Goal: Information Seeking & Learning: Learn about a topic

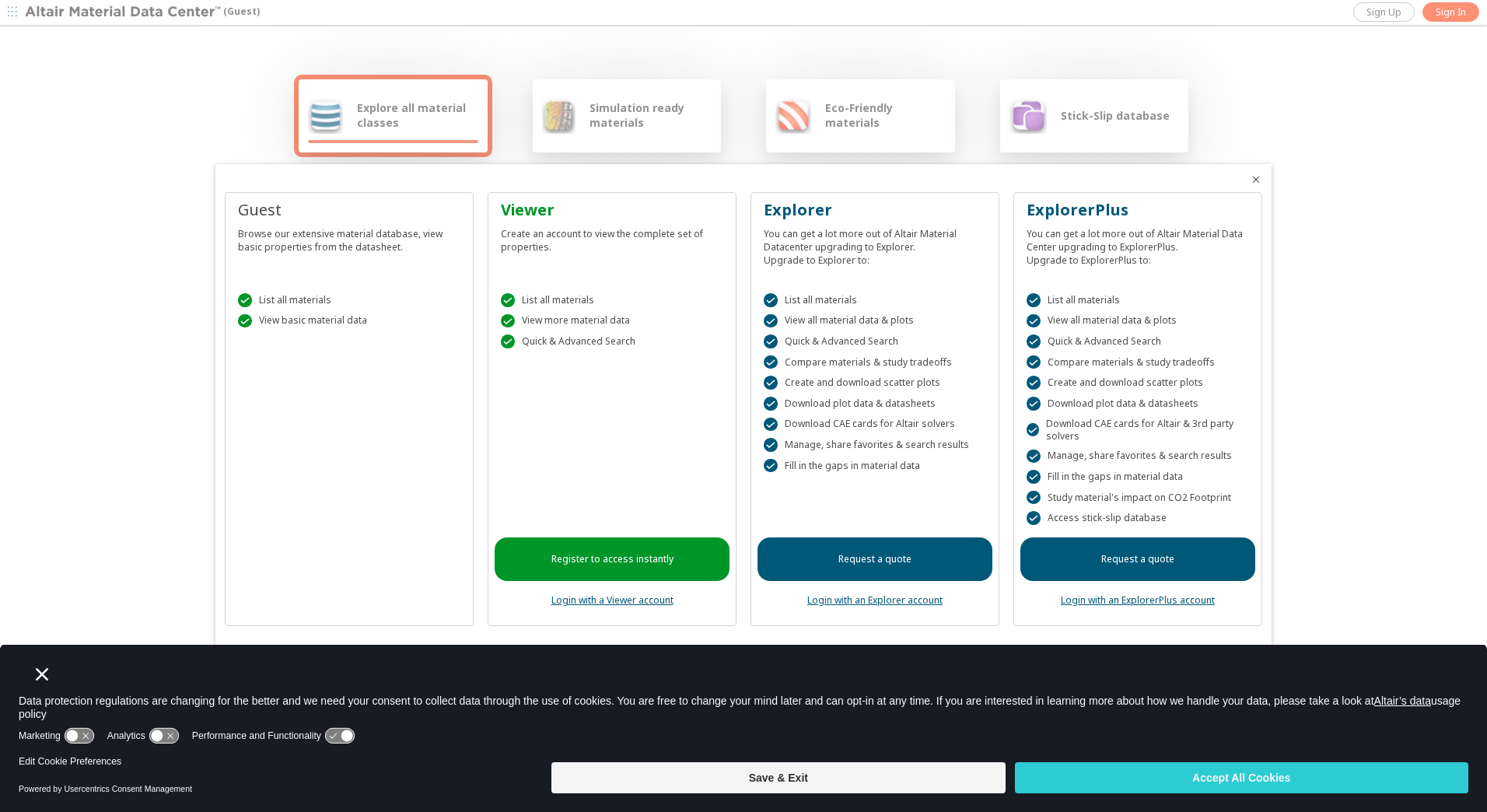
click at [272, 330] on div " List all materials  View basic material data" at bounding box center [349, 306] width 235 height 66
click at [350, 304] on div " List all materials" at bounding box center [349, 300] width 222 height 14
drag, startPoint x: 1484, startPoint y: 129, endPoint x: 1487, endPoint y: 221, distance: 92.0
click at [1486, 221] on html "(Guest) Sign Up Sign In Explore all material classes Simulation ready materials…" at bounding box center [743, 406] width 1487 height 812
click at [956, 775] on button "Save & Exit" at bounding box center [778, 777] width 454 height 31
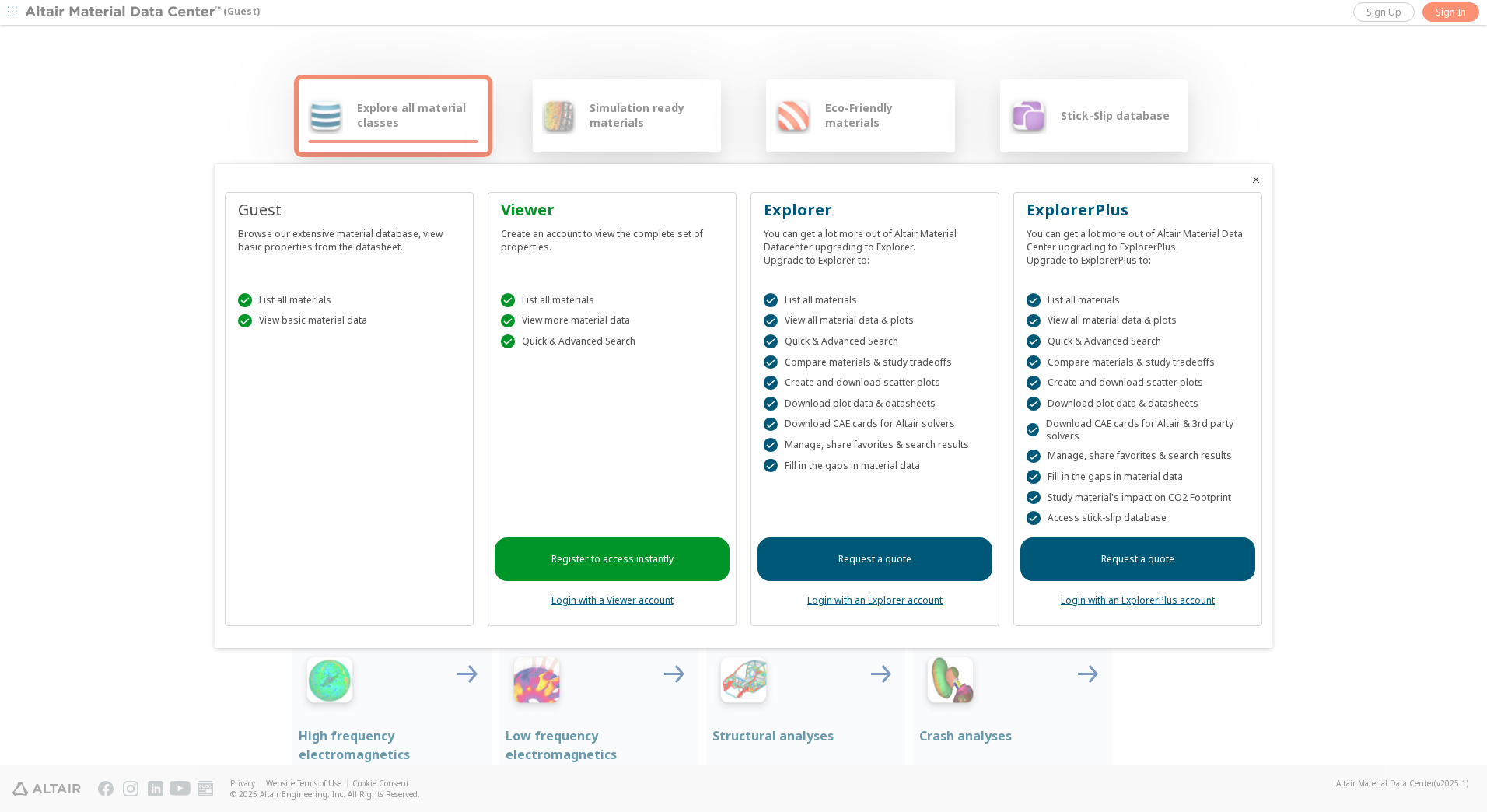
click at [388, 423] on div "Guest Browse our extensive material database, view basic properties from the da…" at bounding box center [349, 409] width 249 height 433
drag, startPoint x: 286, startPoint y: 459, endPoint x: 293, endPoint y: 434, distance: 26.0
click at [286, 459] on div "Guest Browse our extensive material database, view basic properties from the da…" at bounding box center [349, 409] width 249 height 433
drag, startPoint x: 321, startPoint y: 253, endPoint x: 358, endPoint y: 422, distance: 173.0
click at [358, 422] on div "Guest Browse our extensive material database, view basic properties from the da…" at bounding box center [349, 409] width 249 height 433
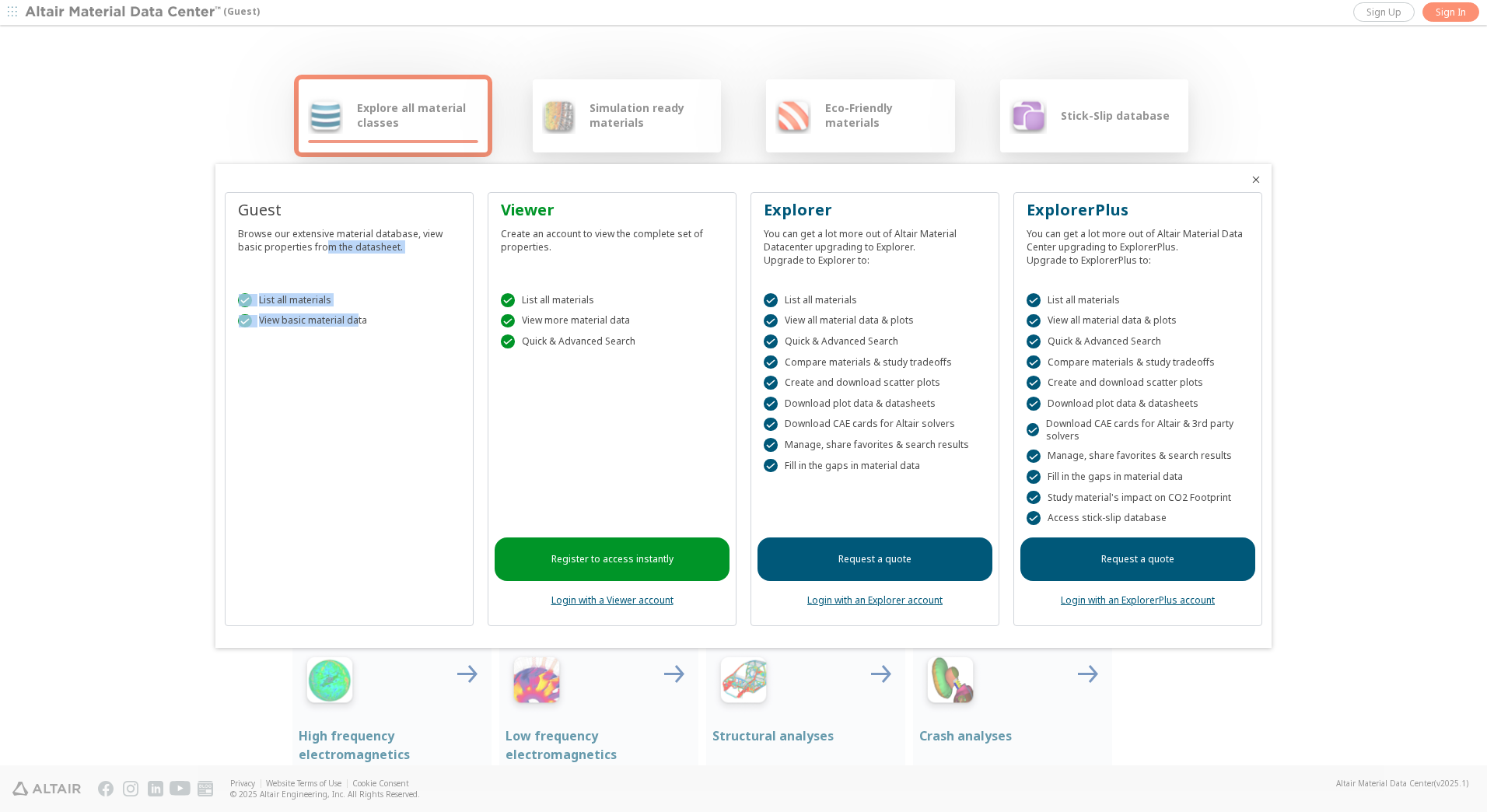
drag, startPoint x: 358, startPoint y: 422, endPoint x: 312, endPoint y: 315, distance: 116.5
click at [358, 422] on div "Guest Browse our extensive material database, view basic properties from the da…" at bounding box center [349, 409] width 249 height 433
drag, startPoint x: 282, startPoint y: 220, endPoint x: 325, endPoint y: 445, distance: 229.1
click at [325, 445] on div "Guest Browse our extensive material database, view basic properties from the da…" at bounding box center [349, 409] width 249 height 433
drag, startPoint x: 325, startPoint y: 445, endPoint x: 295, endPoint y: 433, distance: 32.3
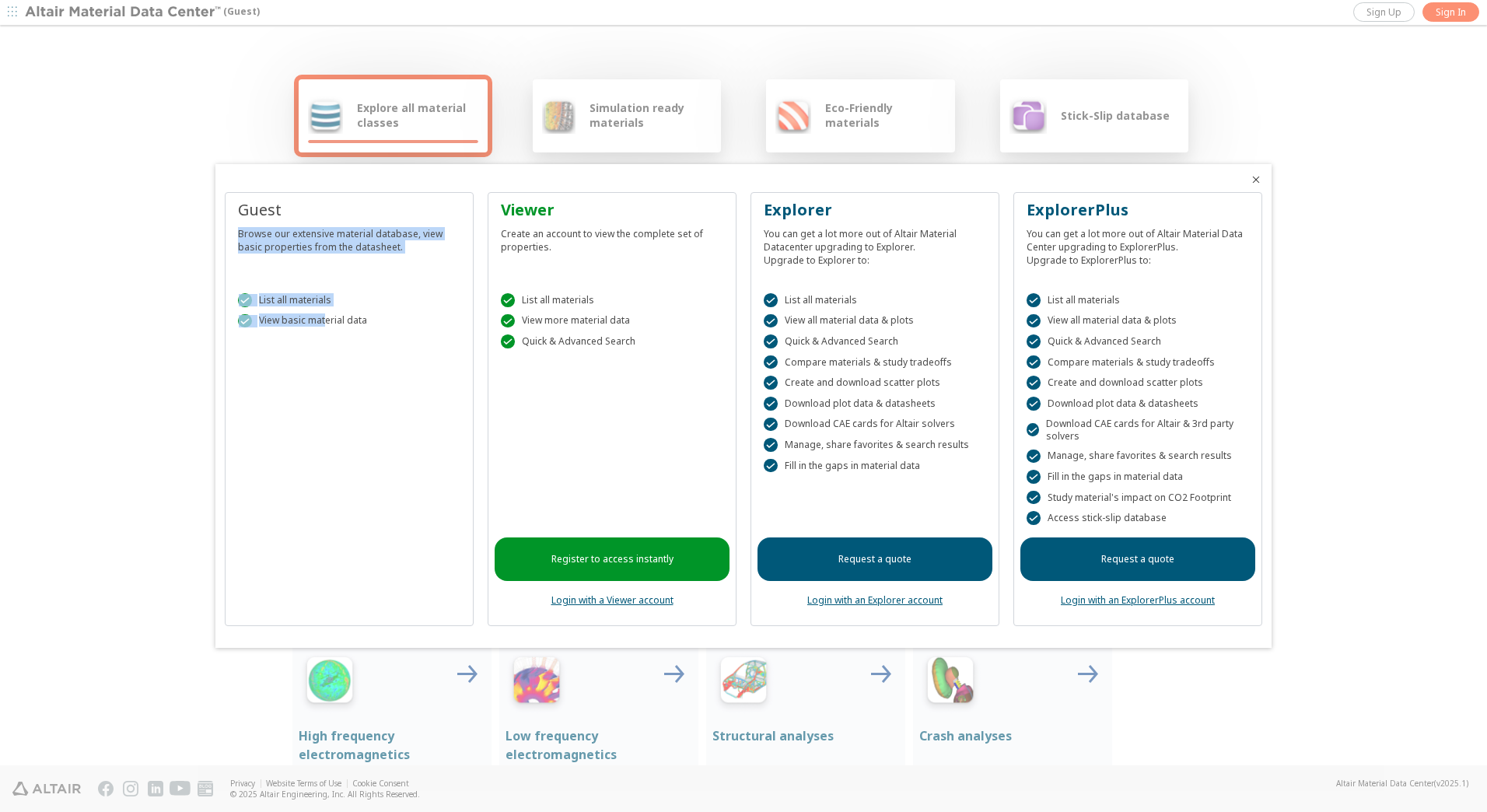
click at [295, 433] on div "Guest Browse our extensive material database, view basic properties from the da…" at bounding box center [349, 409] width 249 height 433
click at [324, 399] on div "Guest Browse our extensive material database, view basic properties from the da…" at bounding box center [349, 409] width 249 height 433
drag, startPoint x: 324, startPoint y: 399, endPoint x: 327, endPoint y: 391, distance: 8.5
click at [328, 397] on div "Guest Browse our extensive material database, view basic properties from the da…" at bounding box center [349, 409] width 249 height 433
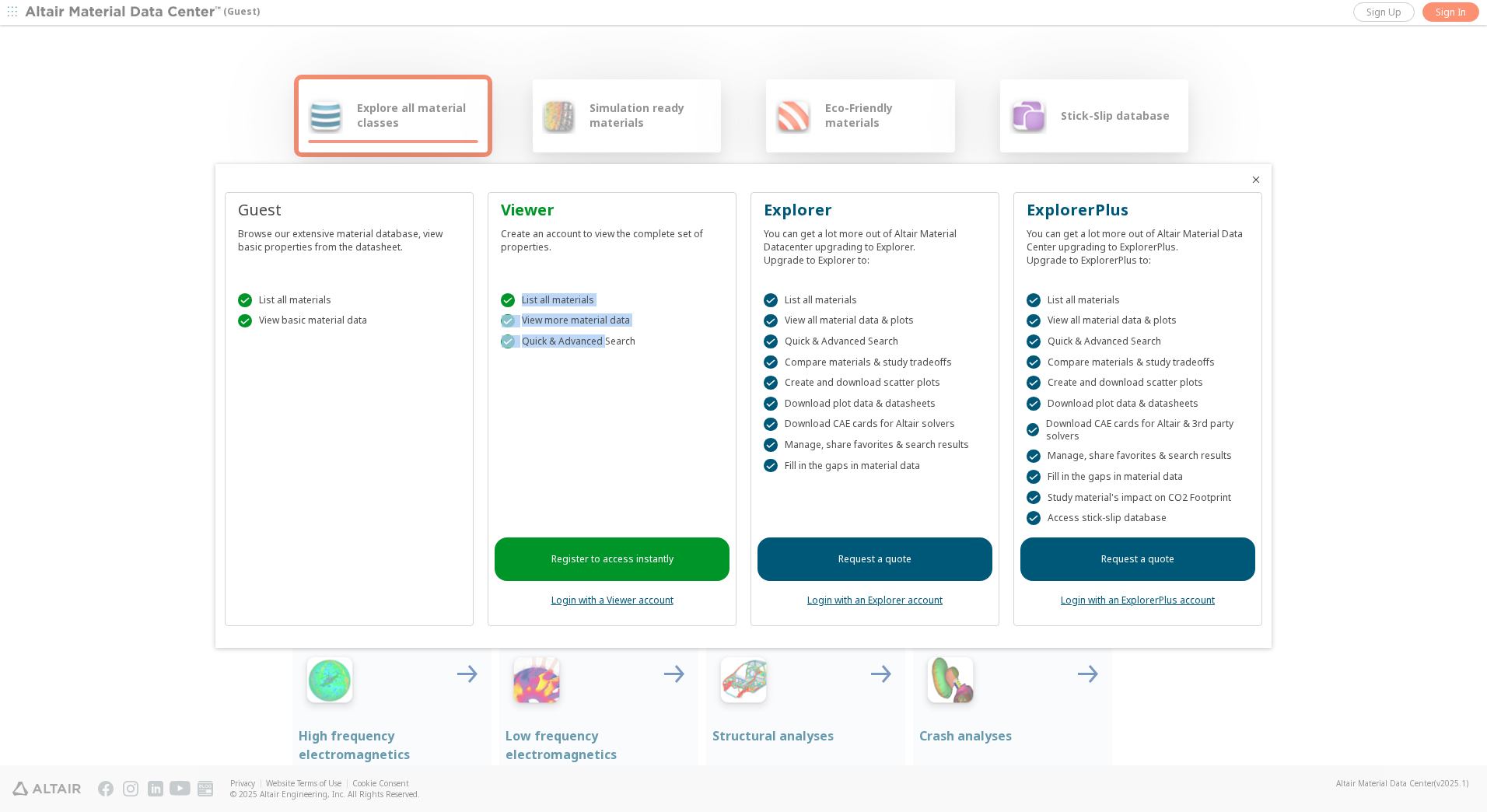
drag, startPoint x: 604, startPoint y: 356, endPoint x: 525, endPoint y: 281, distance: 108.9
click at [525, 281] on div " List all materials  View more material data  Quick & Advanced Search" at bounding box center [612, 316] width 235 height 87
drag, startPoint x: 525, startPoint y: 281, endPoint x: 614, endPoint y: 343, distance: 108.5
click at [594, 404] on div "Register to access instantly Login with a Viewer account" at bounding box center [612, 490] width 235 height 258
click at [654, 168] on div "Guest Browse our extensive material database, view basic properties from the da…" at bounding box center [743, 406] width 1056 height 484
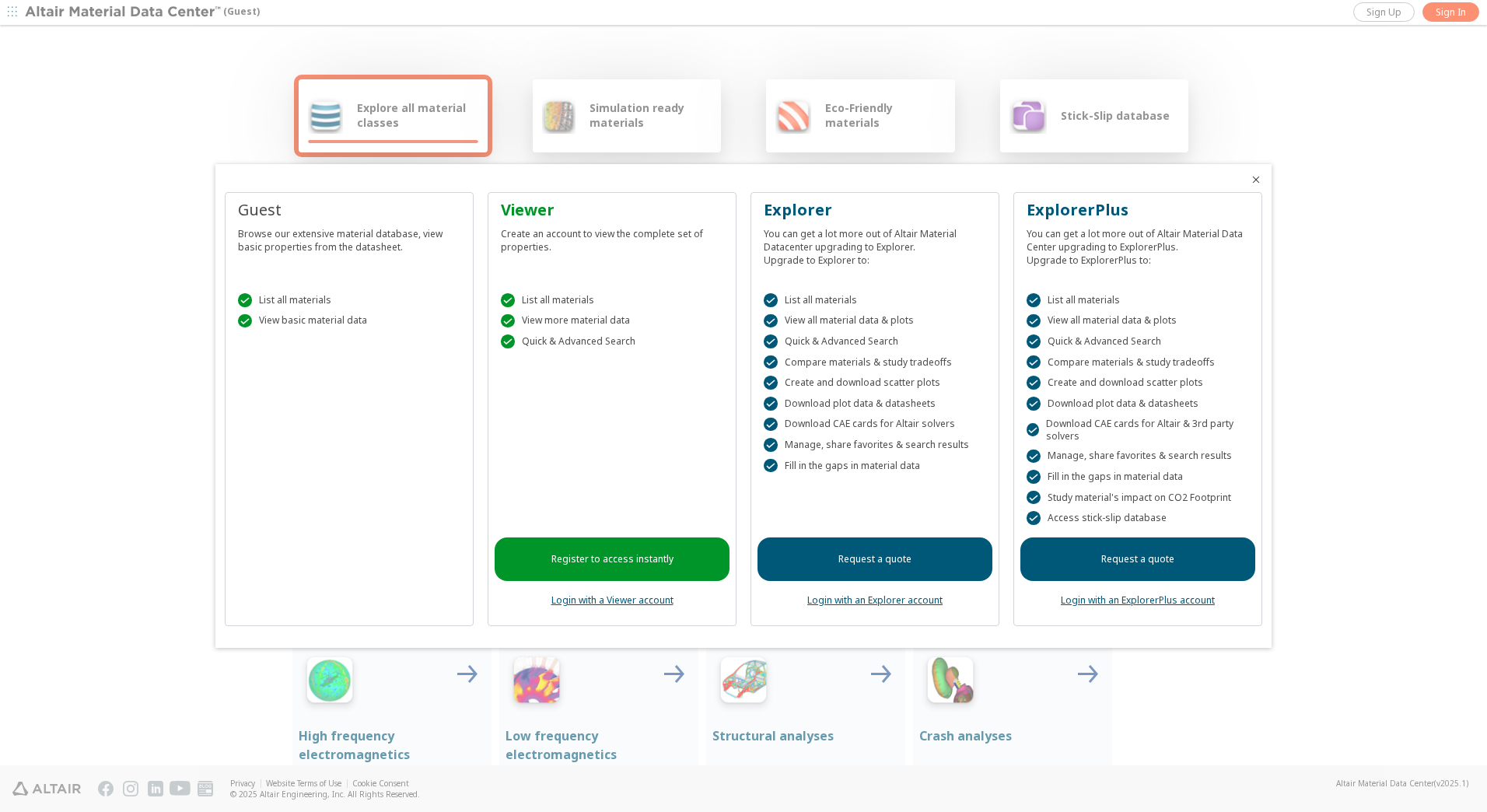
drag, startPoint x: 654, startPoint y: 168, endPoint x: 614, endPoint y: 116, distance: 65.6
click at [614, 116] on div at bounding box center [743, 406] width 1487 height 812
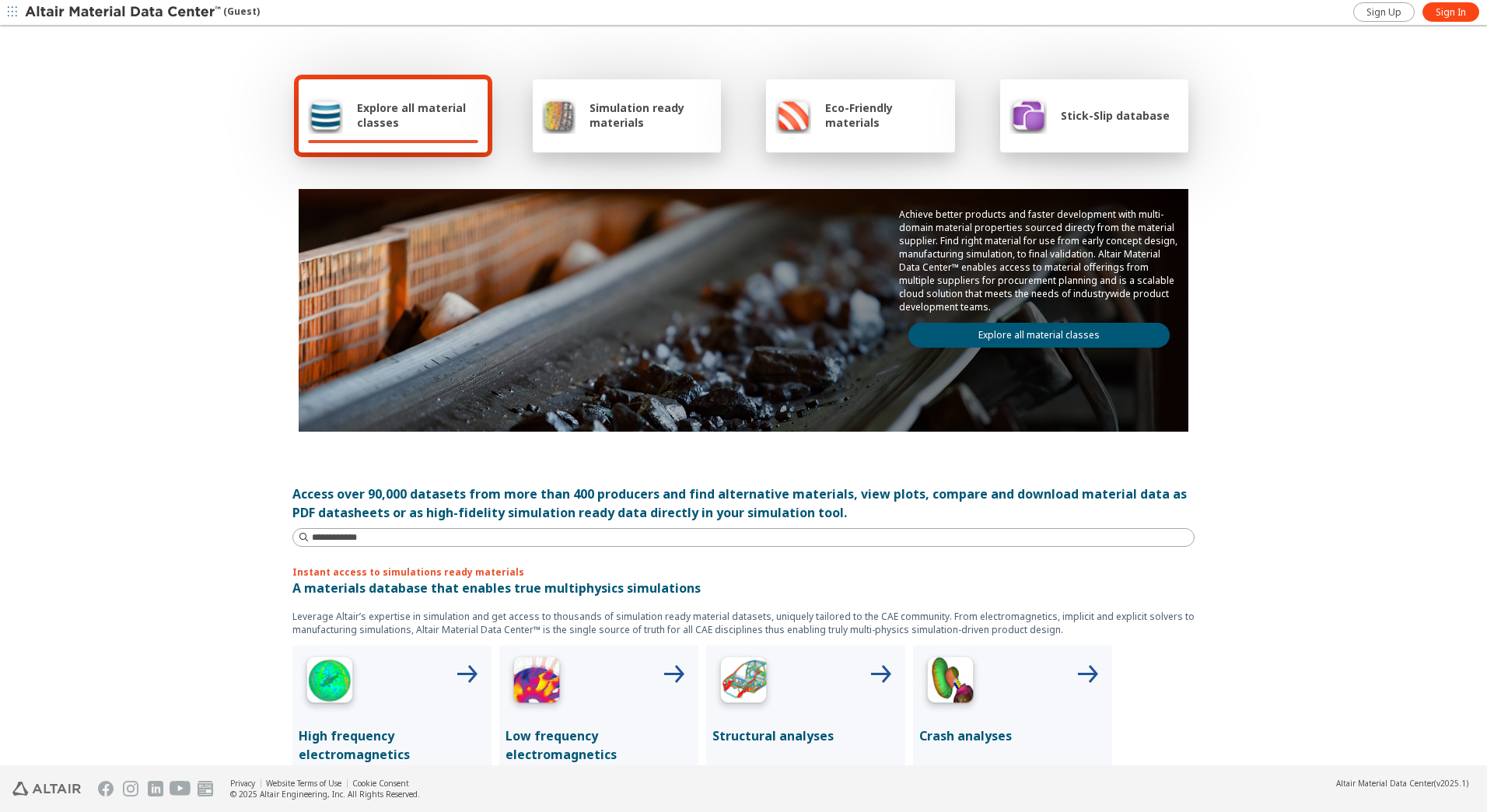
scroll to position [233, 0]
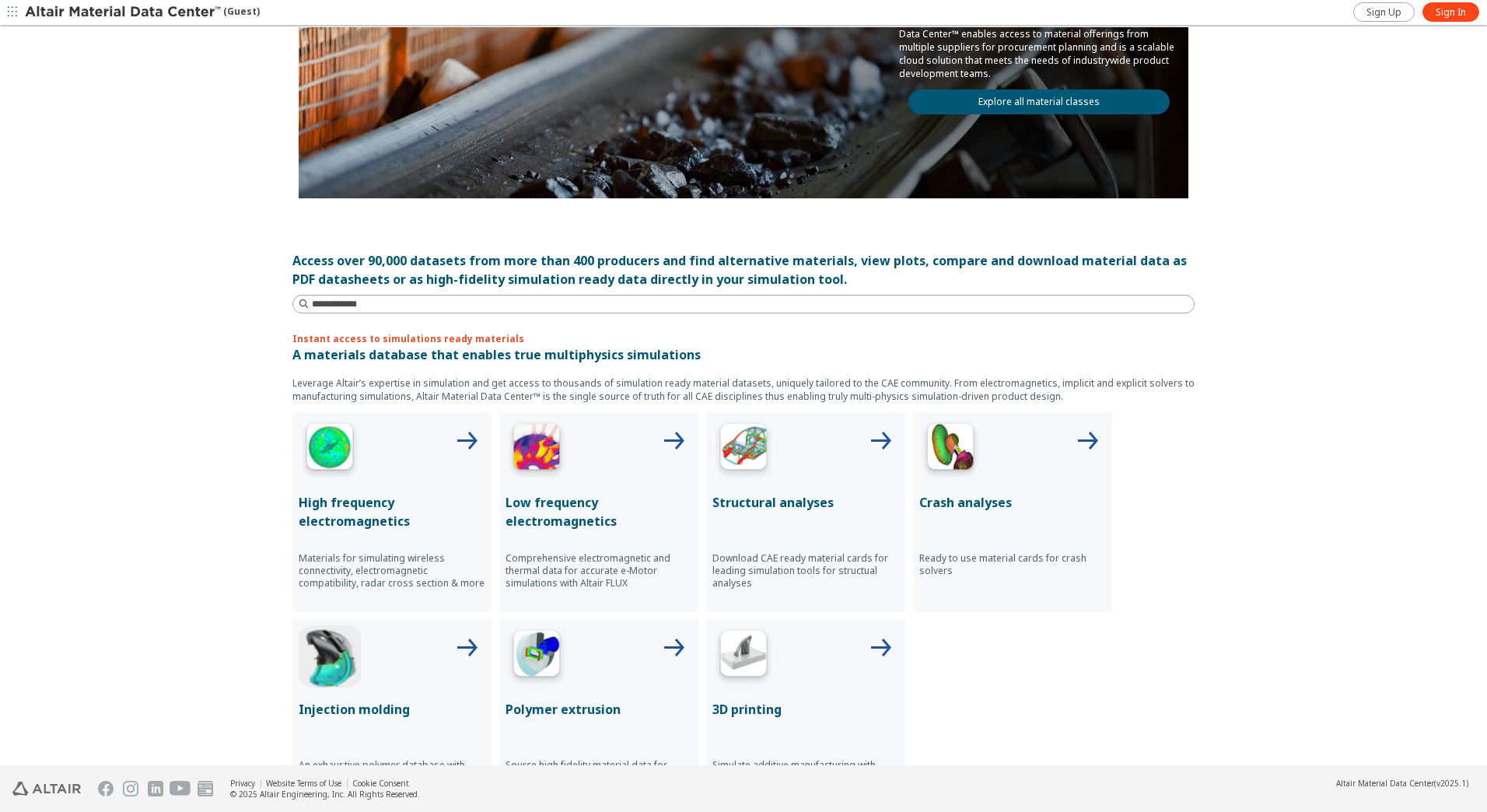
click at [877, 443] on icon at bounding box center [880, 441] width 37 height 37
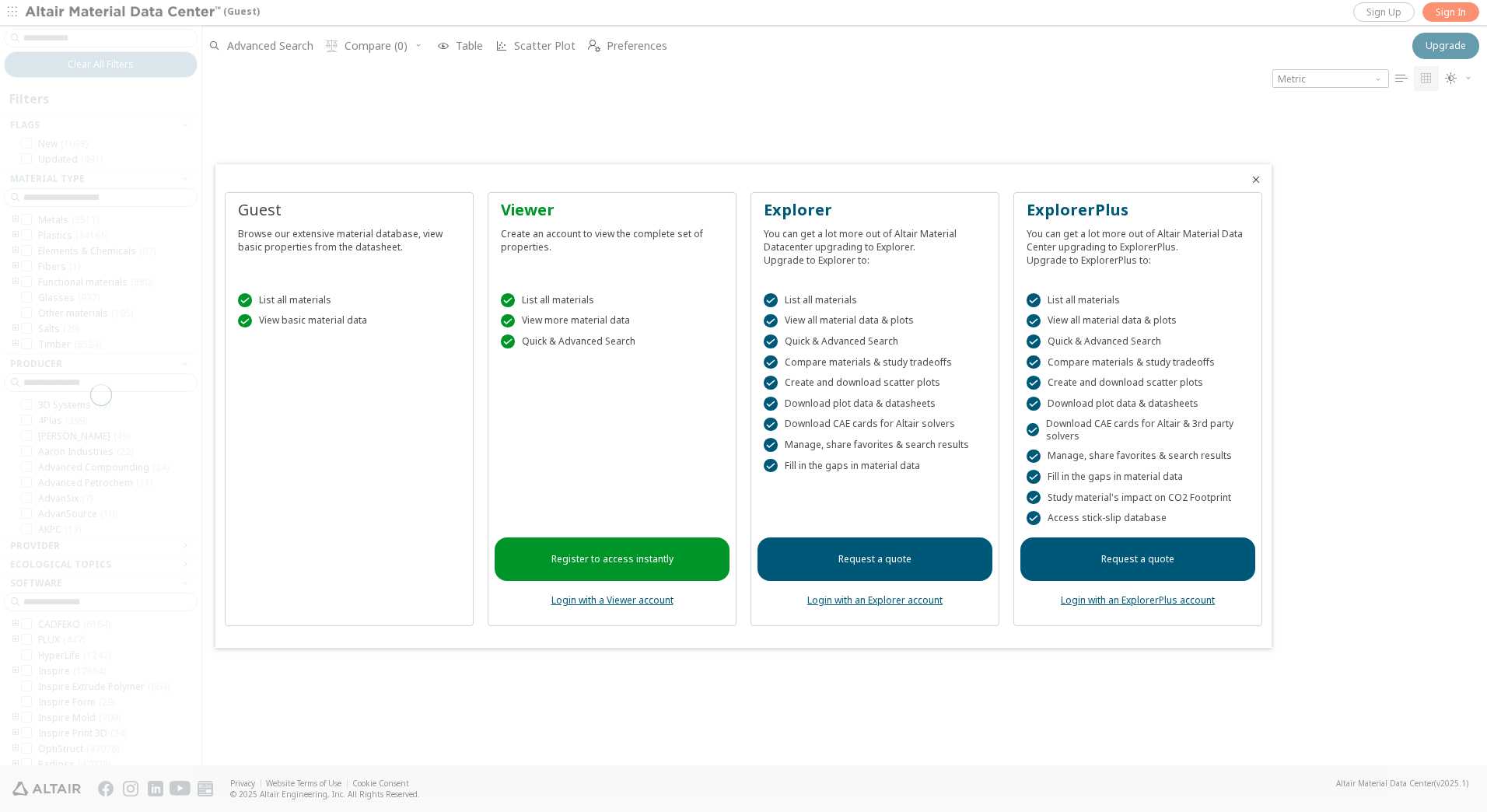
click at [329, 277] on div " List all materials  View basic material data" at bounding box center [349, 306] width 235 height 66
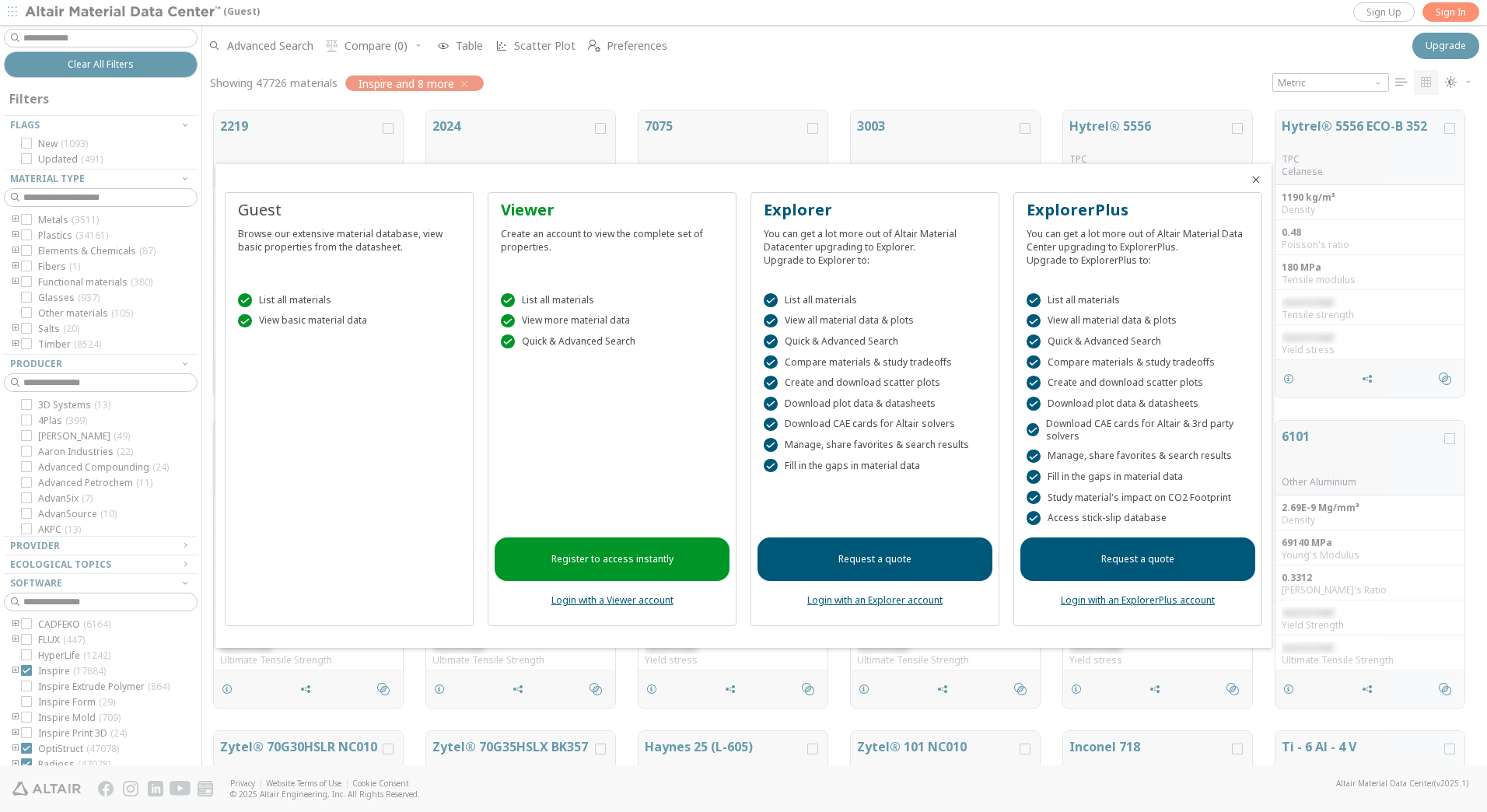
scroll to position [654, 1273]
drag, startPoint x: 289, startPoint y: 229, endPoint x: 367, endPoint y: 329, distance: 126.8
click at [367, 329] on div "Guest Browse our extensive material database, view basic properties from the da…" at bounding box center [349, 409] width 249 height 433
drag, startPoint x: 367, startPoint y: 329, endPoint x: 348, endPoint y: 386, distance: 60.1
click at [348, 386] on div "Guest Browse our extensive material database, view basic properties from the da…" at bounding box center [349, 409] width 249 height 433
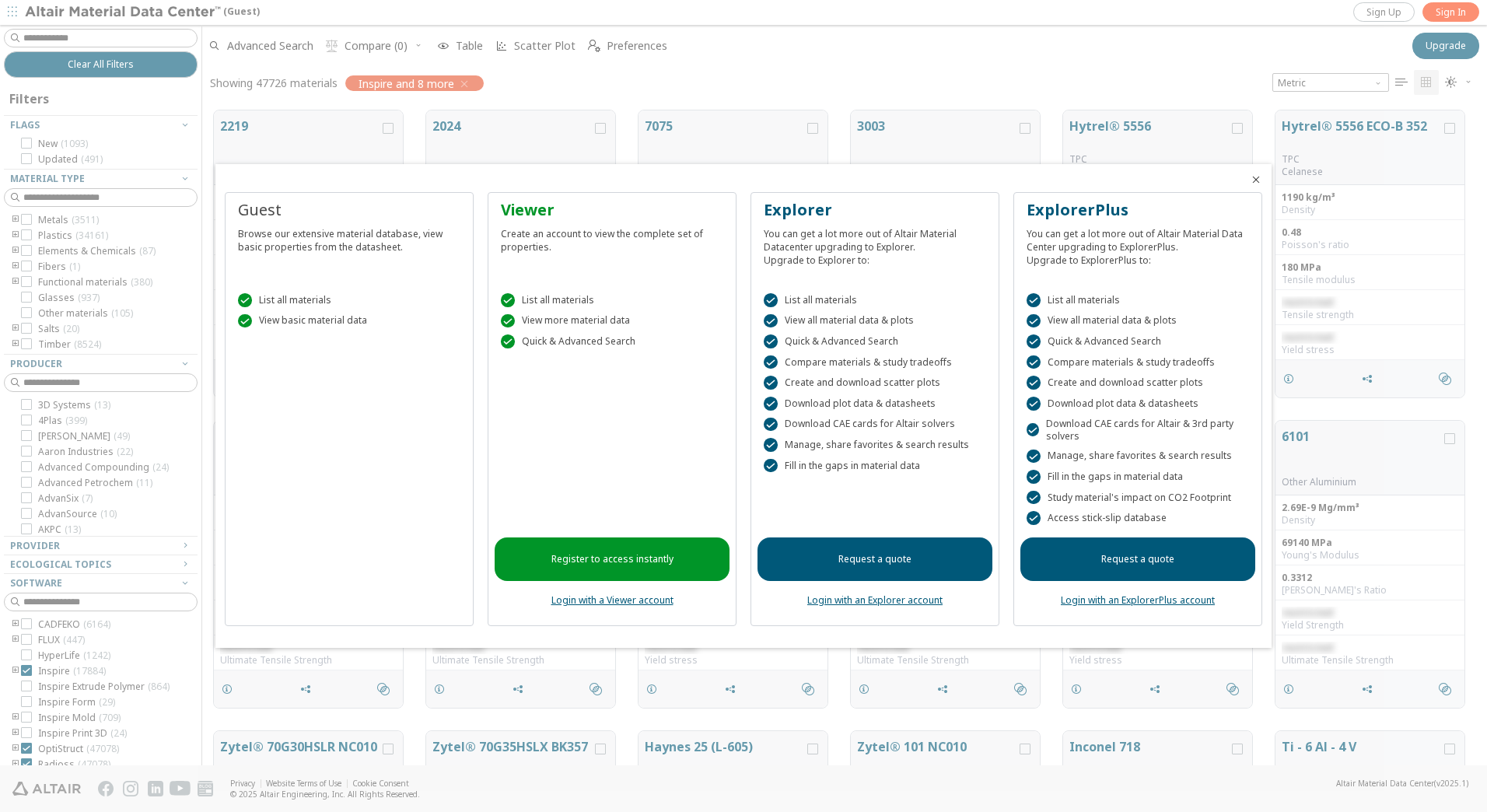
click at [1258, 179] on icon "Close" at bounding box center [1257, 180] width 13 height 13
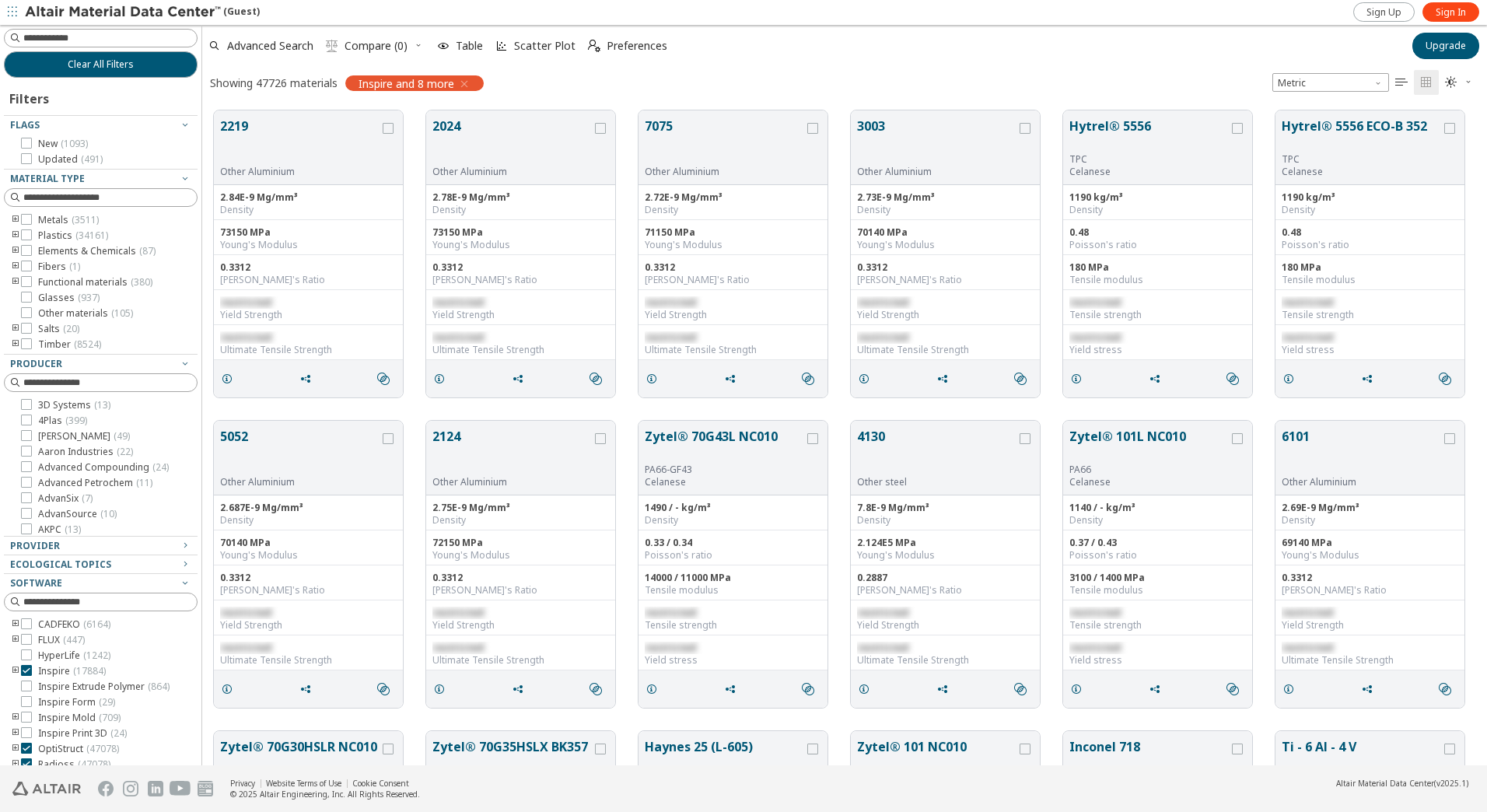
click at [14, 220] on icon "toogle group" at bounding box center [16, 220] width 11 height 13
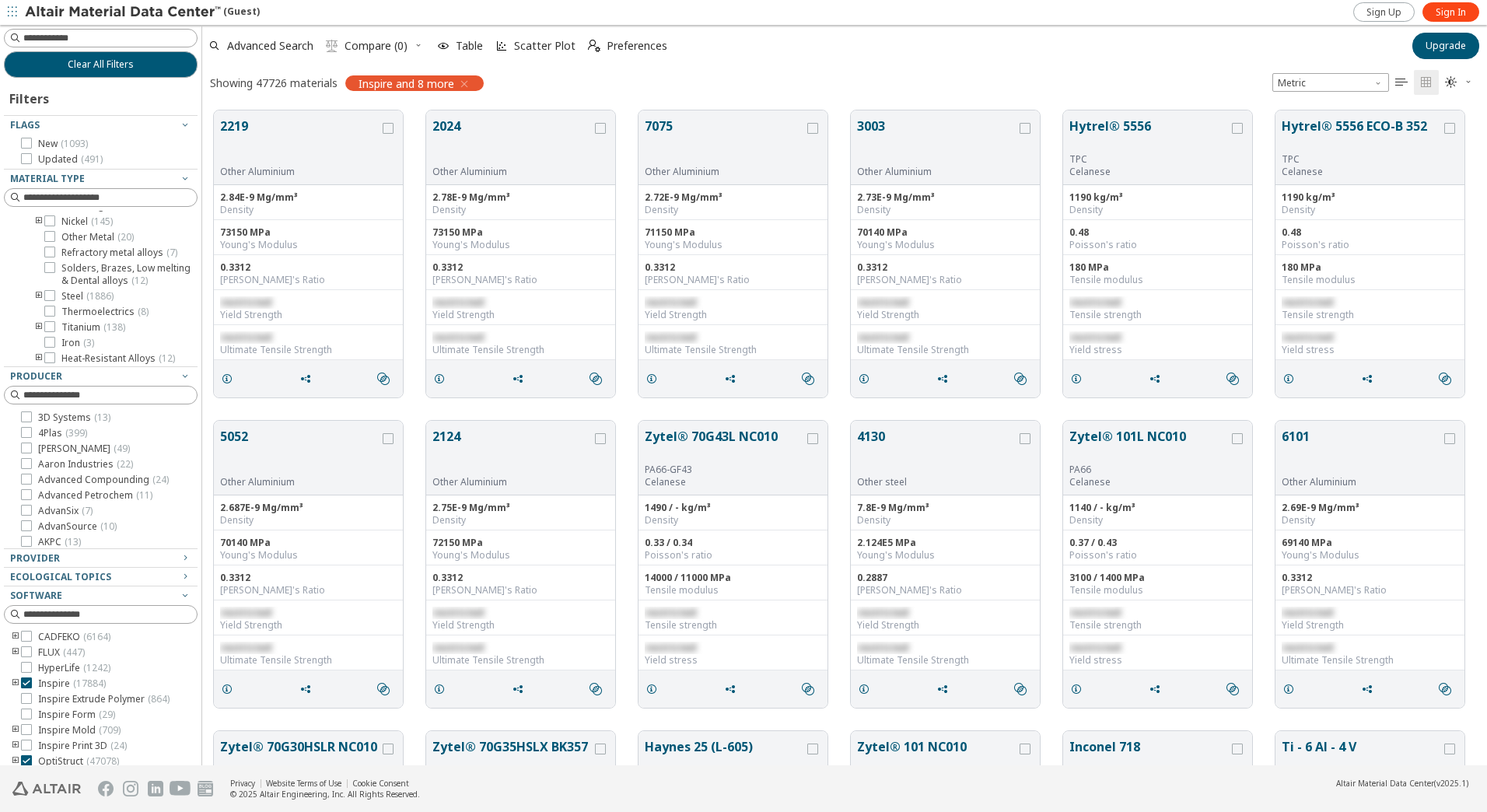
scroll to position [225, 0]
click at [35, 257] on icon "toogle group" at bounding box center [39, 250] width 11 height 13
click at [77, 256] on icon at bounding box center [73, 250] width 11 height 11
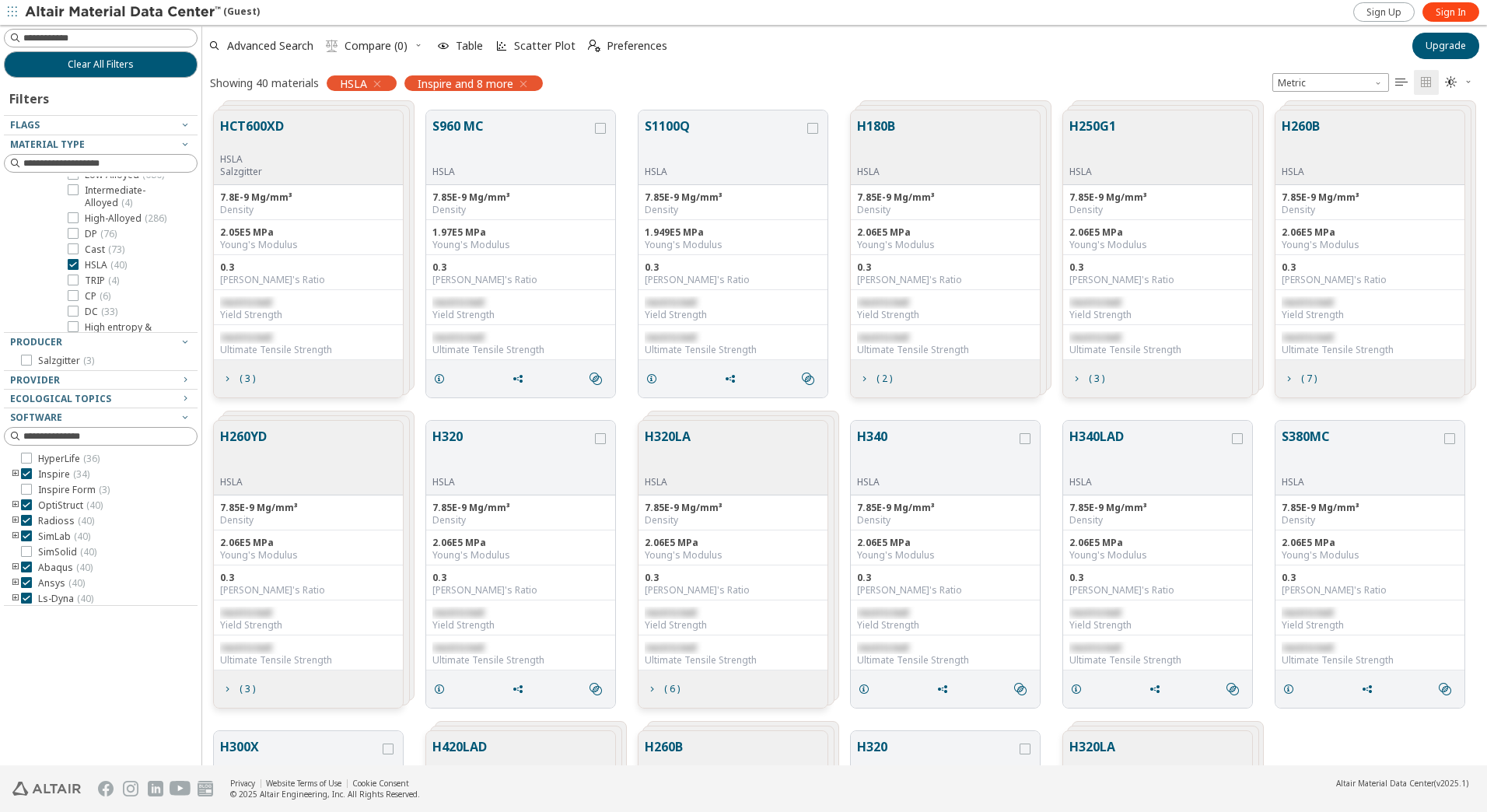
scroll to position [282, 0]
click at [109, 239] on span "High-Alloyed ( 286 )" at bounding box center [125, 233] width 81 height 13
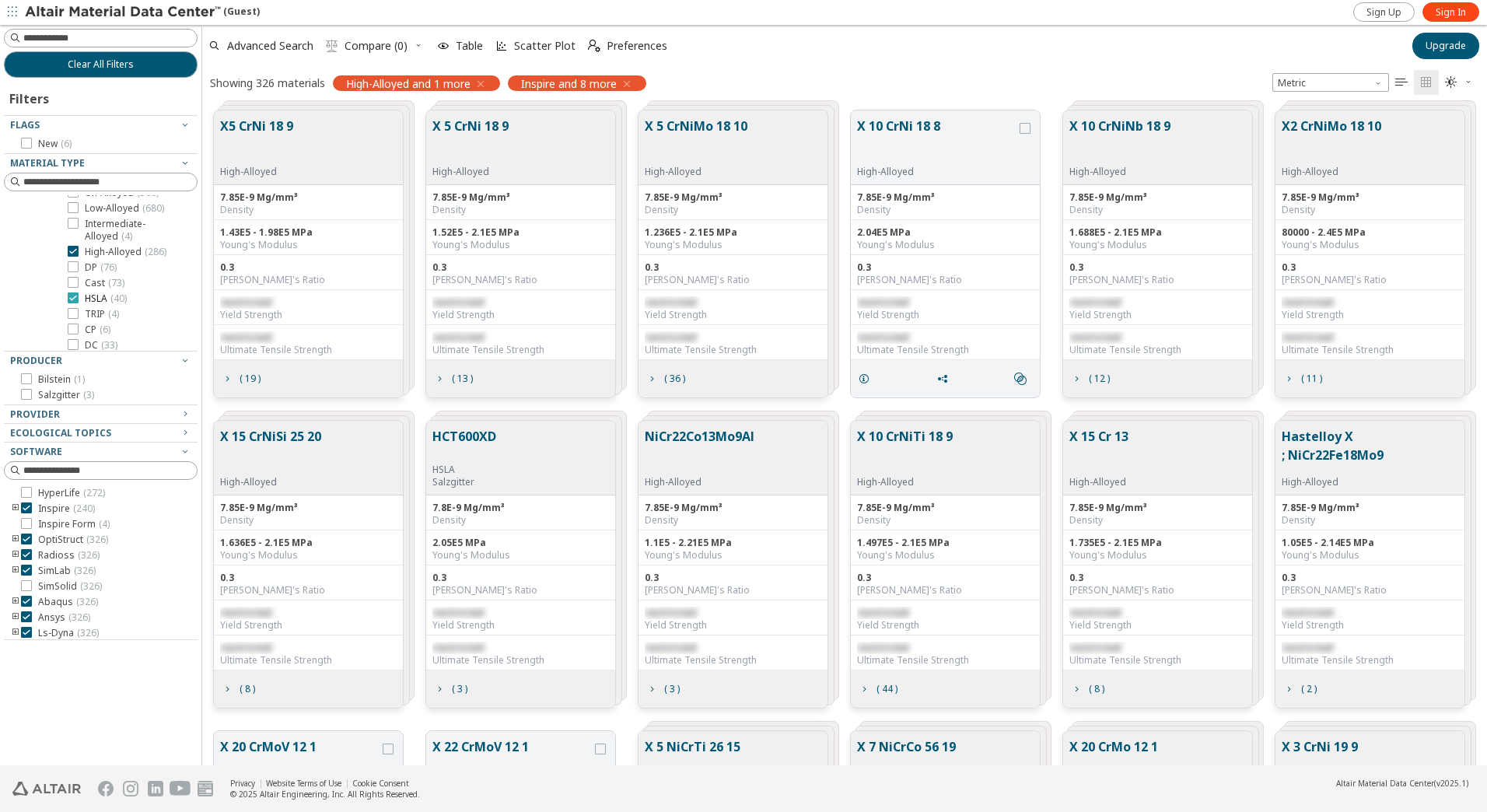
click at [78, 303] on div at bounding box center [73, 298] width 11 height 11
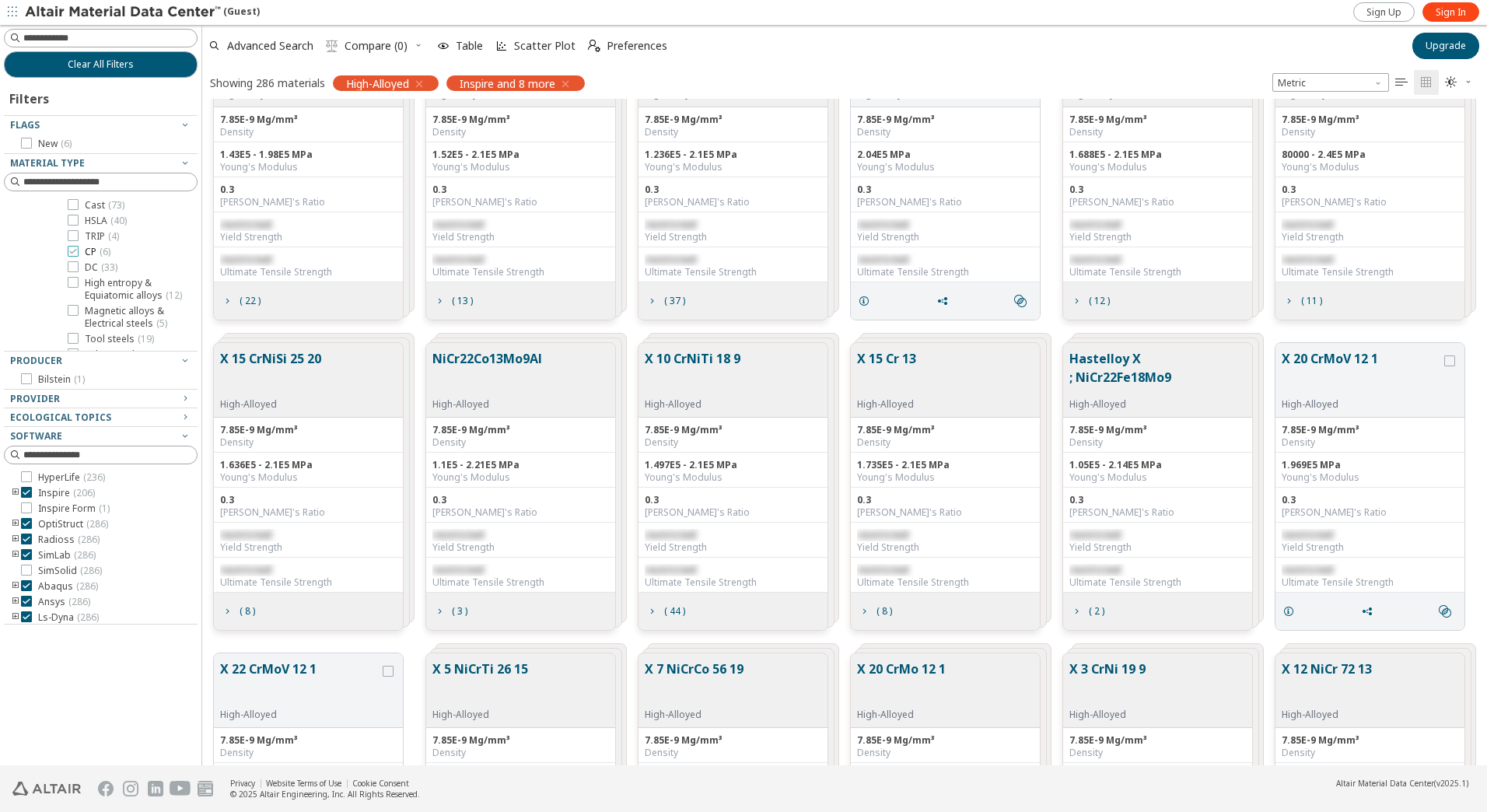
scroll to position [282, 0]
click at [69, 303] on icon at bounding box center [73, 298] width 11 height 11
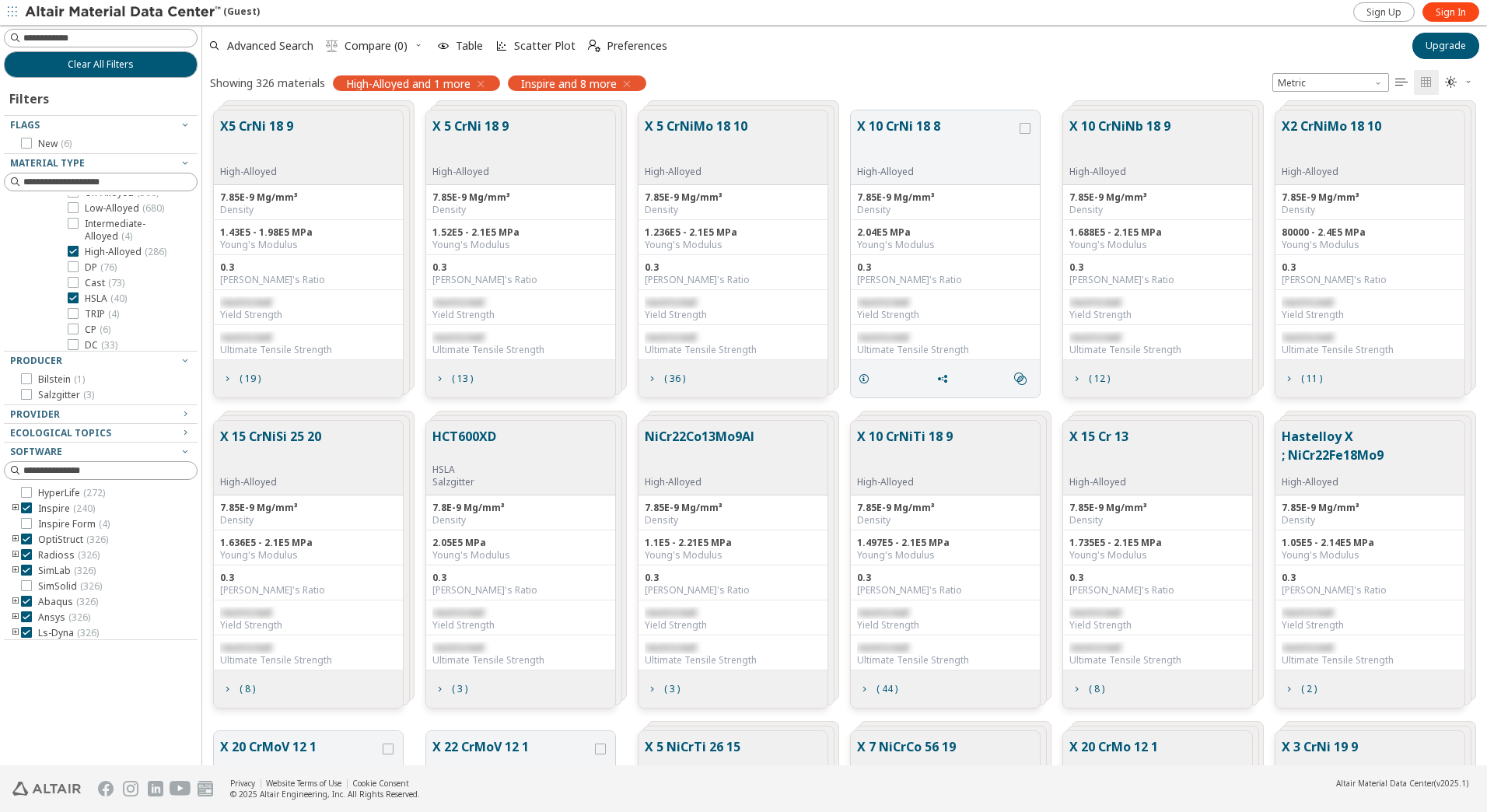
click at [74, 257] on icon at bounding box center [73, 251] width 11 height 11
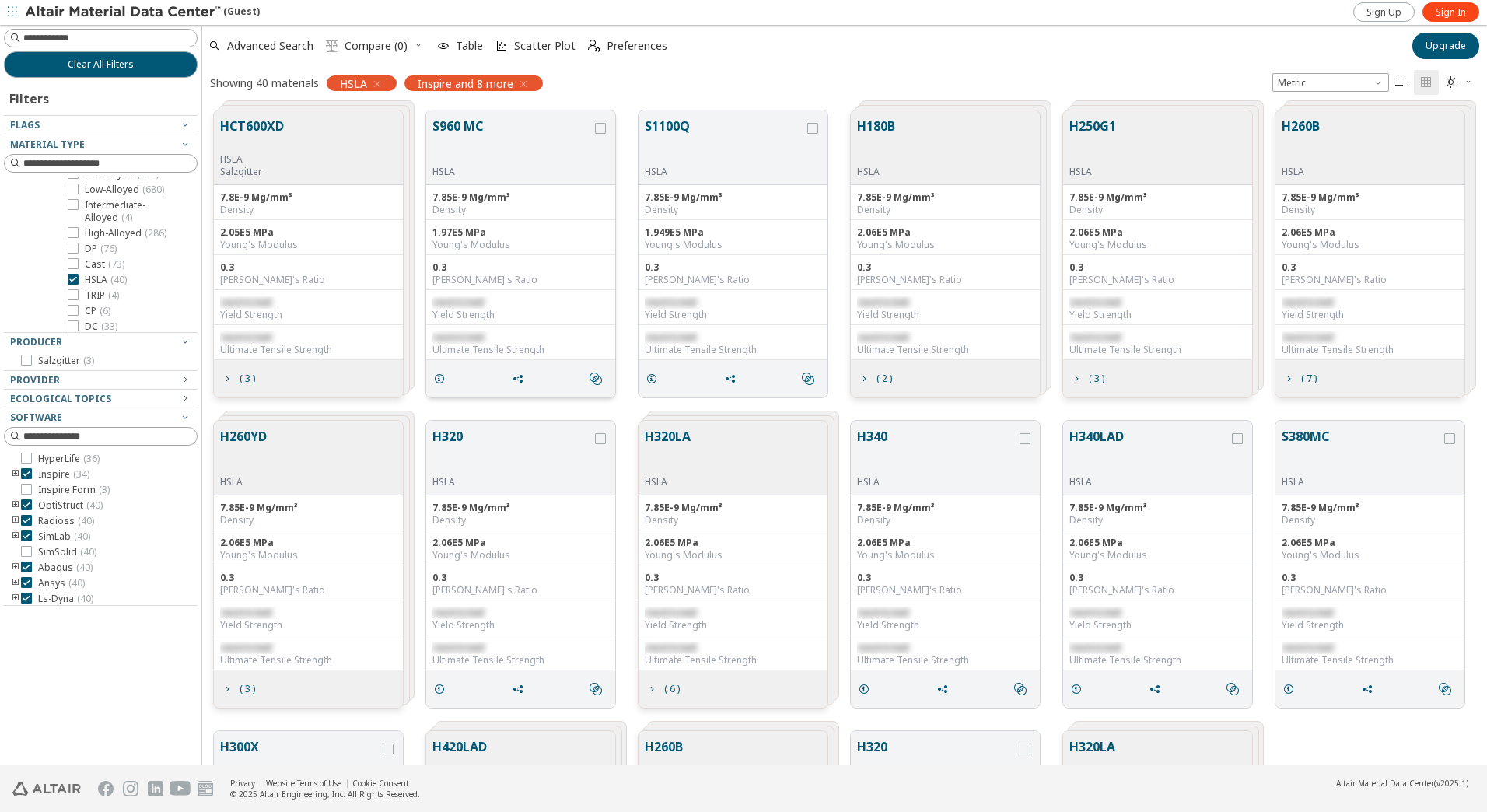
click at [528, 140] on button "S960 MC" at bounding box center [512, 140] width 159 height 49
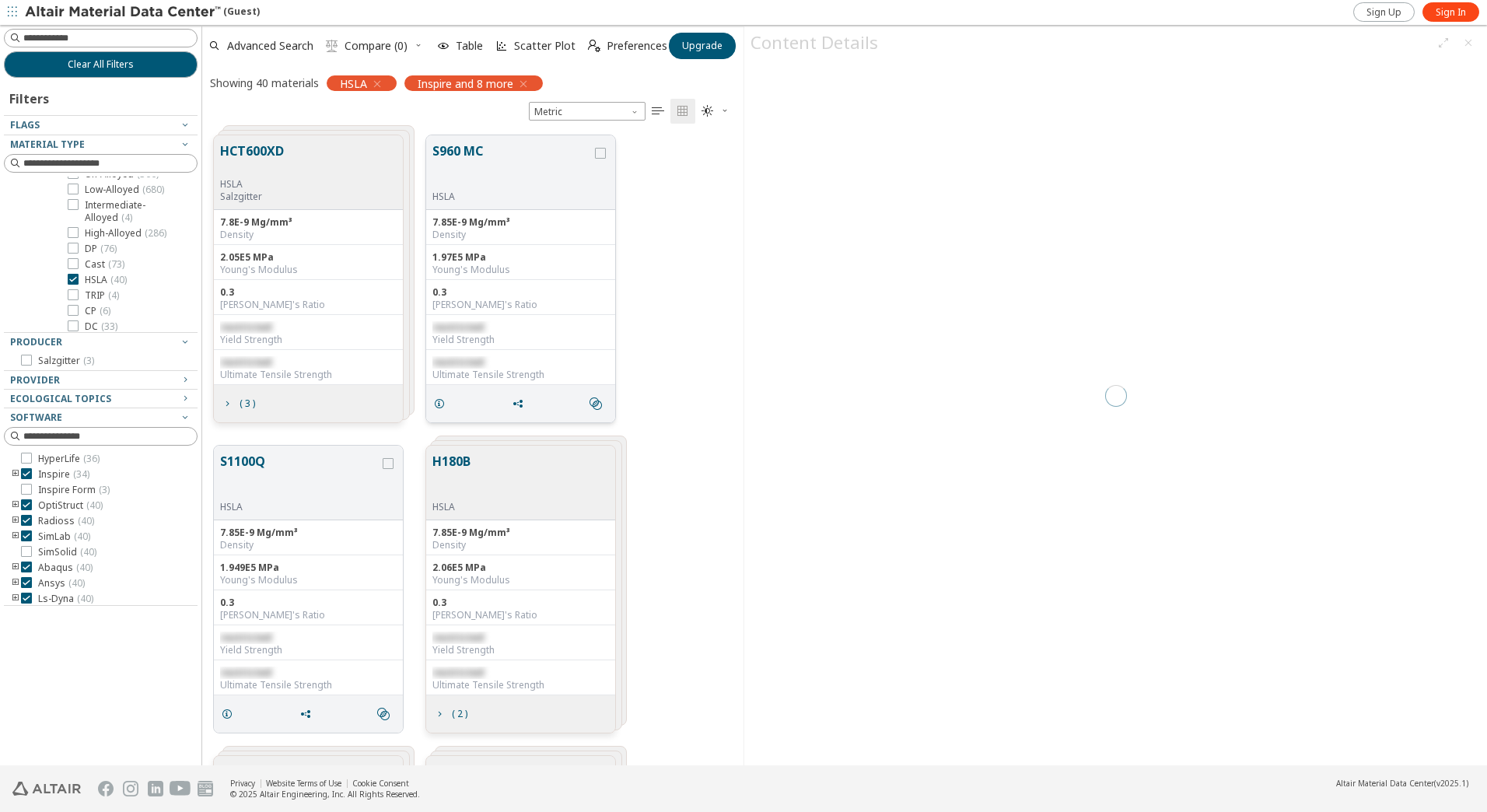
scroll to position [630, 529]
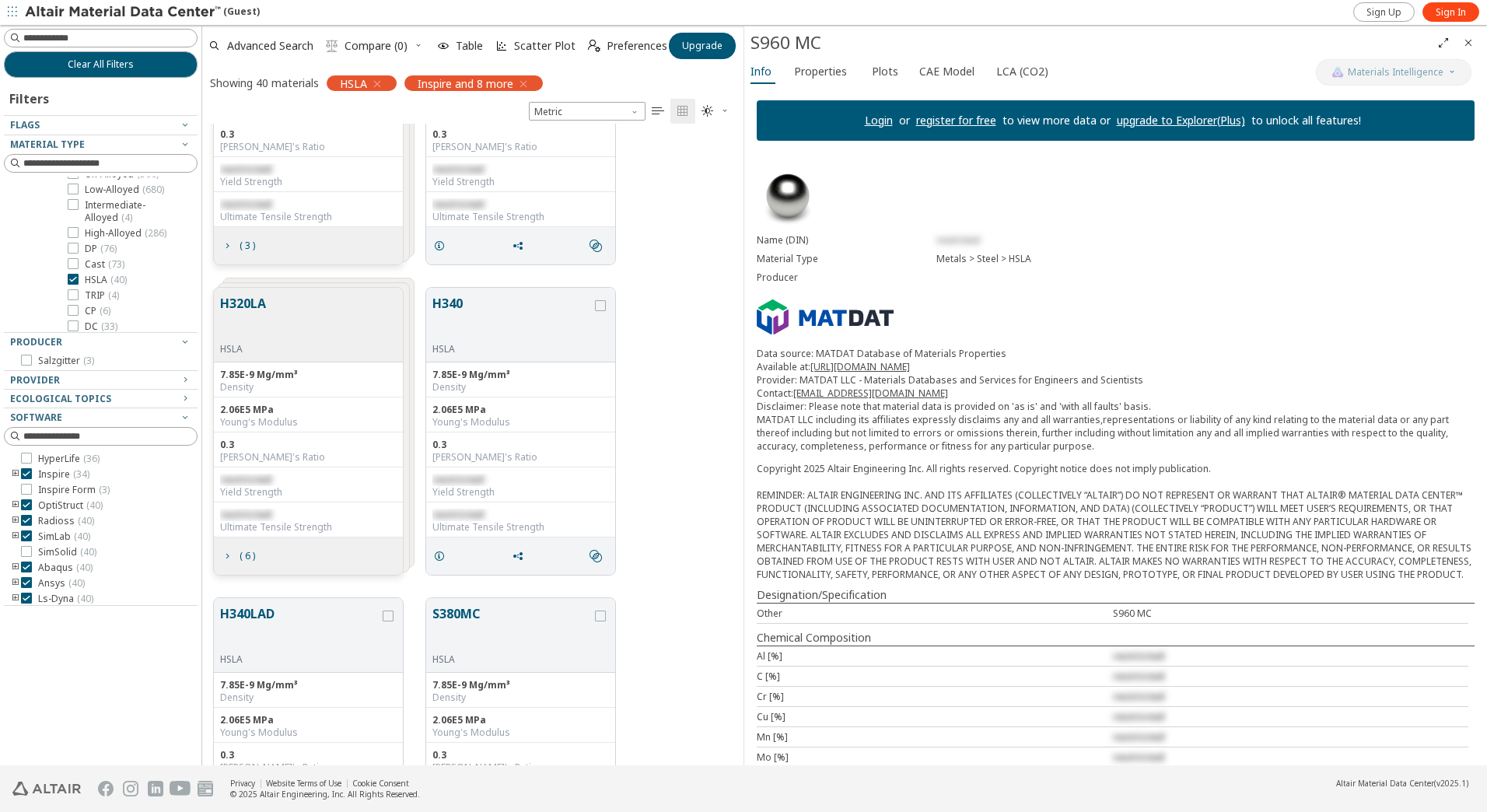
scroll to position [1399, 0]
click at [496, 317] on button "S380MC" at bounding box center [512, 317] width 159 height 49
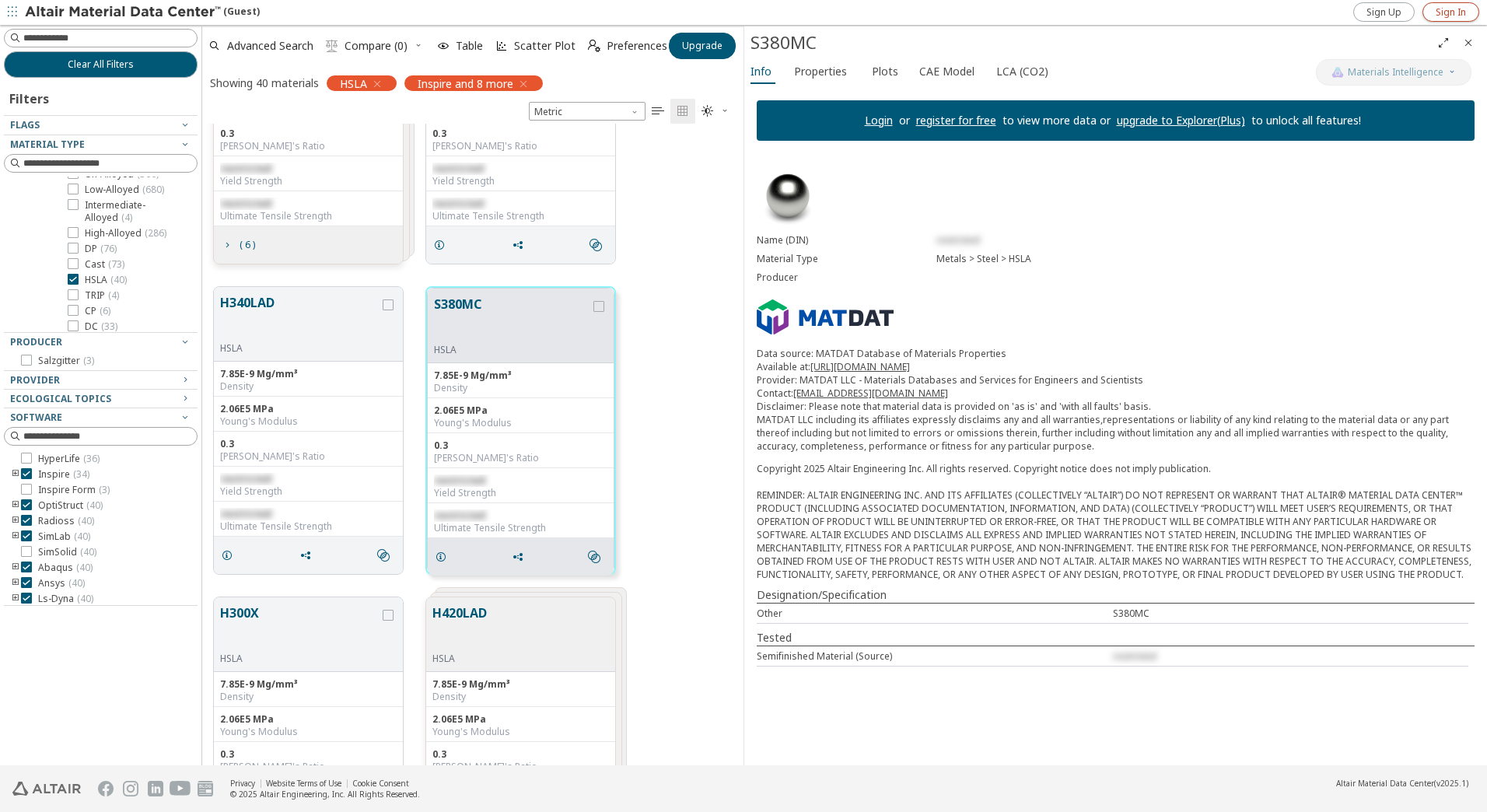
click at [1450, 2] on link "Sign In" at bounding box center [1450, 12] width 57 height 19
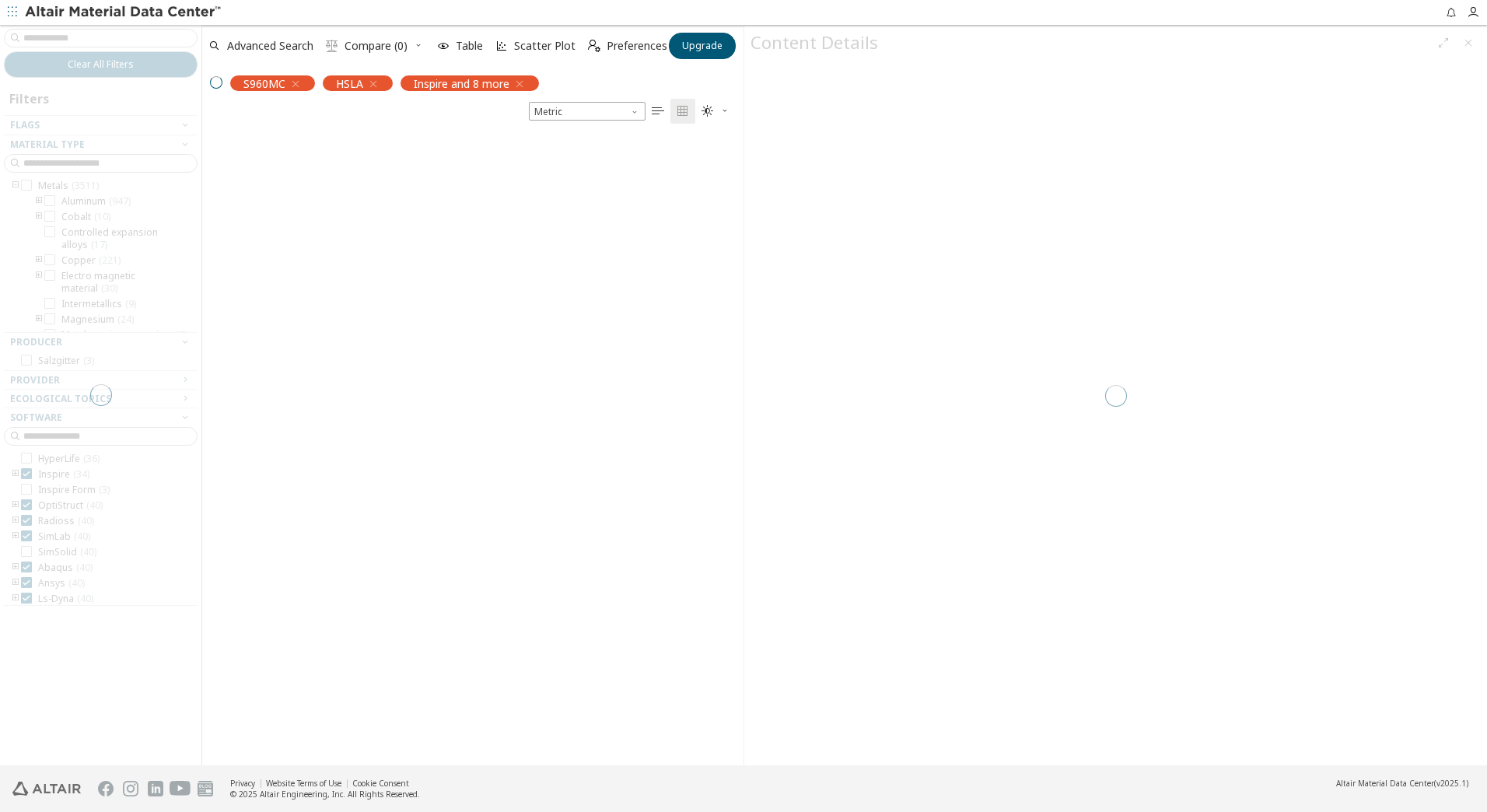
scroll to position [630, 529]
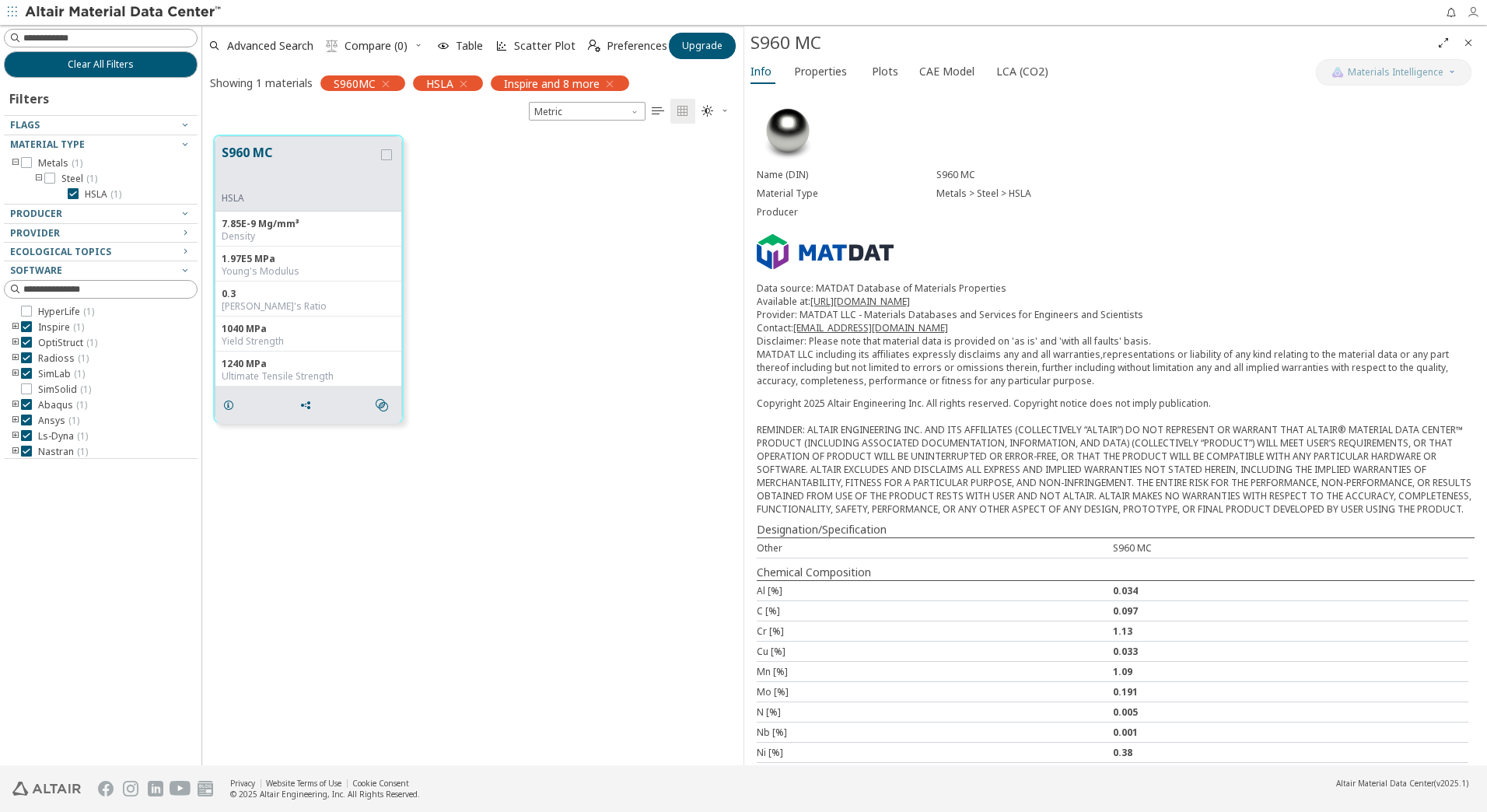
click at [1477, 12] on button "button" at bounding box center [1477, 12] width 20 height 25
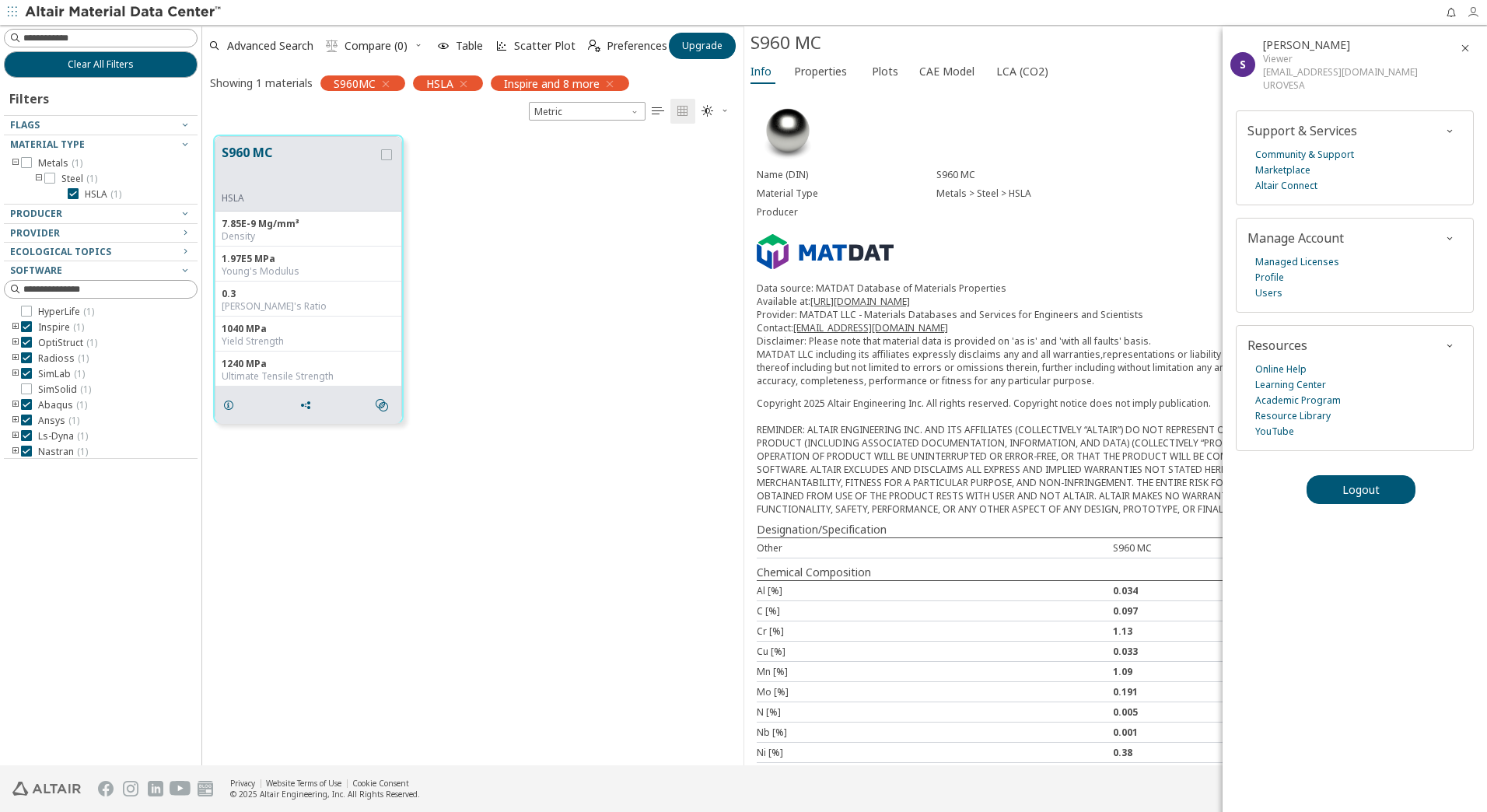
click at [1477, 12] on button "button" at bounding box center [1477, 12] width 20 height 25
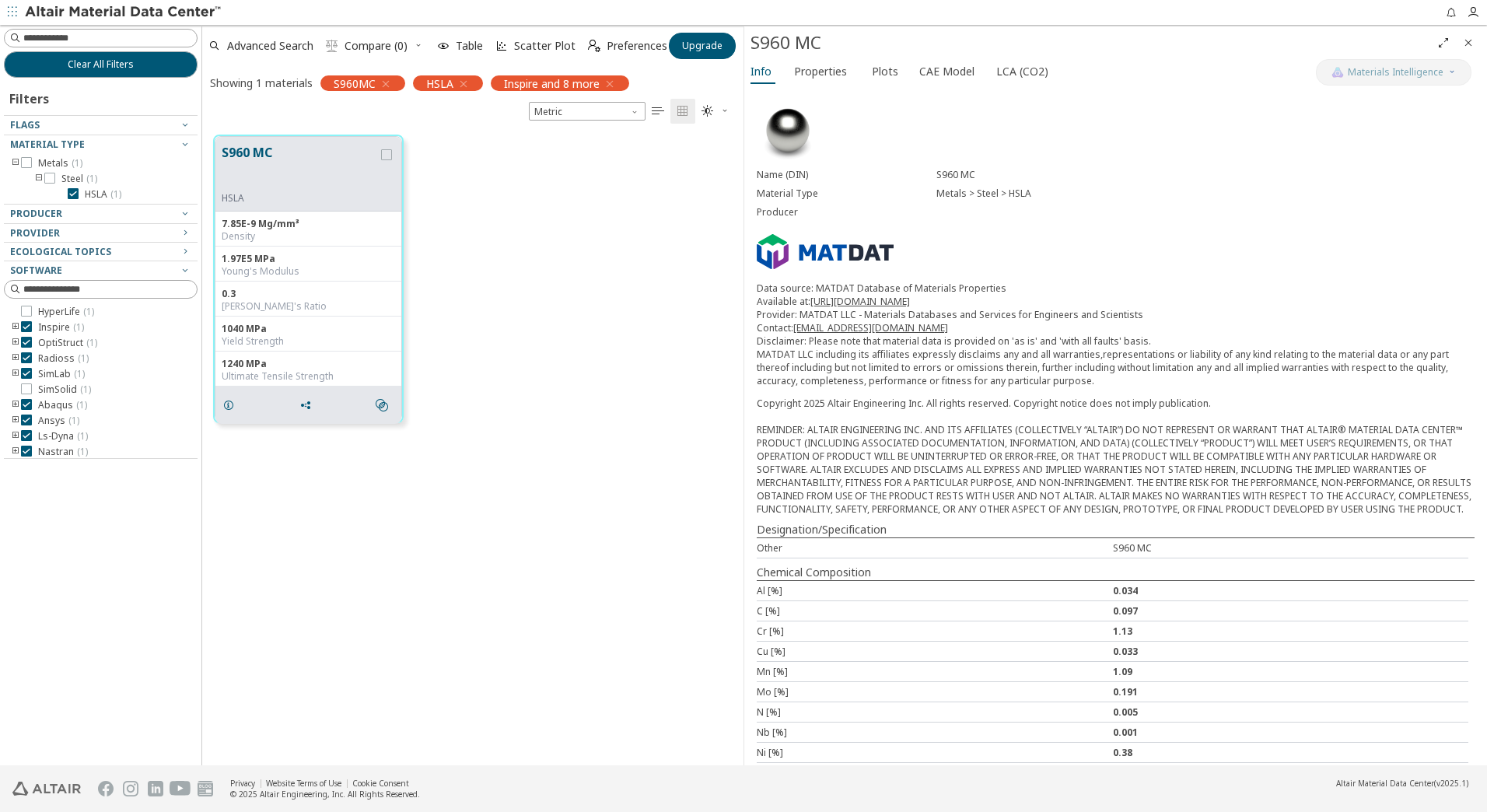
scroll to position [187, 0]
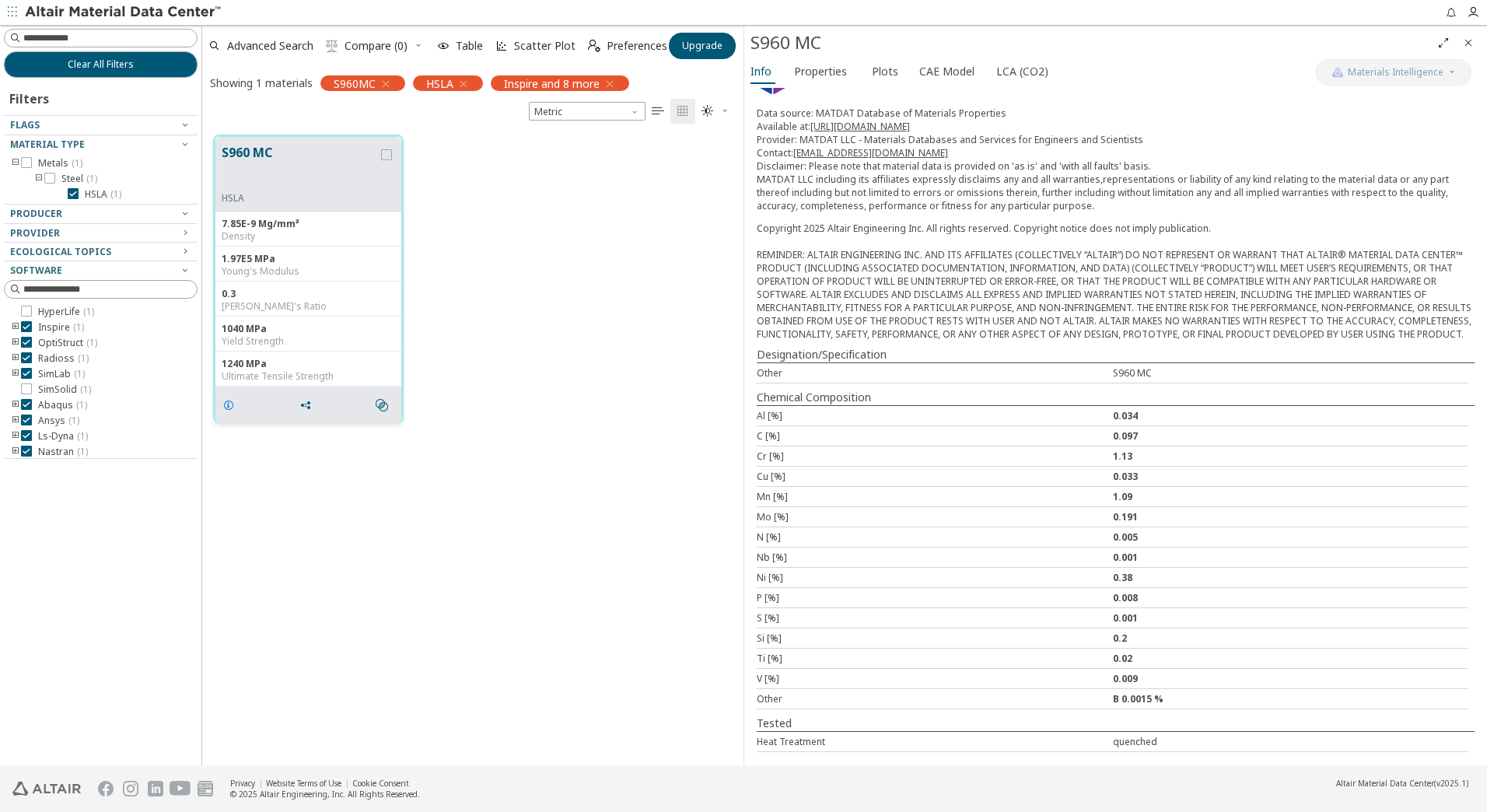
click at [233, 408] on icon "grid" at bounding box center [229, 405] width 13 height 13
click at [314, 143] on button "S960 MC" at bounding box center [300, 167] width 156 height 49
click at [919, 72] on span "CAE Model" at bounding box center [946, 71] width 55 height 25
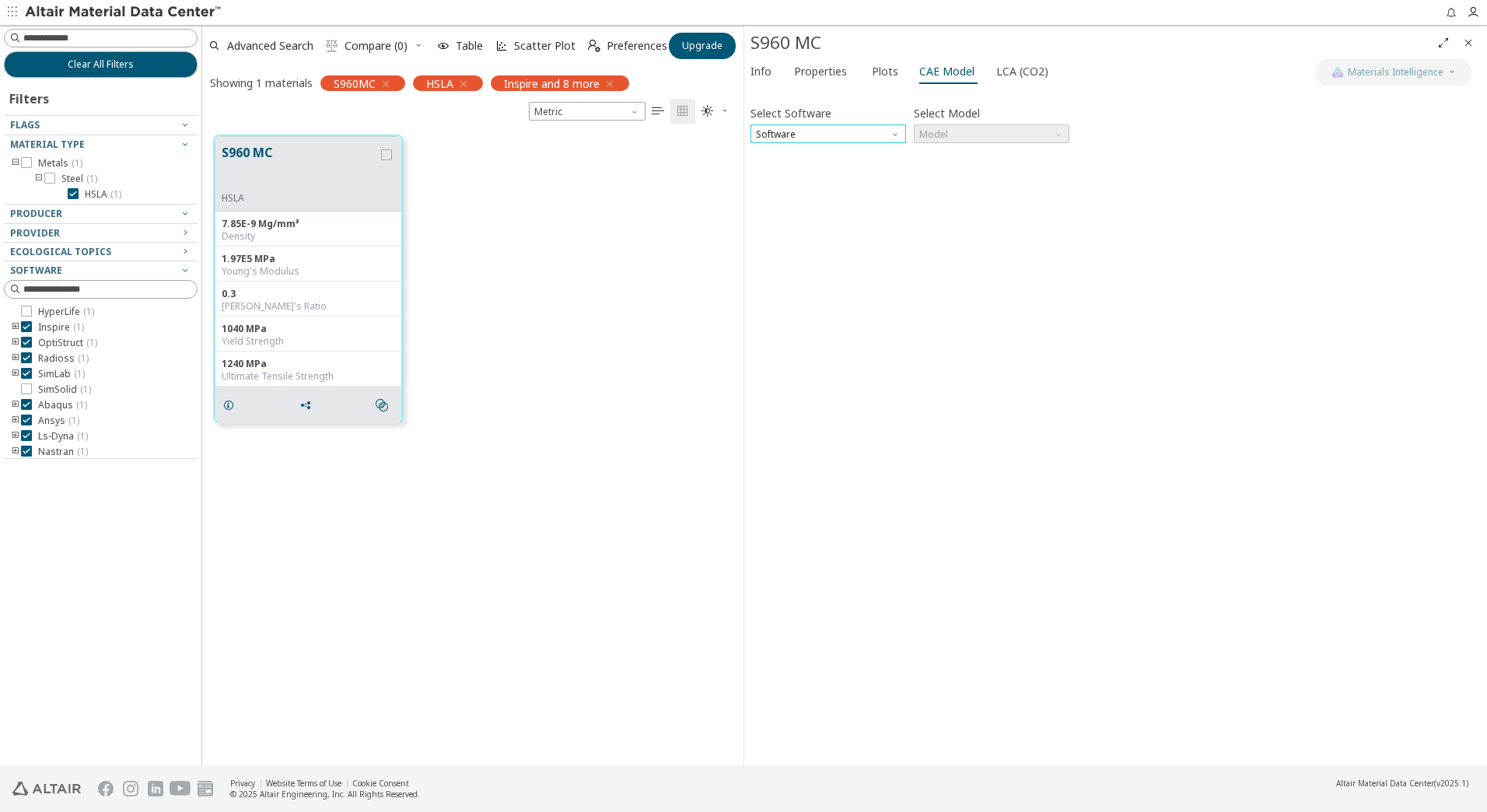
click at [873, 138] on span "Software" at bounding box center [828, 133] width 155 height 18
click at [792, 206] on span "Radioss" at bounding box center [828, 210] width 144 height 11
click at [945, 132] on span "Model" at bounding box center [991, 133] width 155 height 18
click at [958, 156] on span "Law1" at bounding box center [992, 153] width 144 height 11
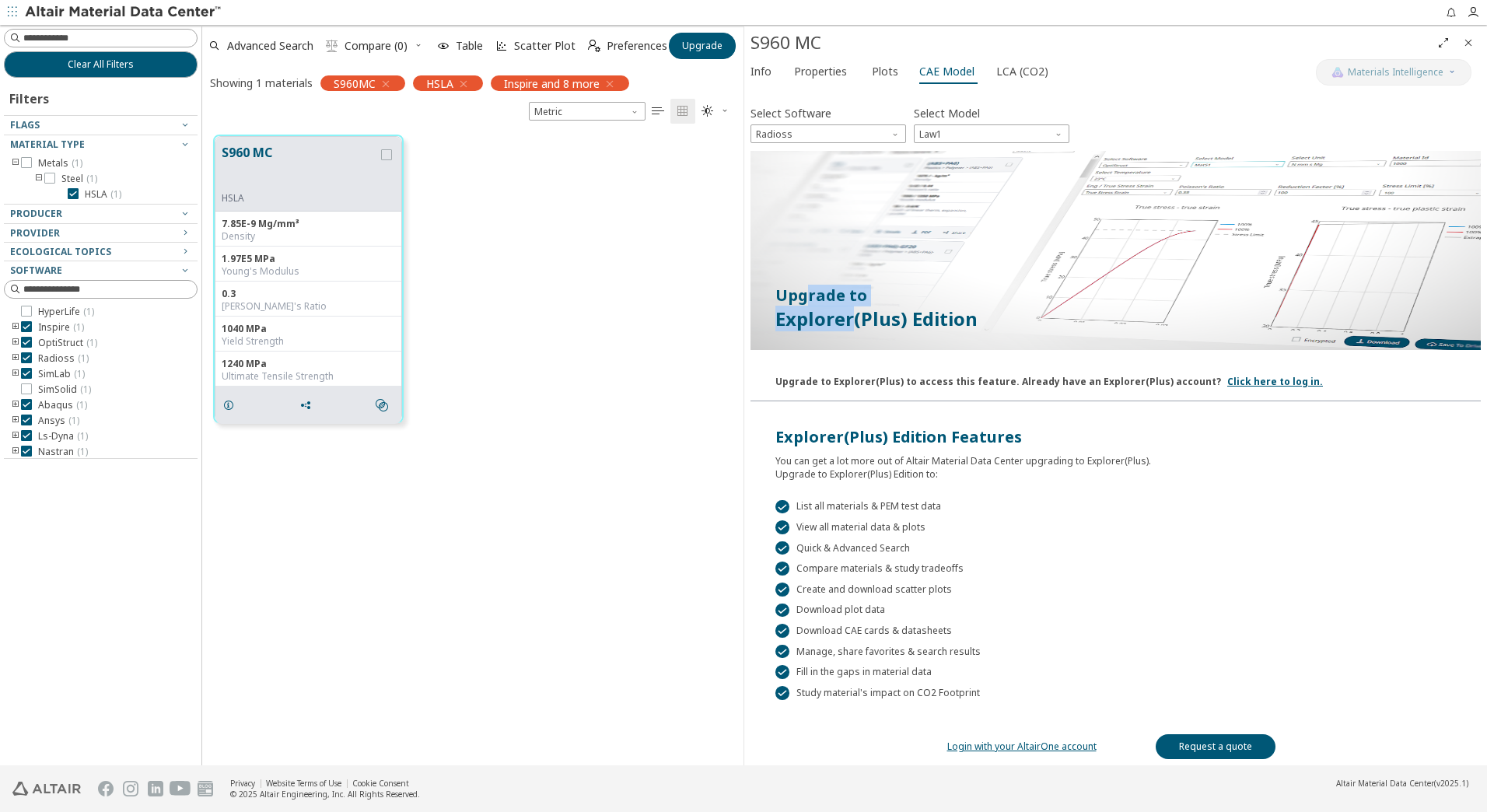
drag, startPoint x: 812, startPoint y: 295, endPoint x: 853, endPoint y: 328, distance: 52.6
click at [853, 328] on div "Upgrade to Explorer(Plus) Edition" at bounding box center [1115, 308] width 730 height 96
drag, startPoint x: 853, startPoint y: 328, endPoint x: 952, endPoint y: 142, distance: 210.7
click at [952, 142] on span "Law1" at bounding box center [991, 133] width 155 height 18
click at [856, 132] on span "Radioss" at bounding box center [828, 133] width 155 height 18
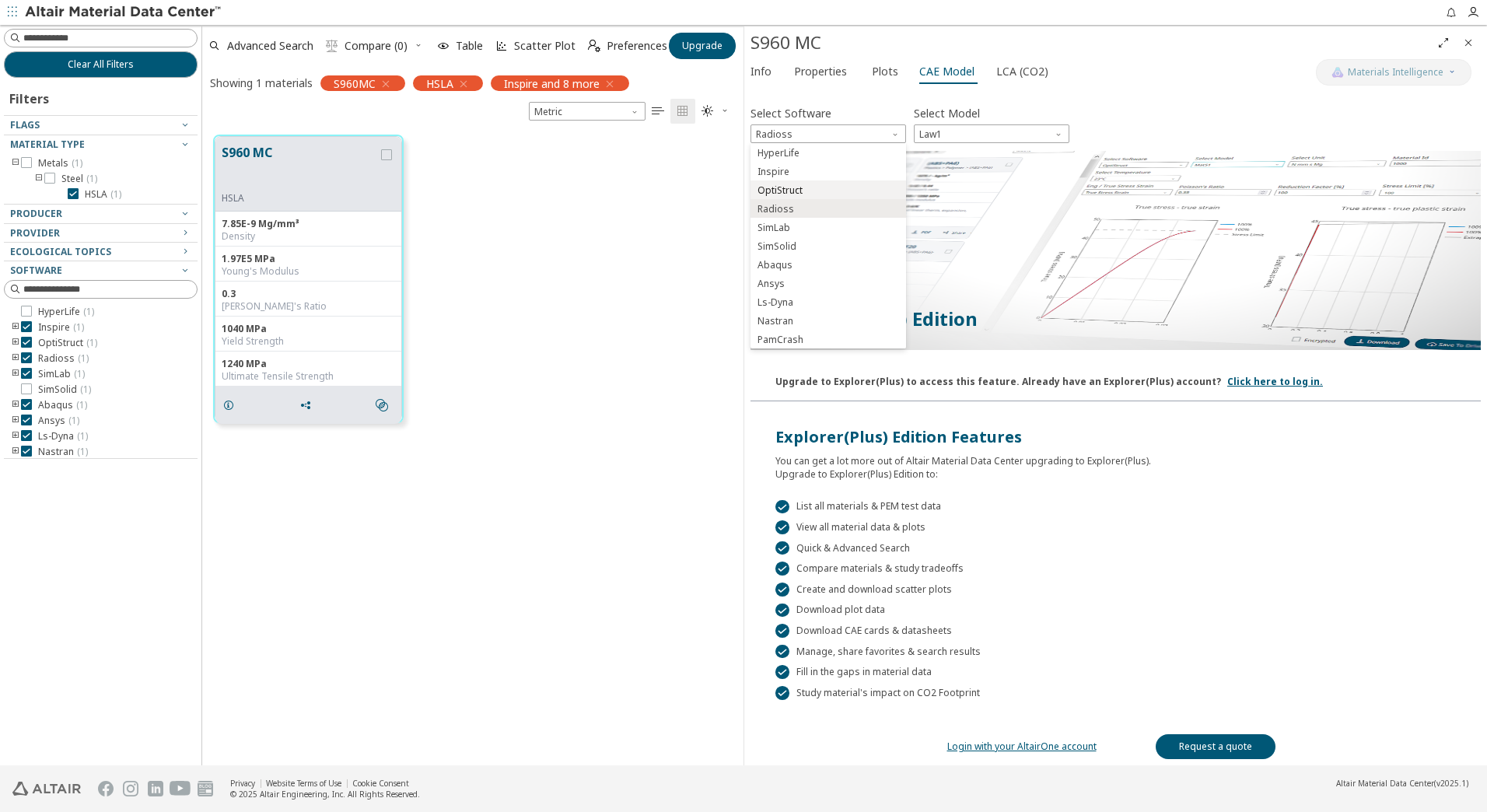
click at [852, 194] on span "OptiStruct" at bounding box center [828, 190] width 144 height 11
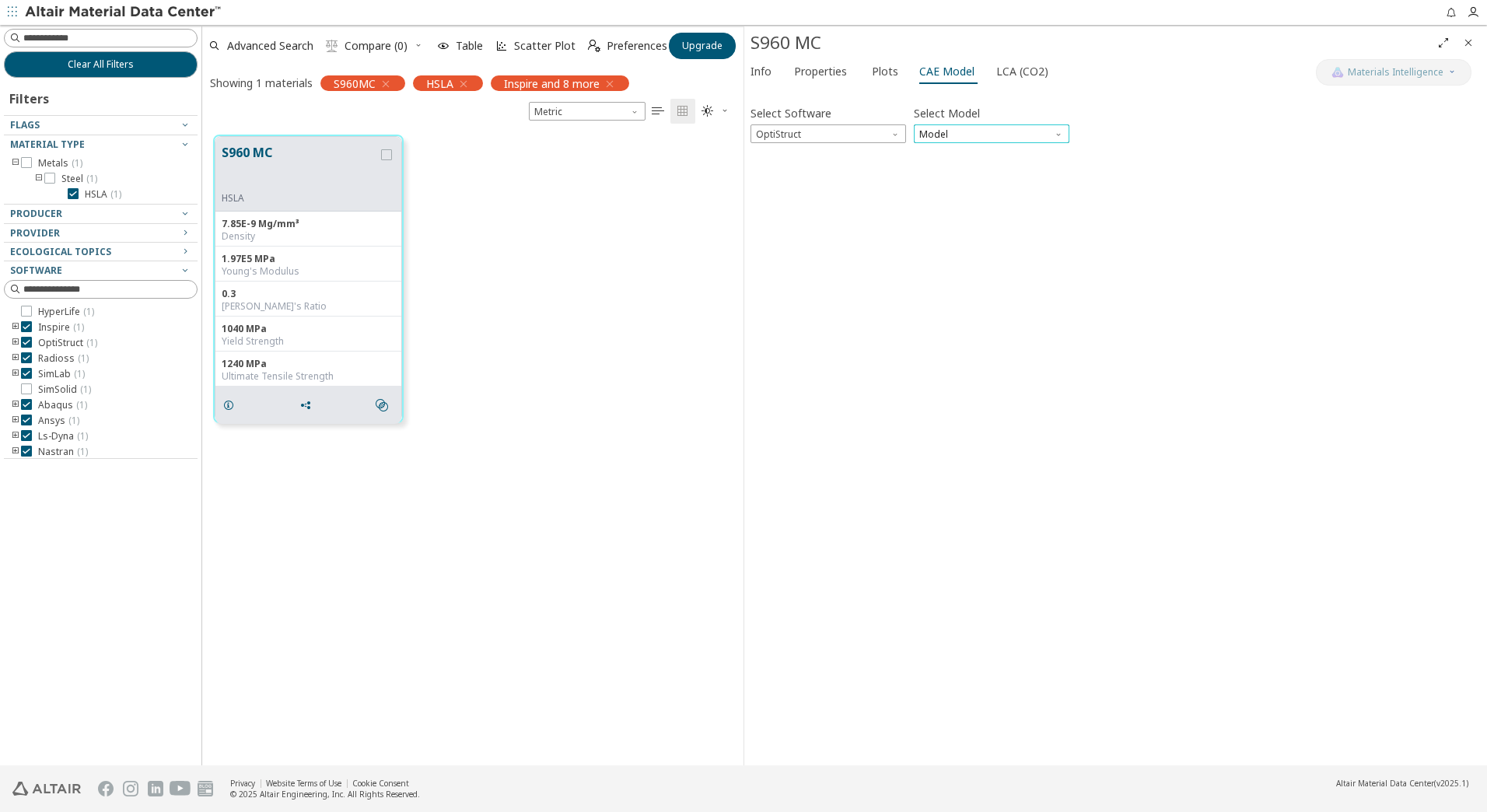
click at [952, 128] on span "Model" at bounding box center [991, 133] width 155 height 18
click at [953, 152] on span "Mat1" at bounding box center [992, 153] width 144 height 11
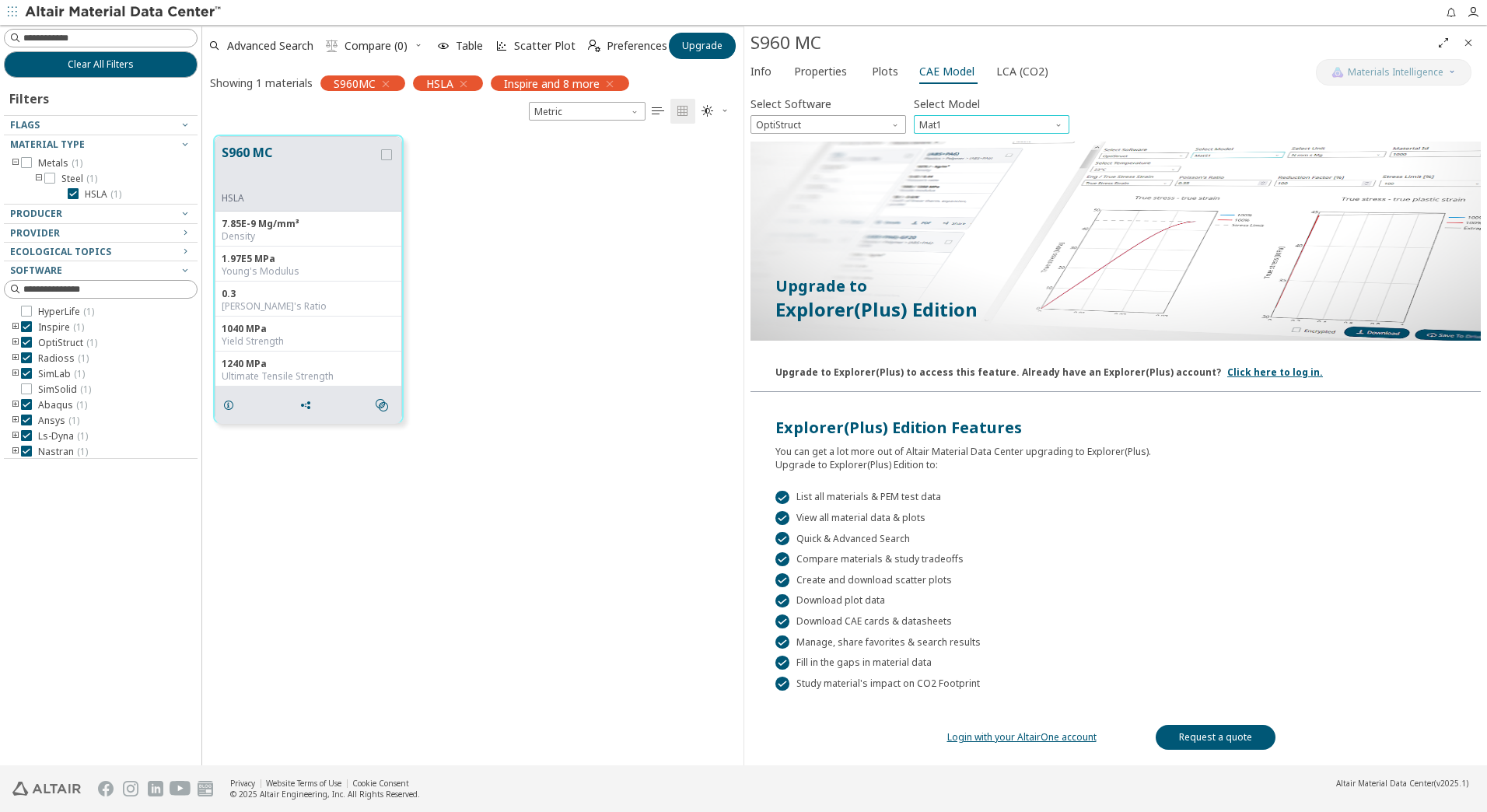
scroll to position [0, 0]
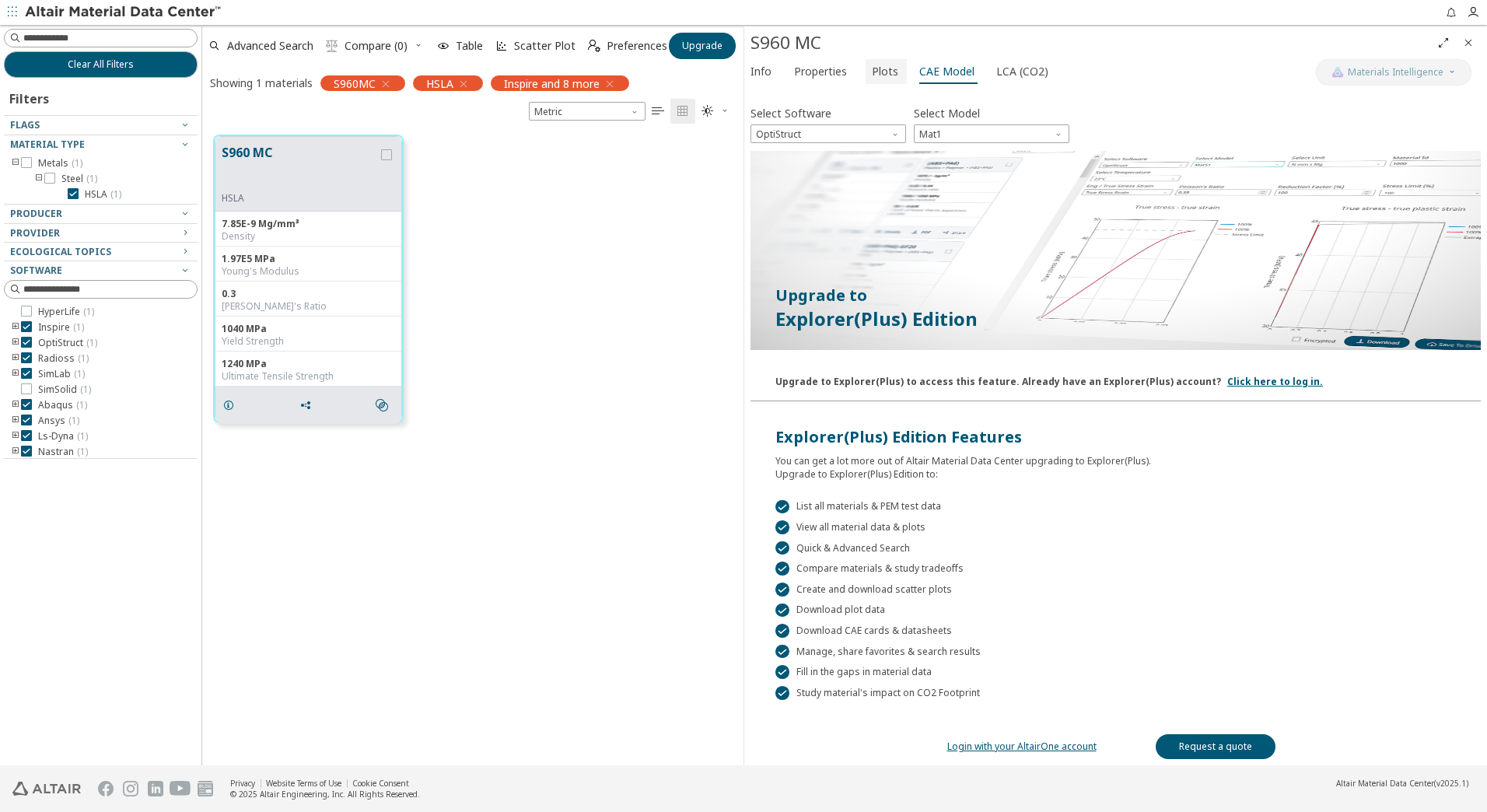
click at [879, 74] on span "Plots" at bounding box center [885, 71] width 26 height 25
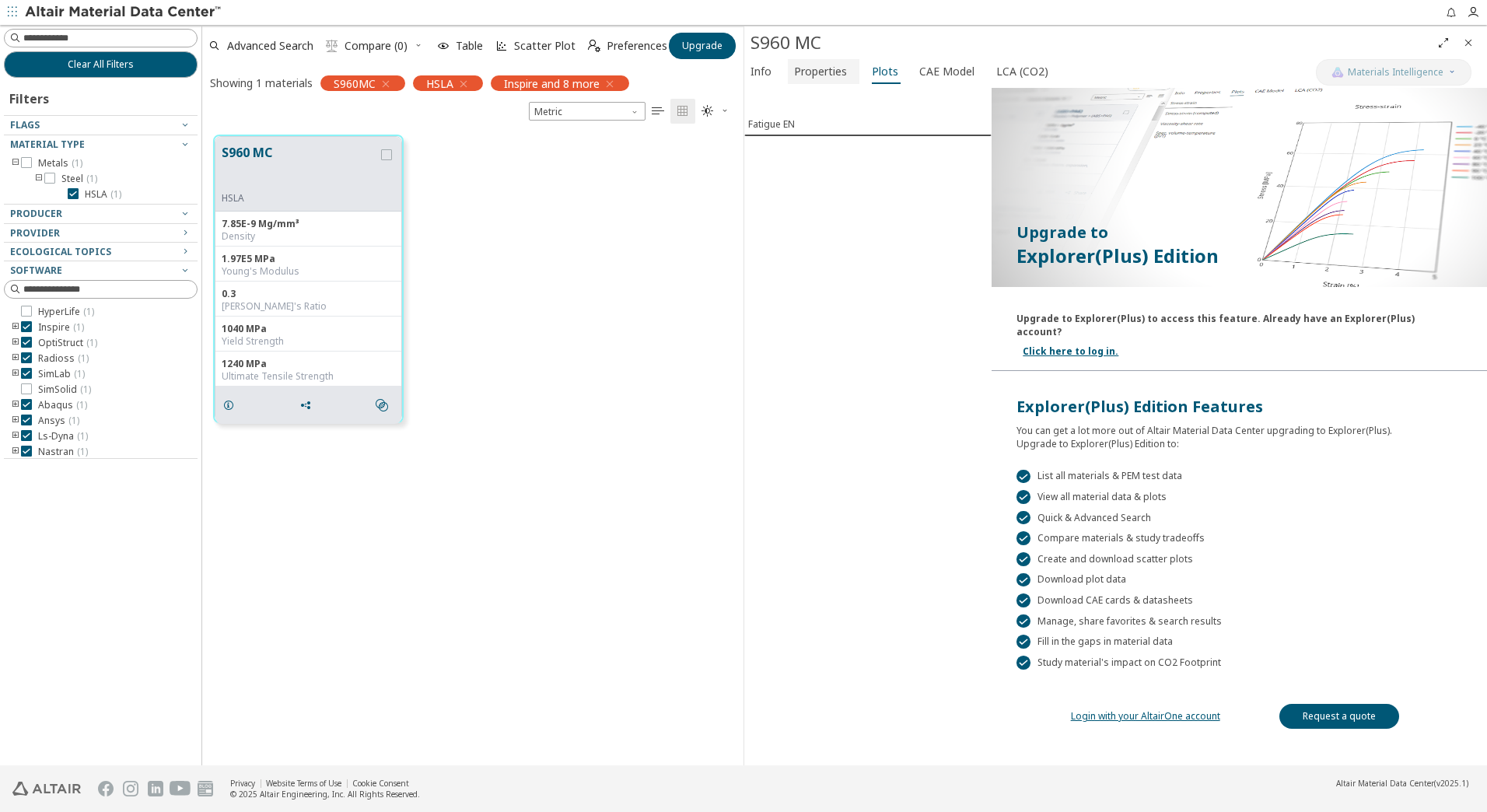
click at [830, 79] on span "Properties" at bounding box center [820, 71] width 53 height 25
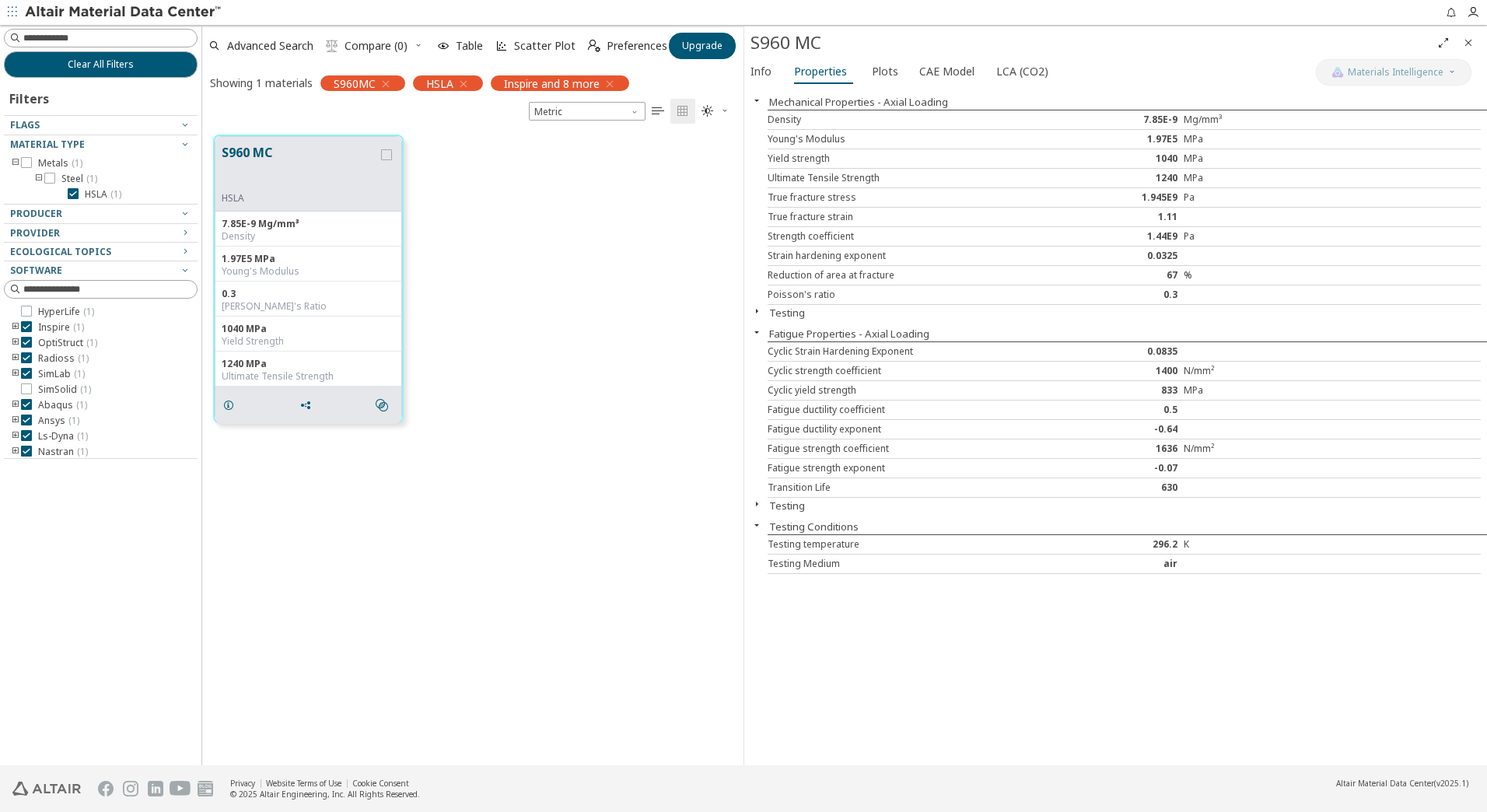
click at [98, 198] on div at bounding box center [96, 200] width 186 height 8
click at [53, 173] on div at bounding box center [50, 178] width 11 height 11
click at [33, 180] on div at bounding box center [96, 184] width 186 height 8
click at [40, 179] on icon "toogle group" at bounding box center [39, 179] width 11 height 13
click at [30, 161] on icon at bounding box center [26, 163] width 11 height 11
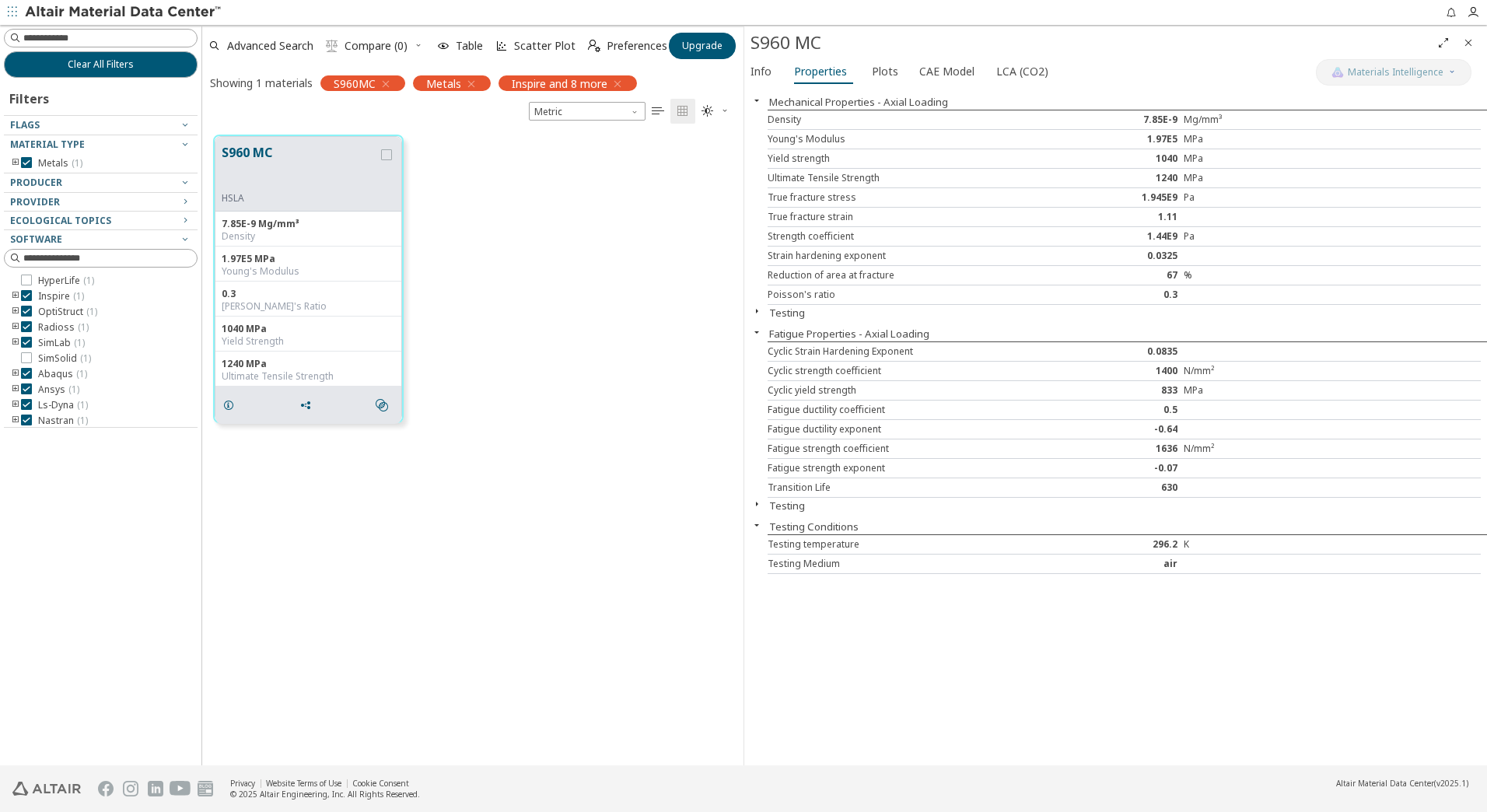
click at [387, 81] on icon "button" at bounding box center [386, 84] width 13 height 13
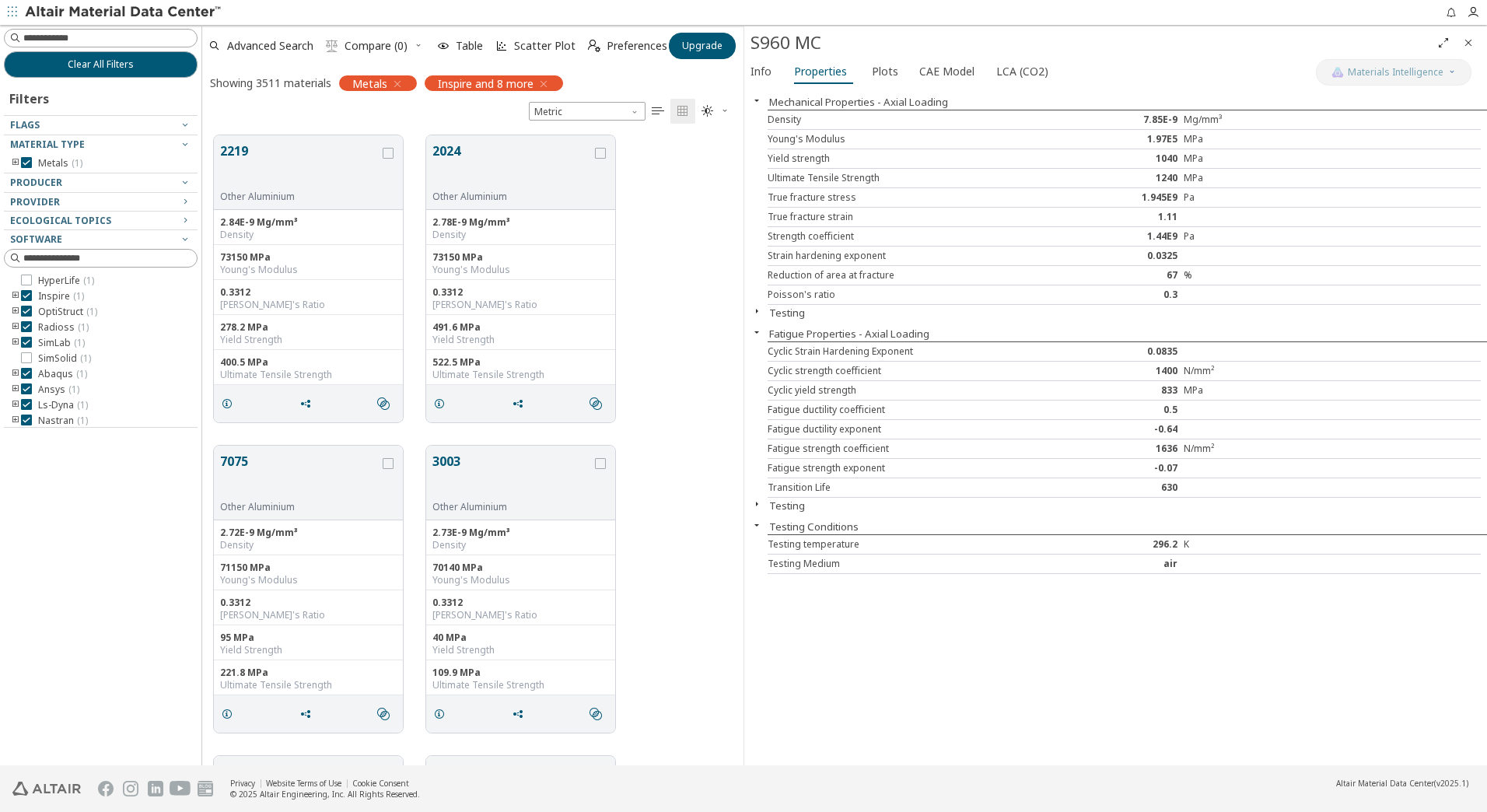
scroll to position [630, 529]
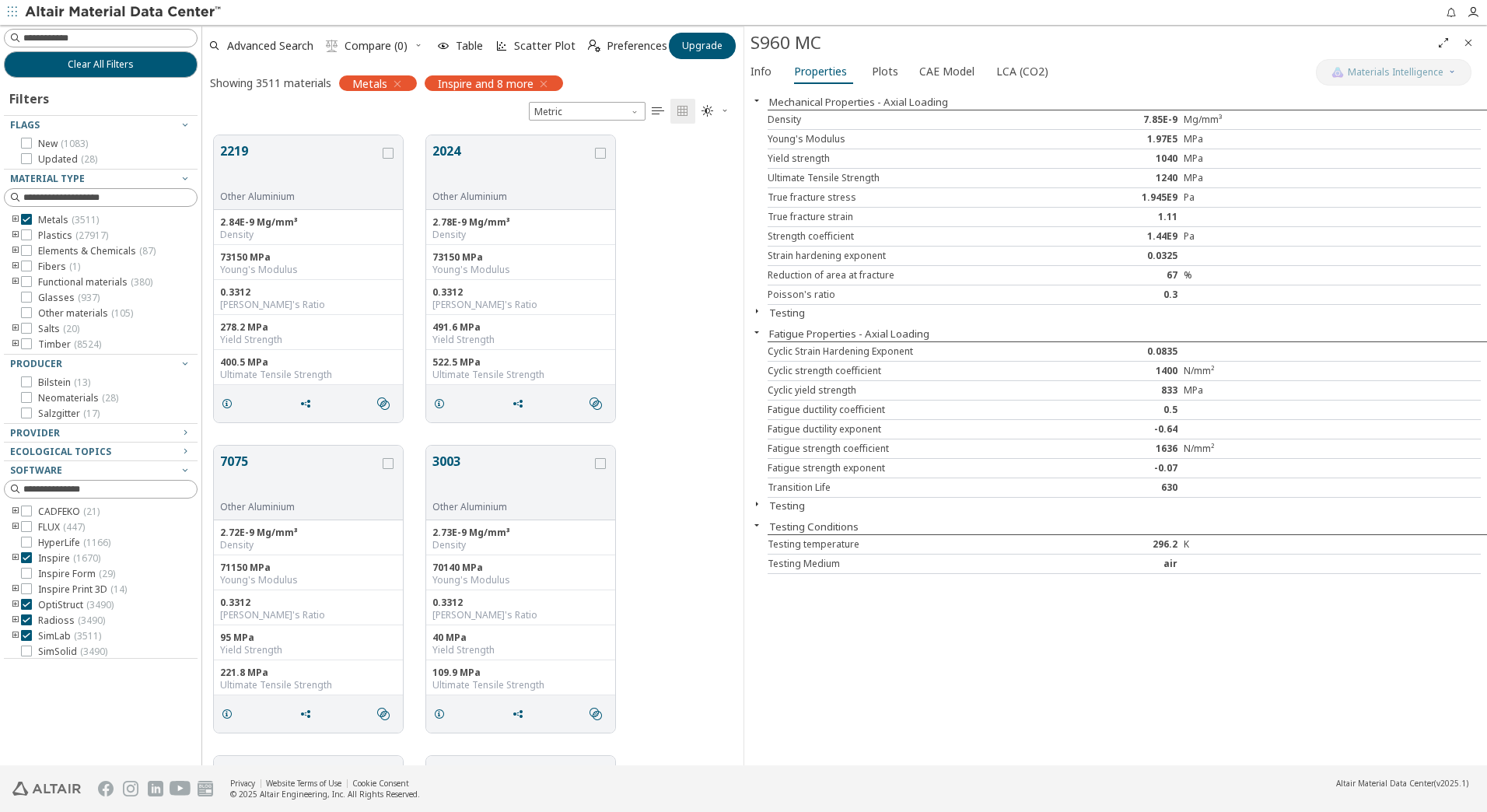
click at [546, 82] on icon "button" at bounding box center [544, 84] width 13 height 13
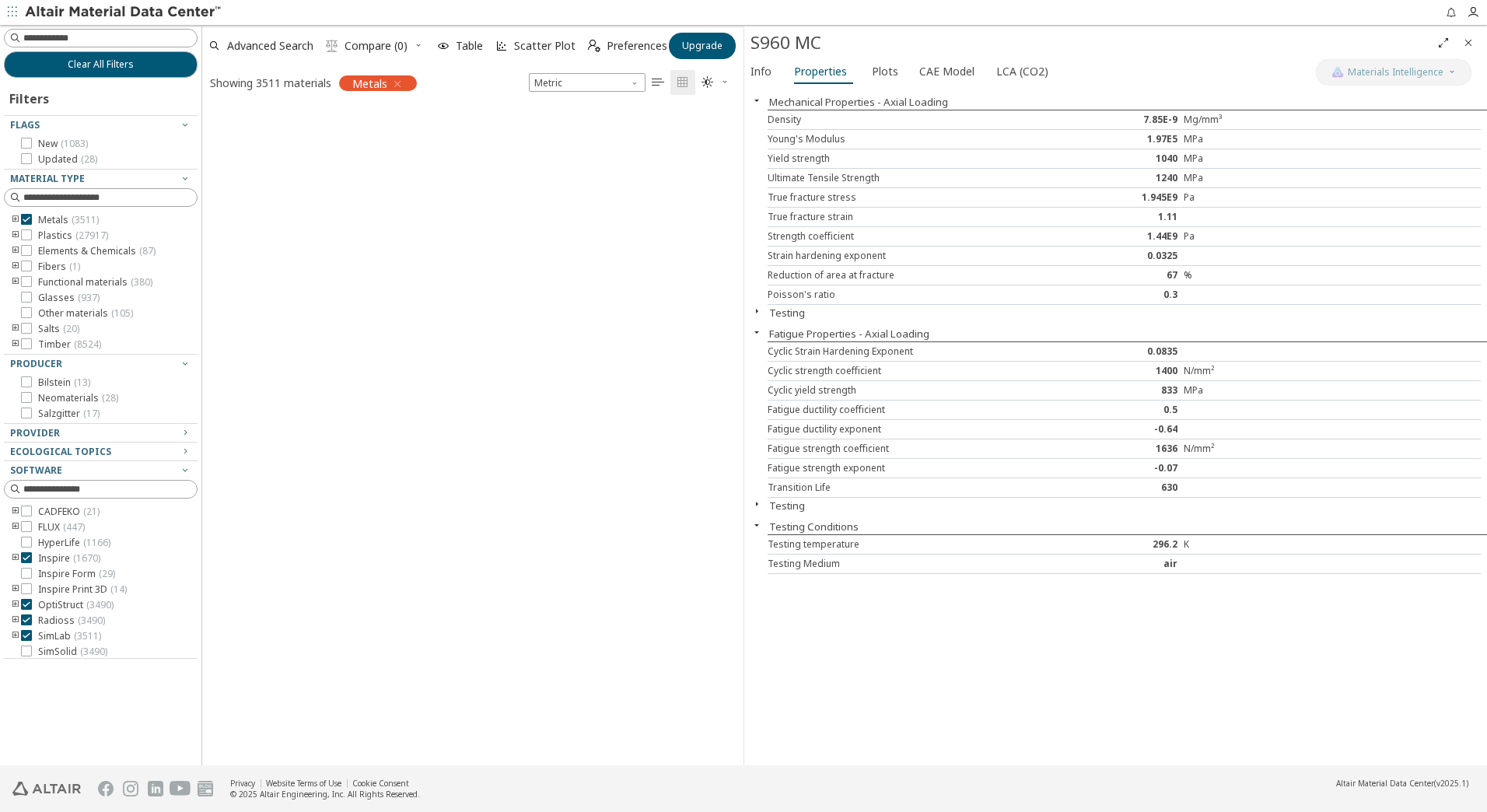
scroll to position [654, 529]
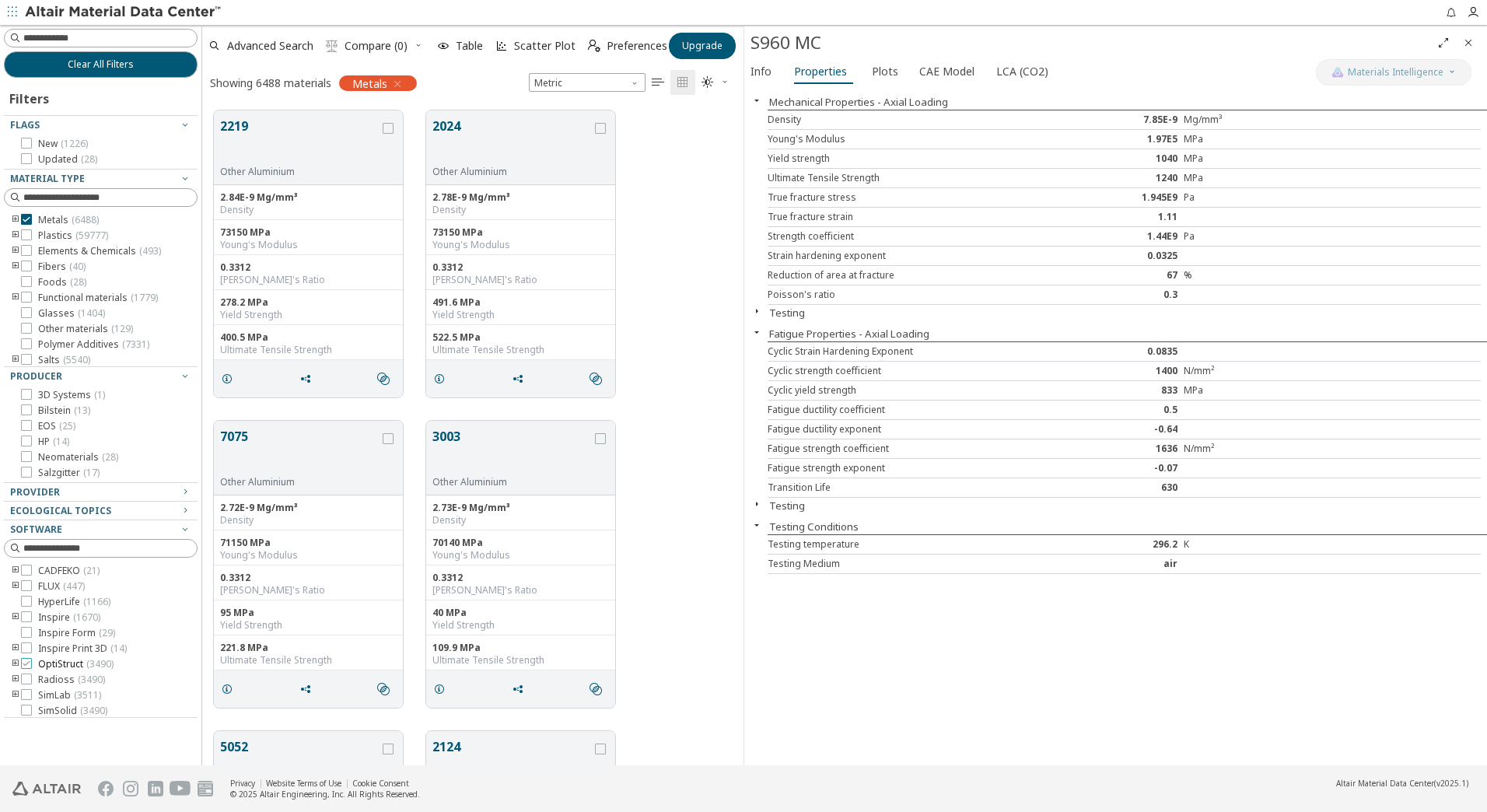
click at [61, 664] on span "OptiStruct ( 3490 )" at bounding box center [76, 664] width 76 height 13
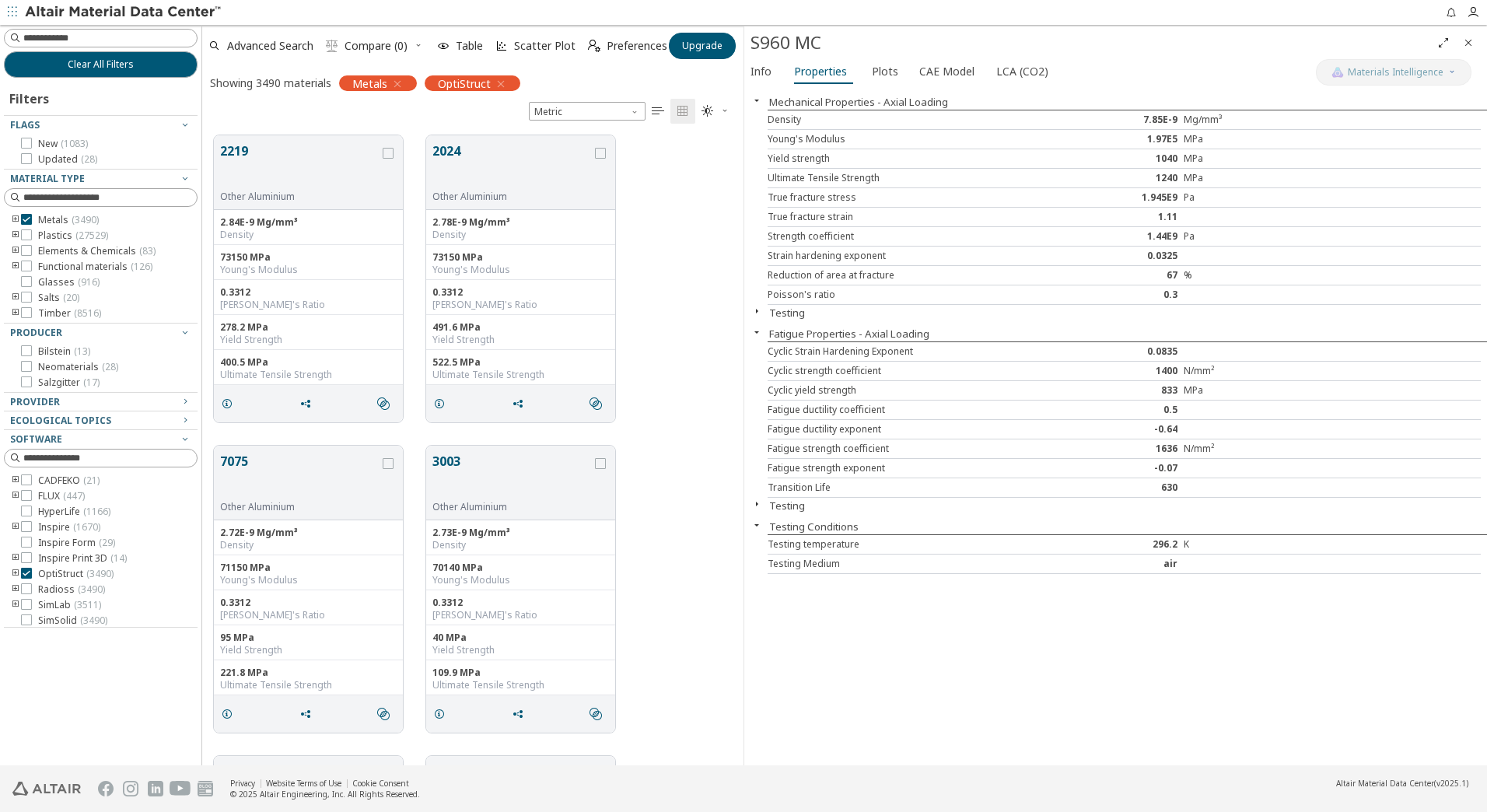
scroll to position [630, 529]
click at [14, 219] on icon "toogle group" at bounding box center [16, 220] width 11 height 13
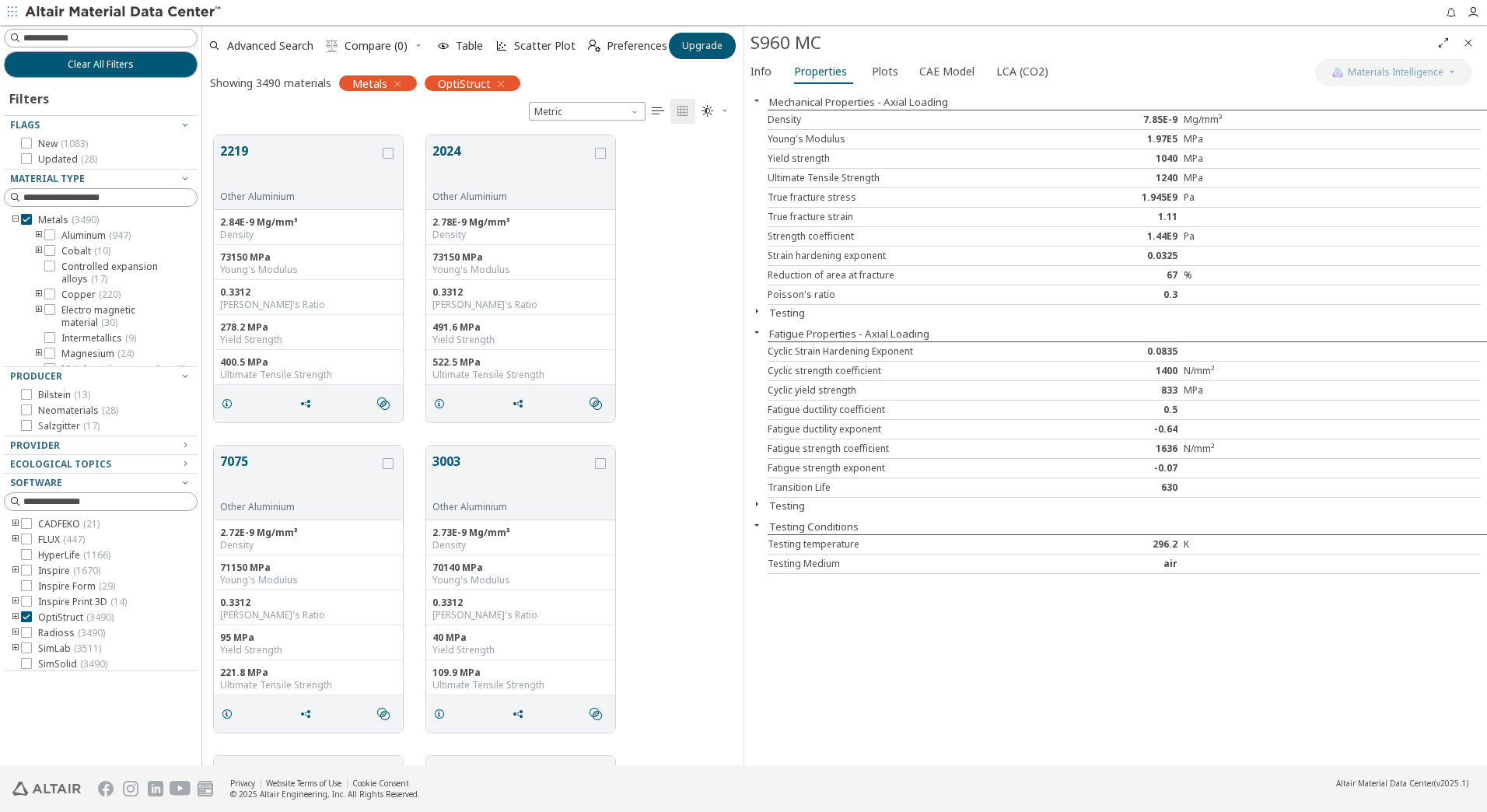
scroll to position [155, 0]
click at [36, 310] on icon "toogle group" at bounding box center [39, 304] width 11 height 13
click at [102, 248] on span "Un-Alloyed ( 300 )" at bounding box center [121, 242] width 74 height 13
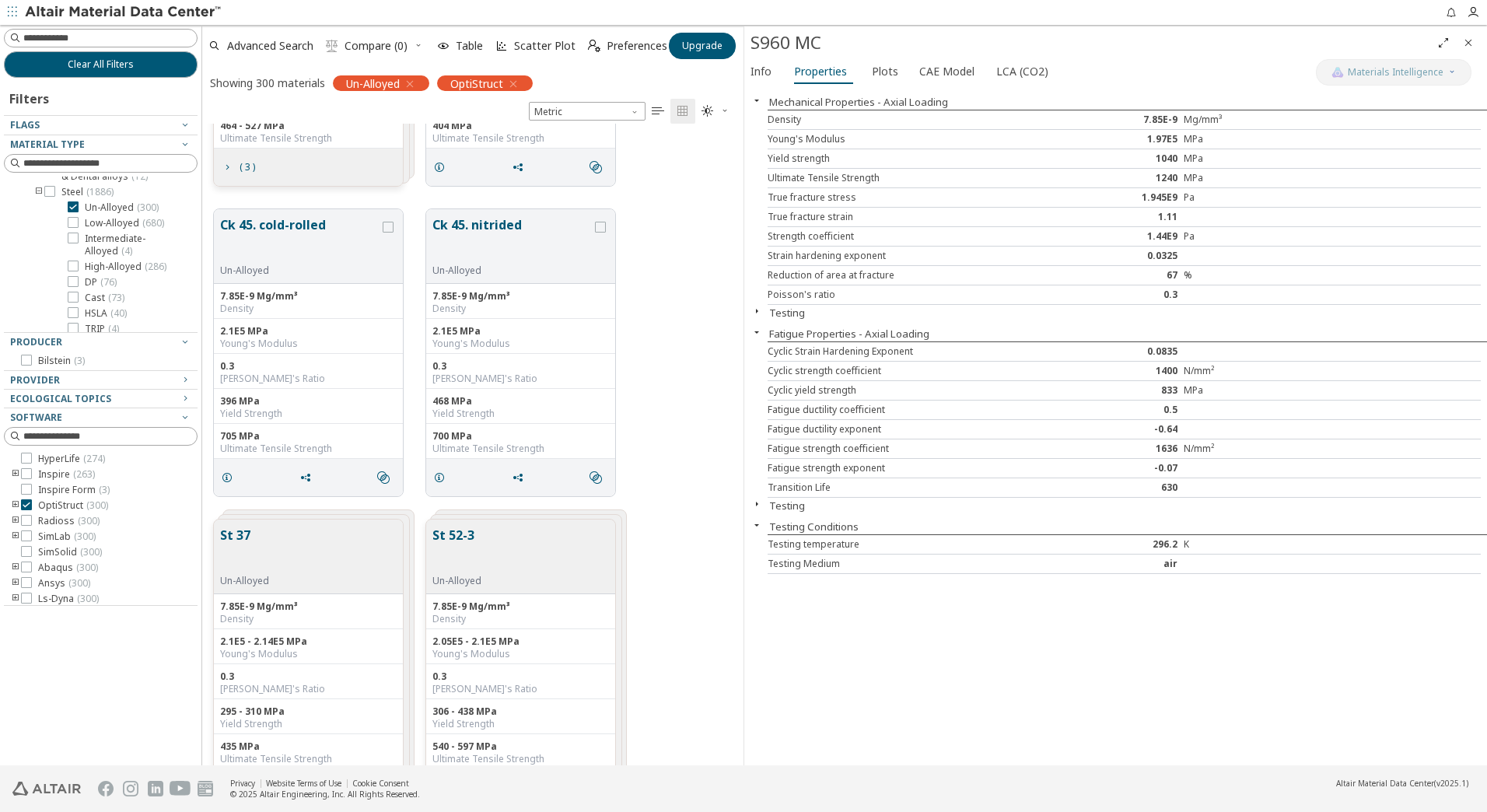
scroll to position [1788, 0]
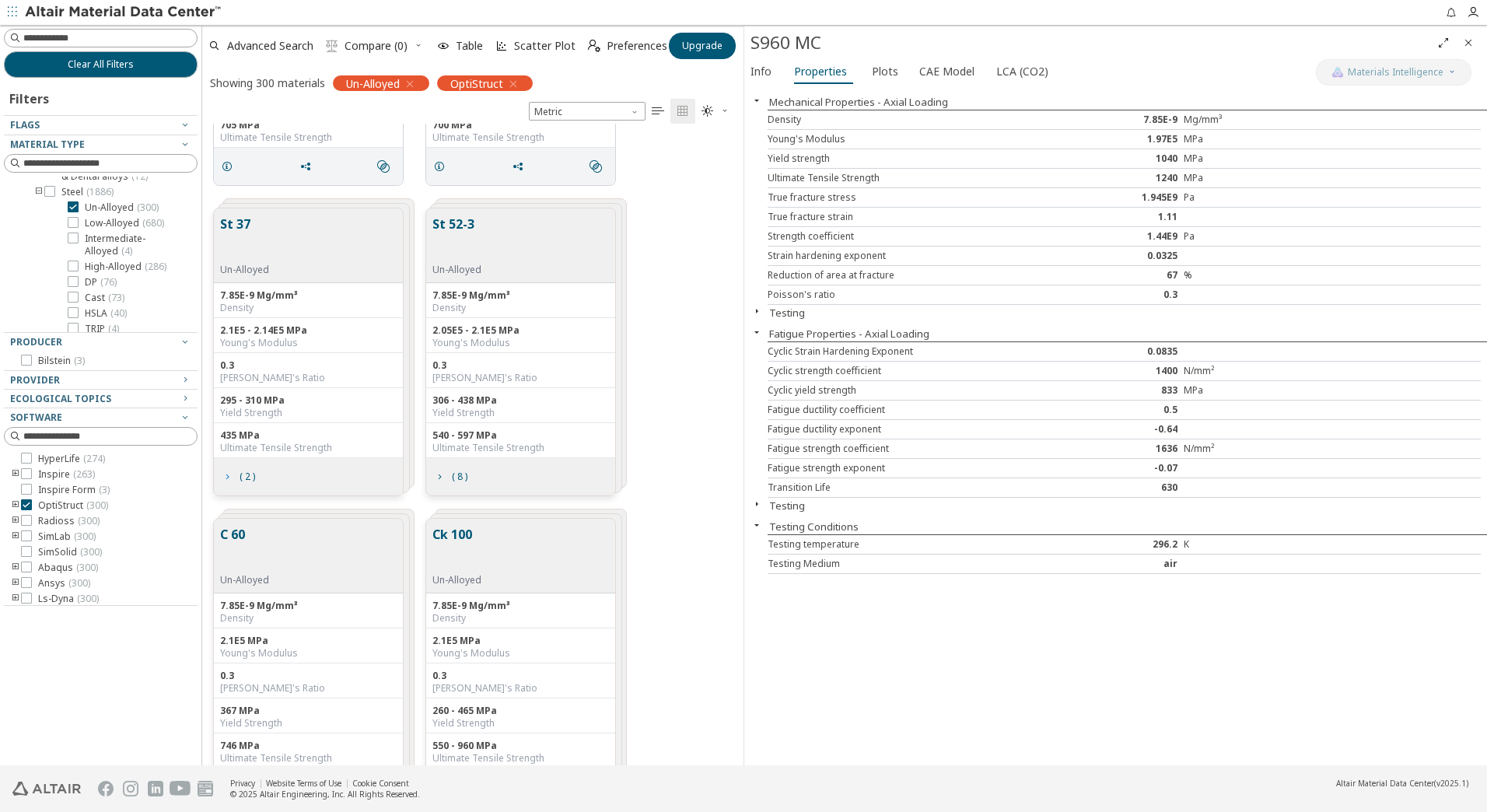
click at [235, 484] on span "( 2 )" at bounding box center [238, 477] width 41 height 29
click at [235, 481] on span "( 2 )" at bounding box center [238, 477] width 41 height 29
click at [270, 243] on div "St 37 Un-Alloyed" at bounding box center [247, 245] width 55 height 61
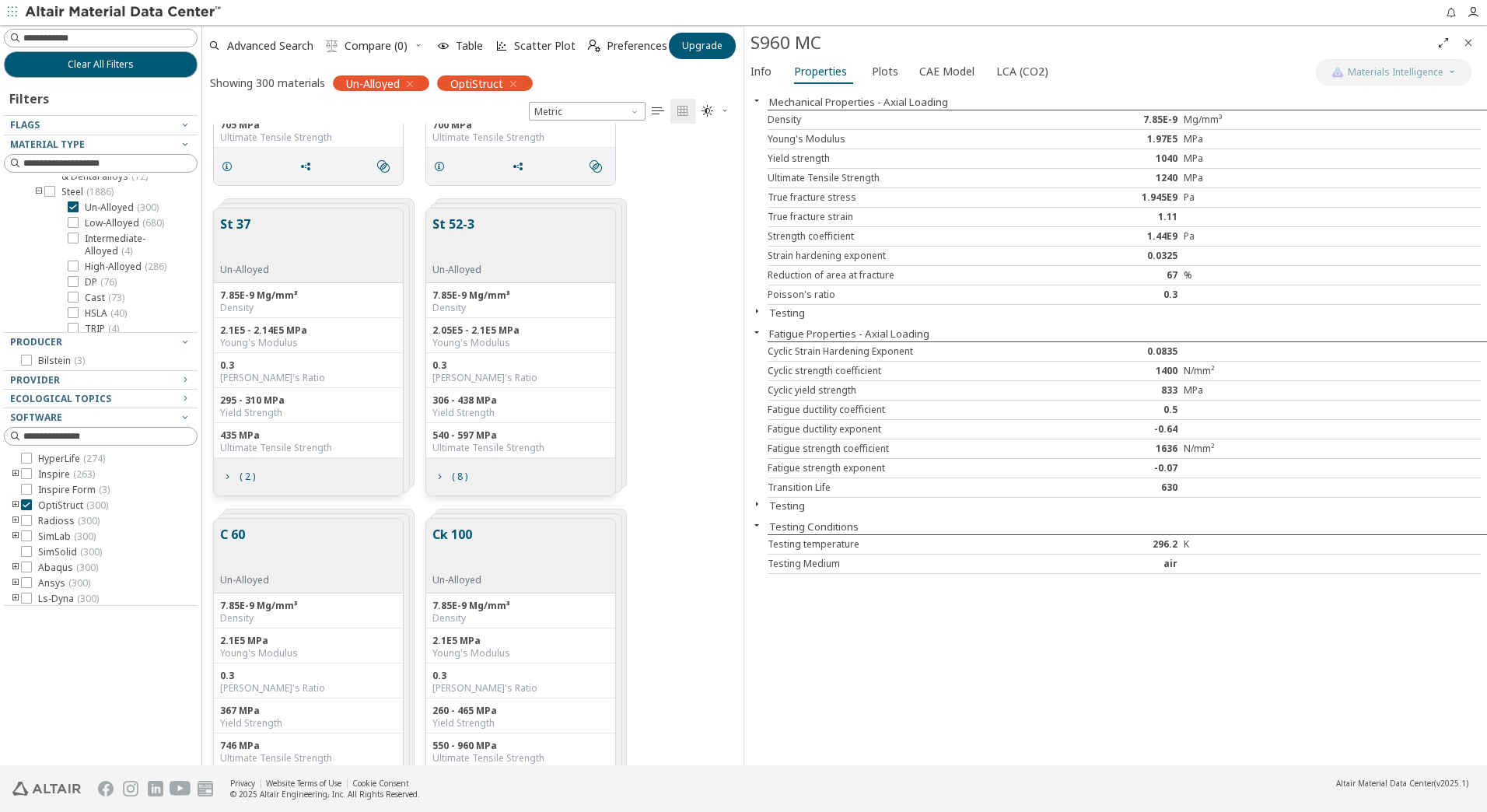
click at [229, 217] on button "St 37" at bounding box center [244, 238] width 49 height 49
click at [233, 229] on button "St 37" at bounding box center [244, 238] width 49 height 49
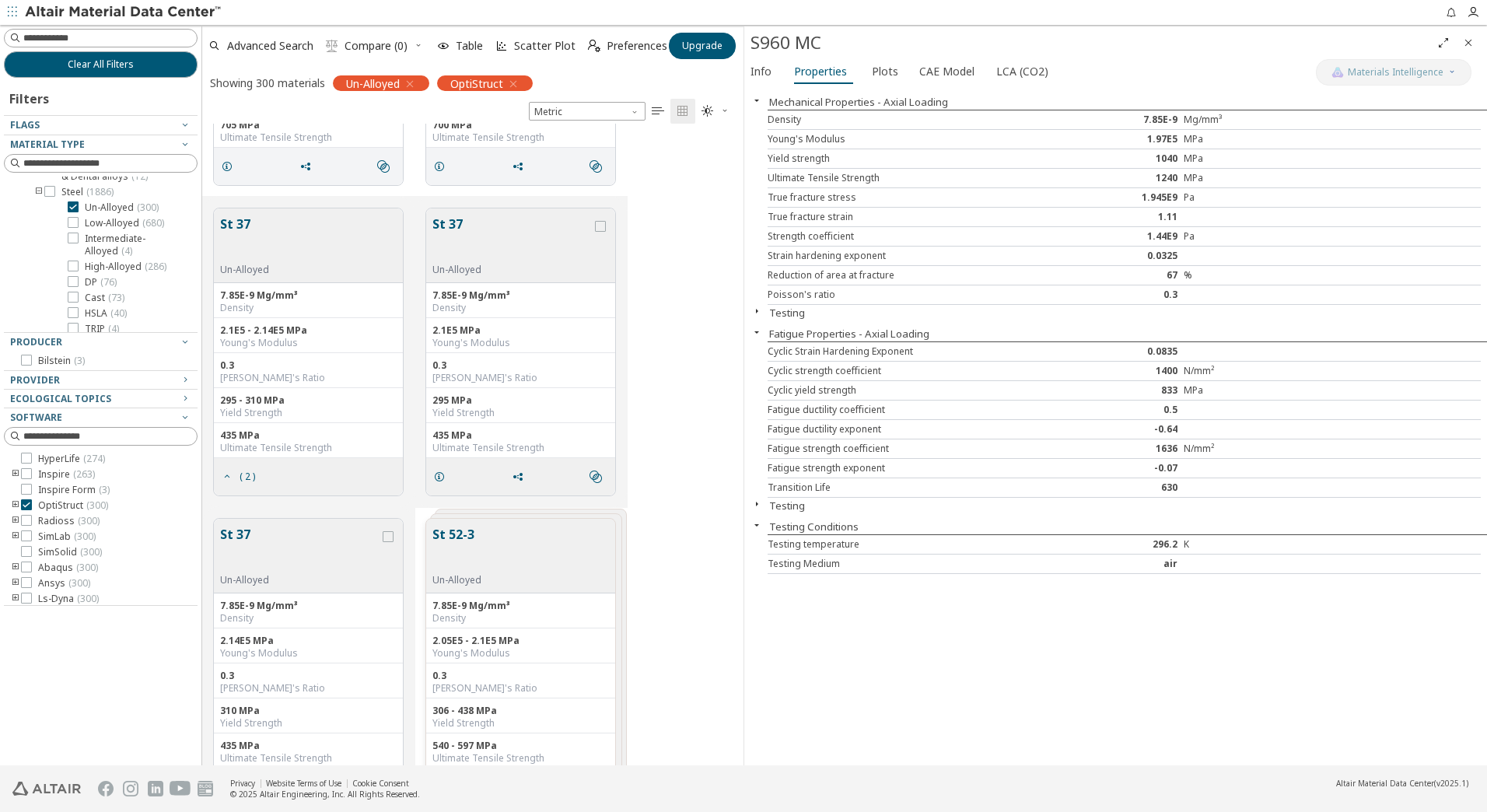
click at [504, 245] on button "St 37" at bounding box center [512, 238] width 159 height 49
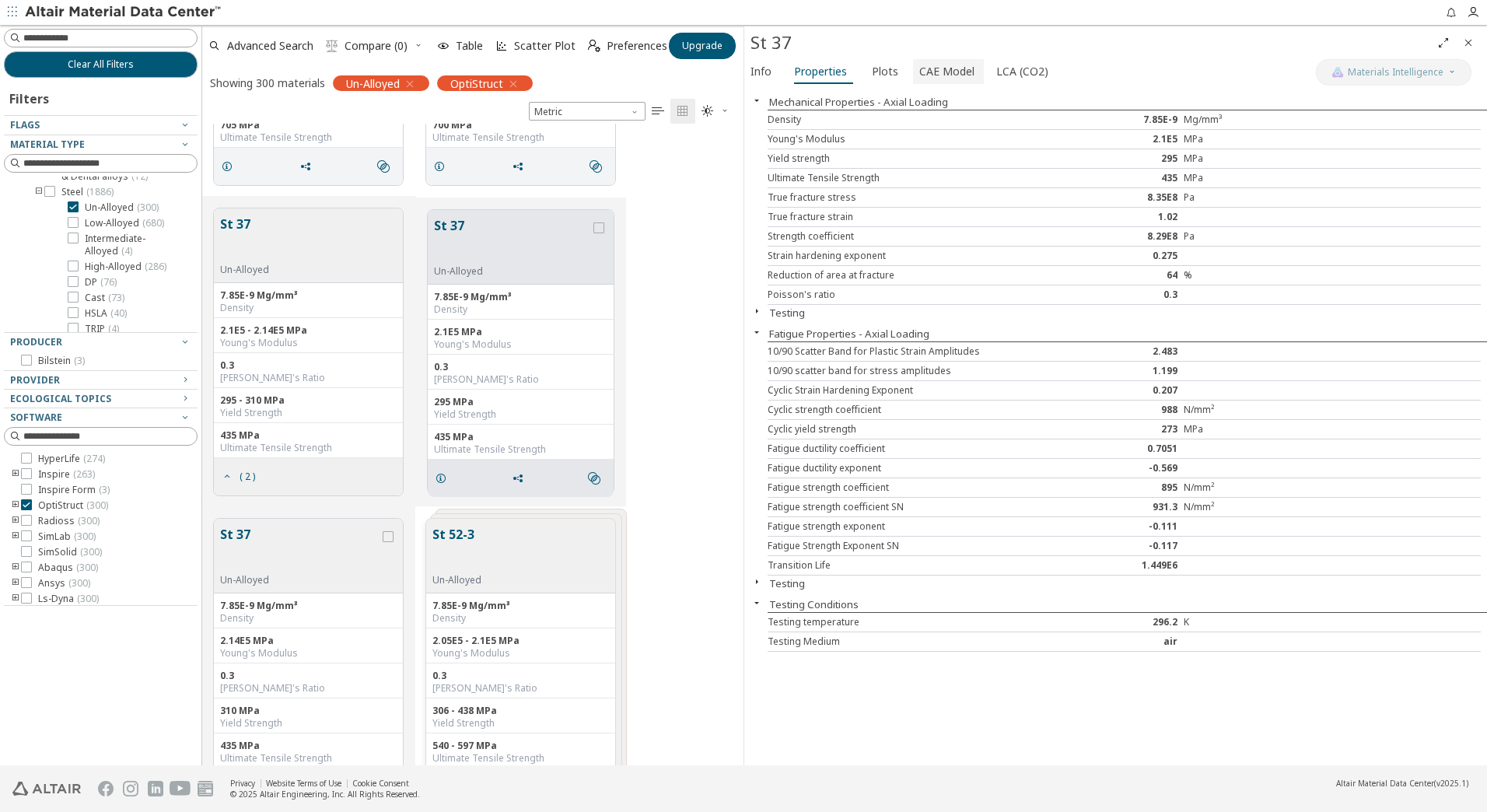
click at [946, 73] on span "CAE Model" at bounding box center [946, 71] width 55 height 25
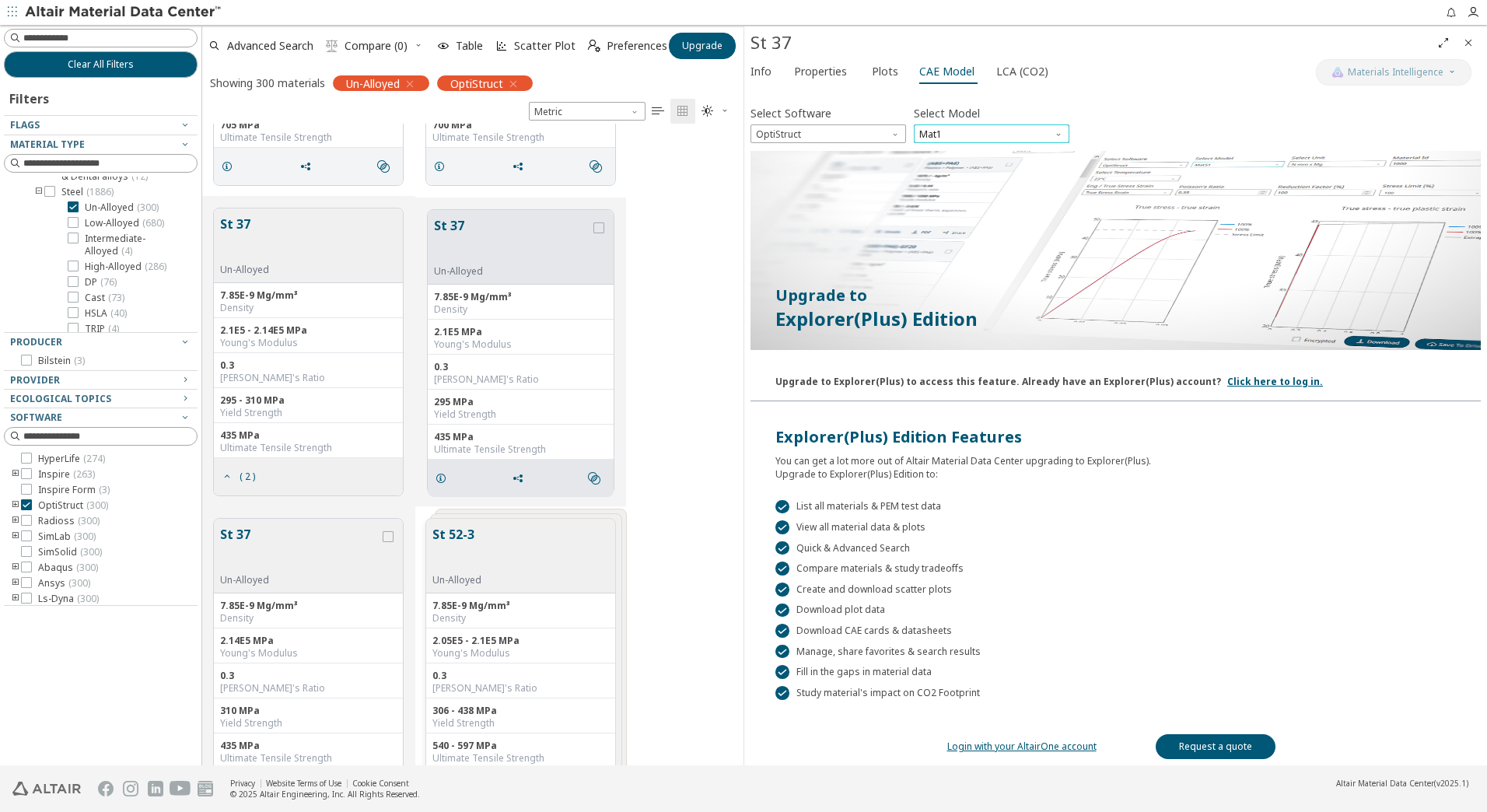
click at [965, 127] on span "Mat1" at bounding box center [991, 133] width 155 height 18
click at [987, 124] on span "Mat1" at bounding box center [991, 133] width 155 height 18
click at [1010, 72] on span "LCA (CO2)" at bounding box center [1022, 71] width 52 height 25
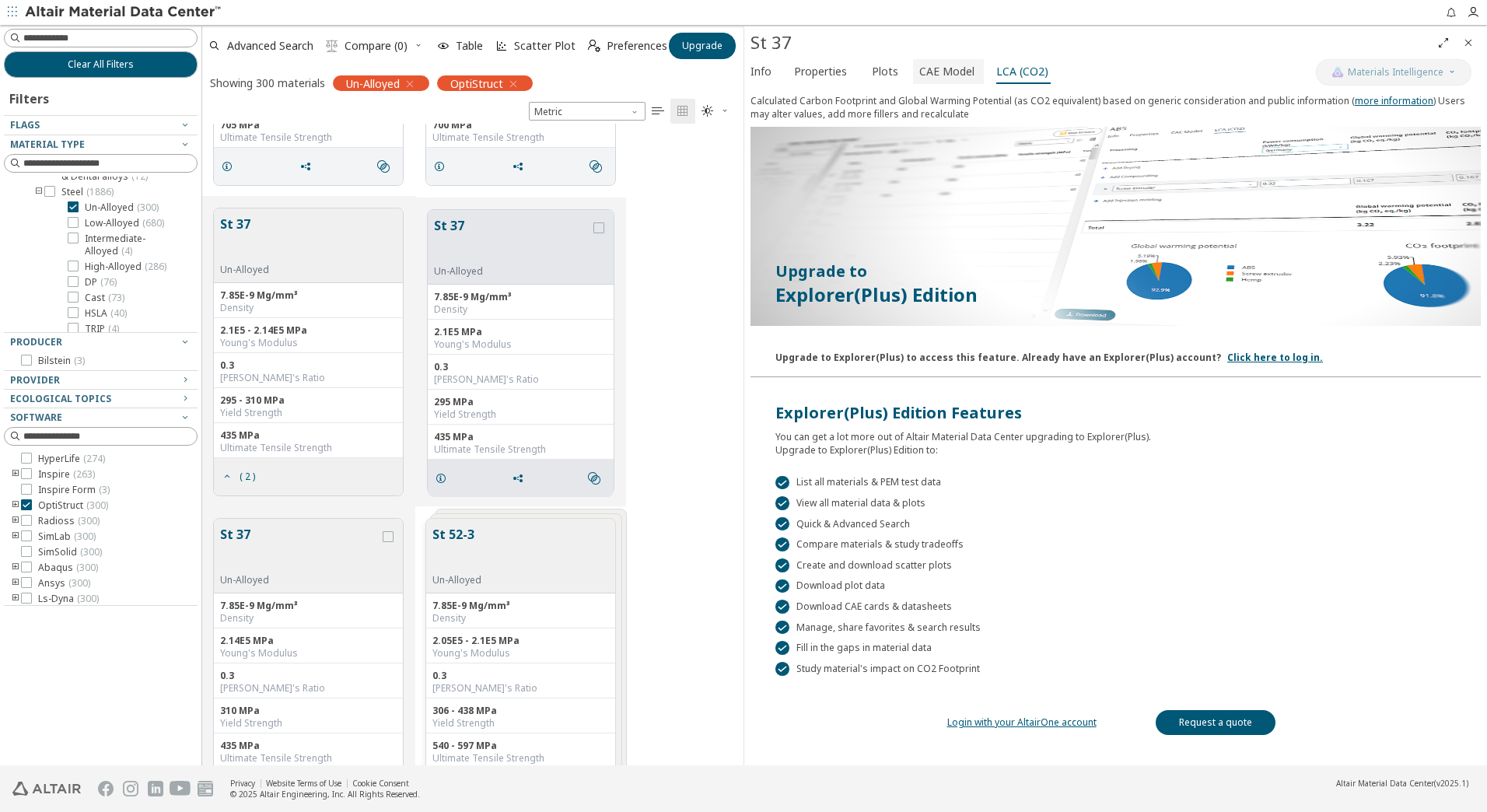
click at [950, 69] on span "CAE Model" at bounding box center [946, 71] width 55 height 25
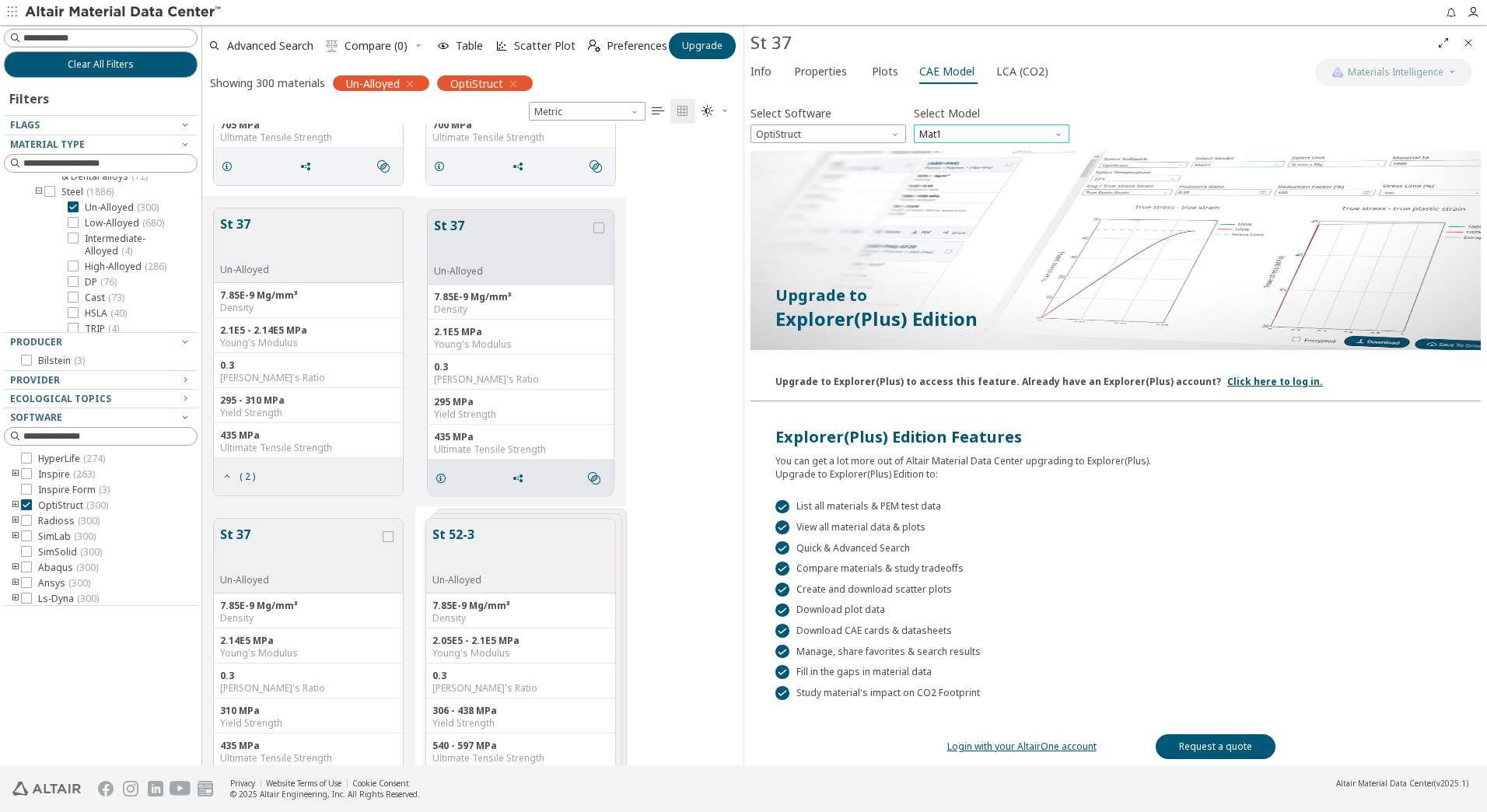
click at [976, 137] on span "Mat1" at bounding box center [991, 133] width 155 height 18
click at [883, 129] on span "OptiStruct" at bounding box center [828, 133] width 155 height 18
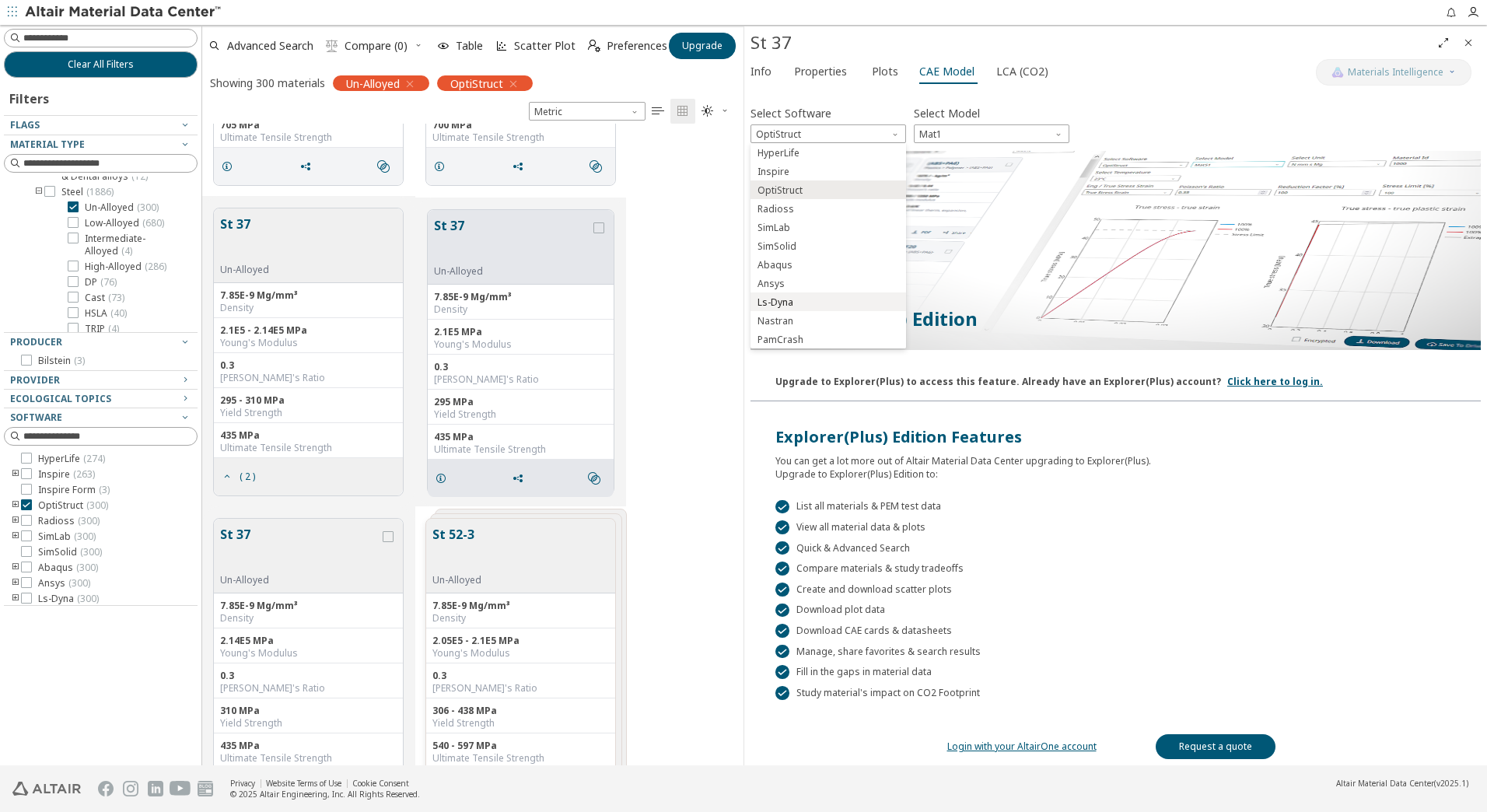
click at [828, 303] on span "Ls-Dyna" at bounding box center [828, 303] width 144 height 11
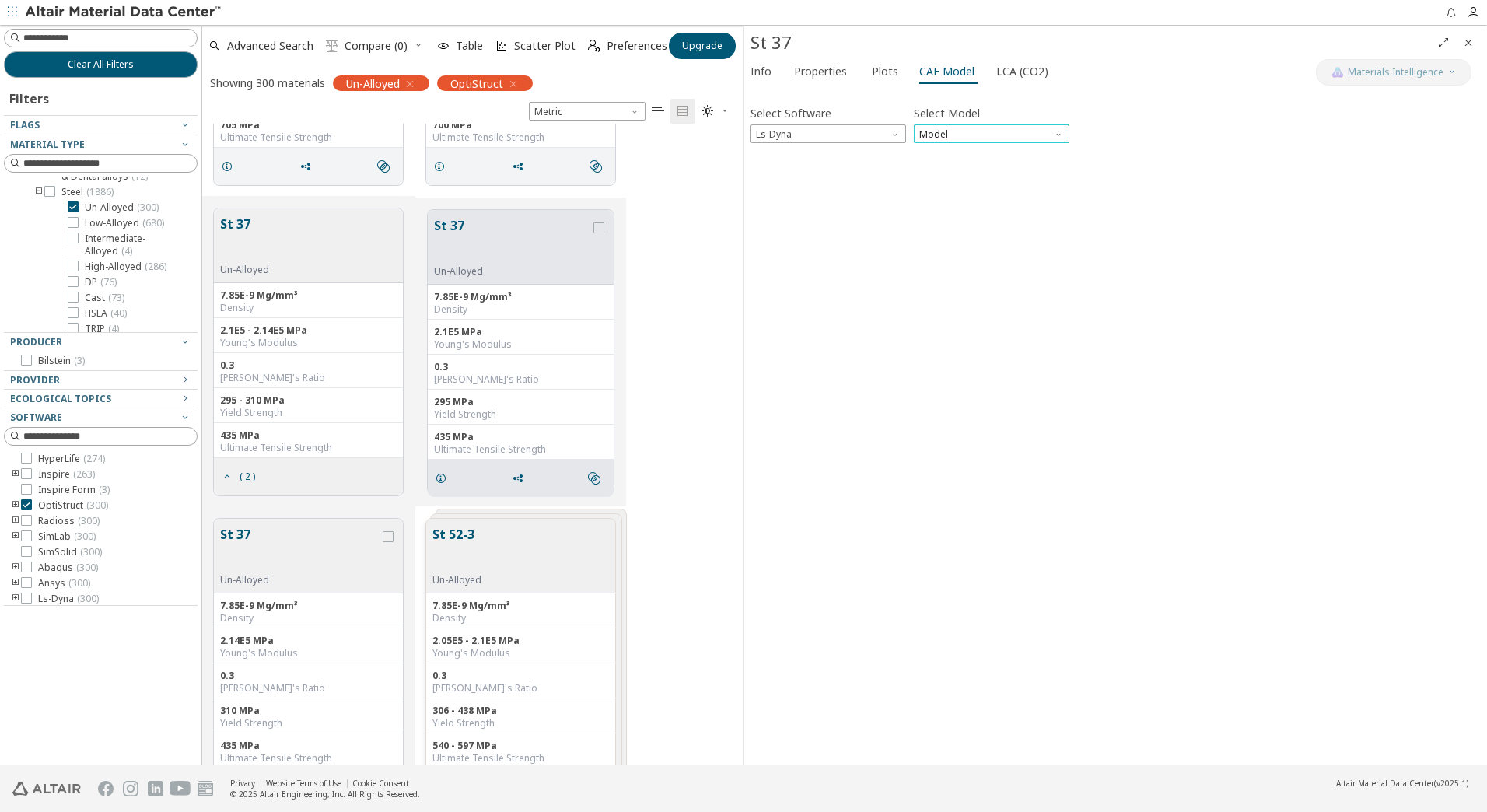
click at [962, 139] on span "Model" at bounding box center [991, 133] width 155 height 18
click at [959, 158] on span "Mat1" at bounding box center [992, 153] width 144 height 11
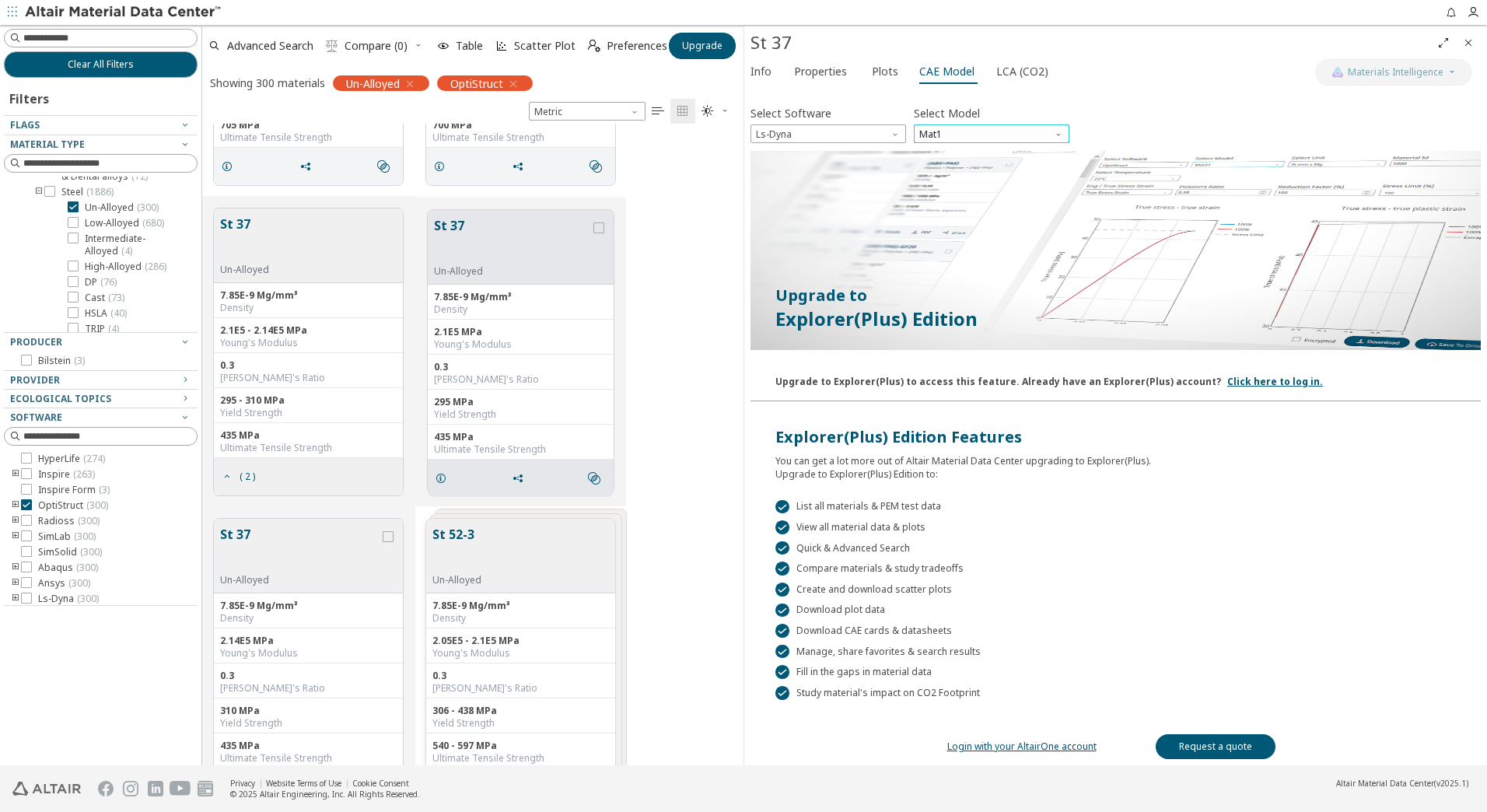
click at [931, 135] on span "Mat1" at bounding box center [991, 133] width 155 height 18
click at [934, 135] on span "Mat1" at bounding box center [991, 133] width 155 height 18
click at [872, 69] on span "Plots" at bounding box center [885, 71] width 26 height 25
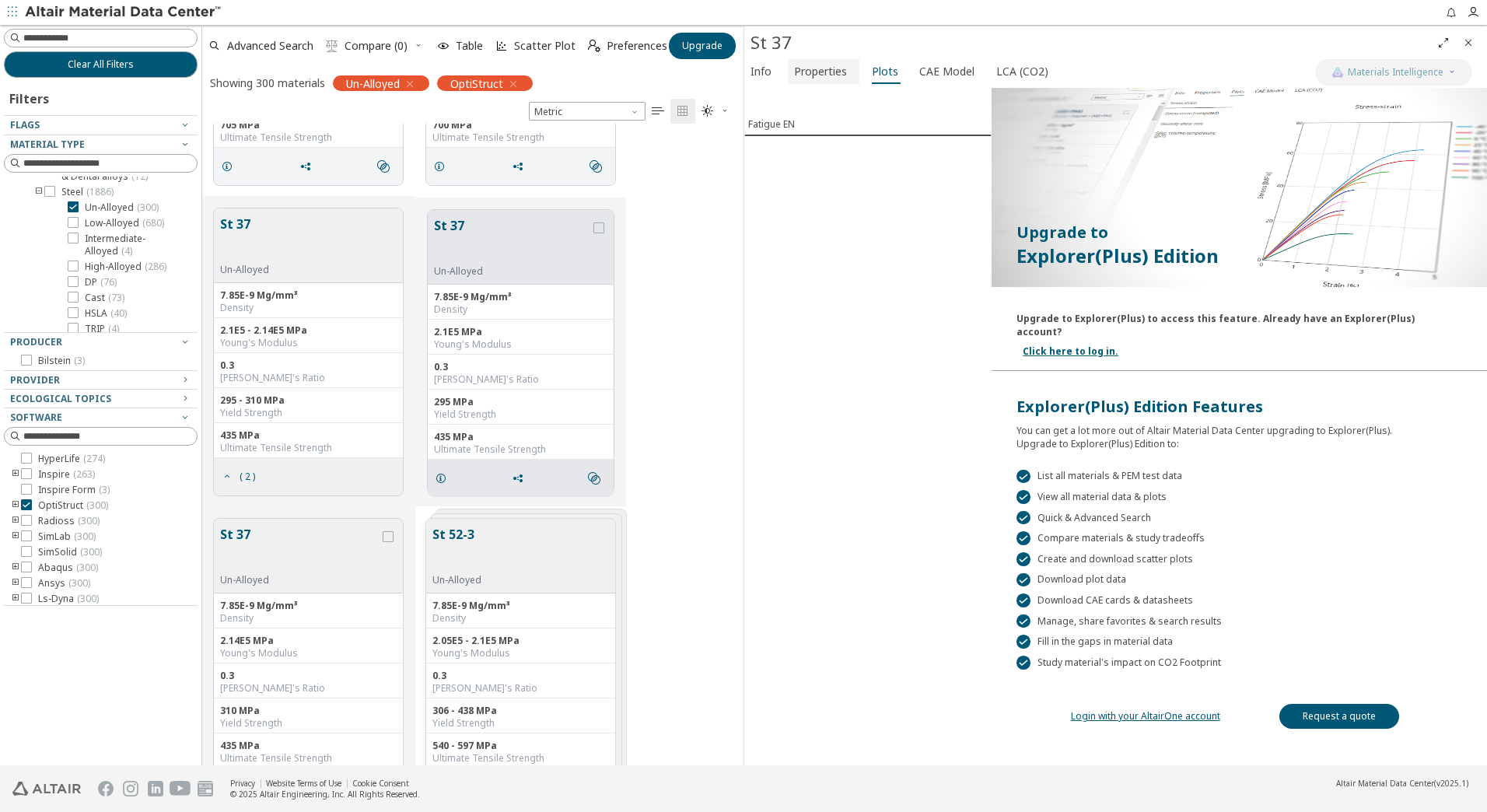
click at [832, 71] on span "Properties" at bounding box center [820, 71] width 53 height 25
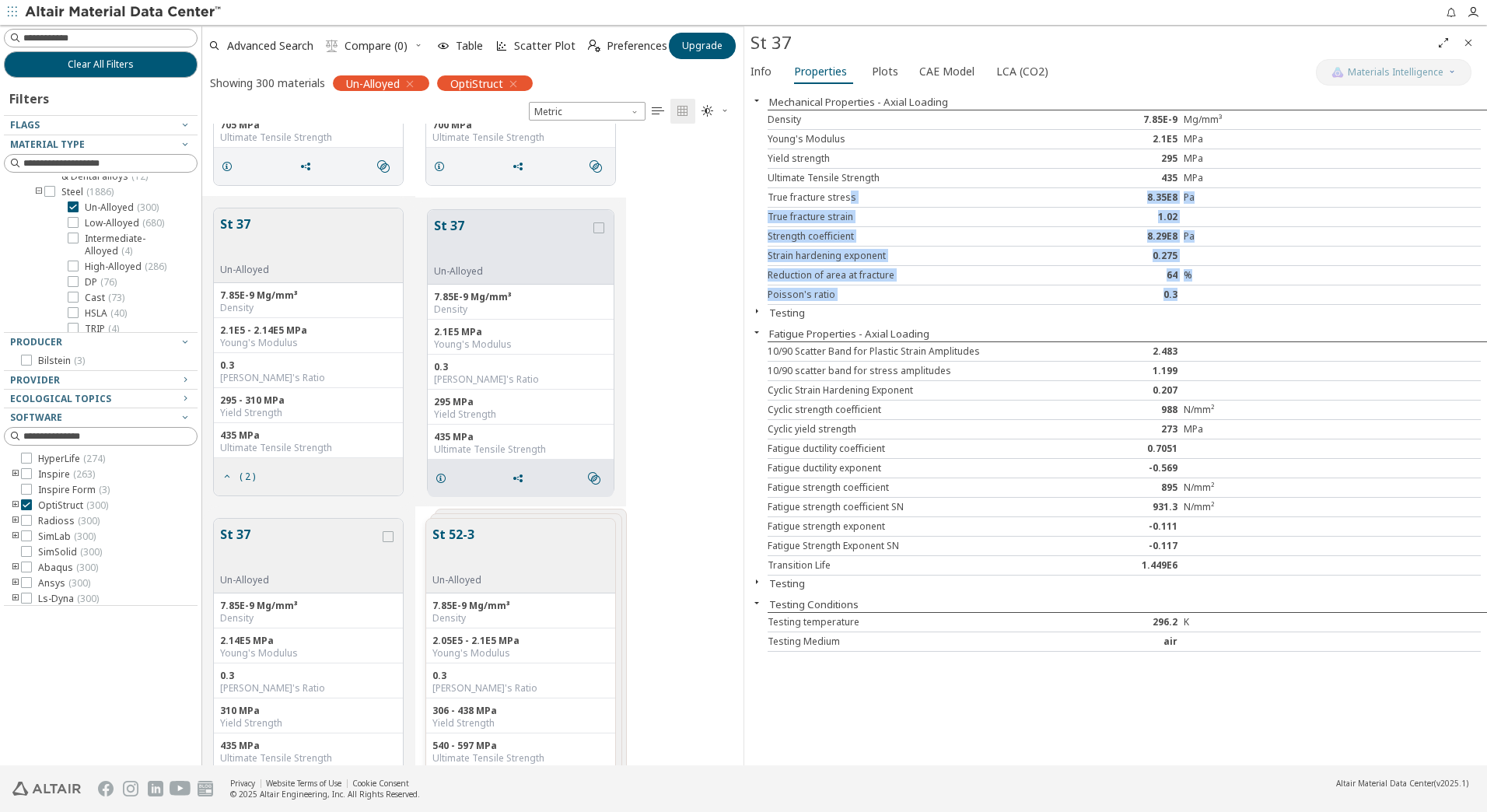
drag, startPoint x: 1031, startPoint y: 194, endPoint x: 1209, endPoint y: 301, distance: 207.7
click at [1209, 301] on div "Density 7.85E-9 Mg/mm³ Young's Modulus 2.1E5 MPa Yield strength 295 MPa Ultimat…" at bounding box center [1127, 207] width 719 height 195
drag, startPoint x: 1209, startPoint y: 301, endPoint x: 1147, endPoint y: 389, distance: 107.6
click at [1147, 389] on div "0.207" at bounding box center [1124, 390] width 119 height 13
drag, startPoint x: 907, startPoint y: 73, endPoint x: 881, endPoint y: 73, distance: 26.0
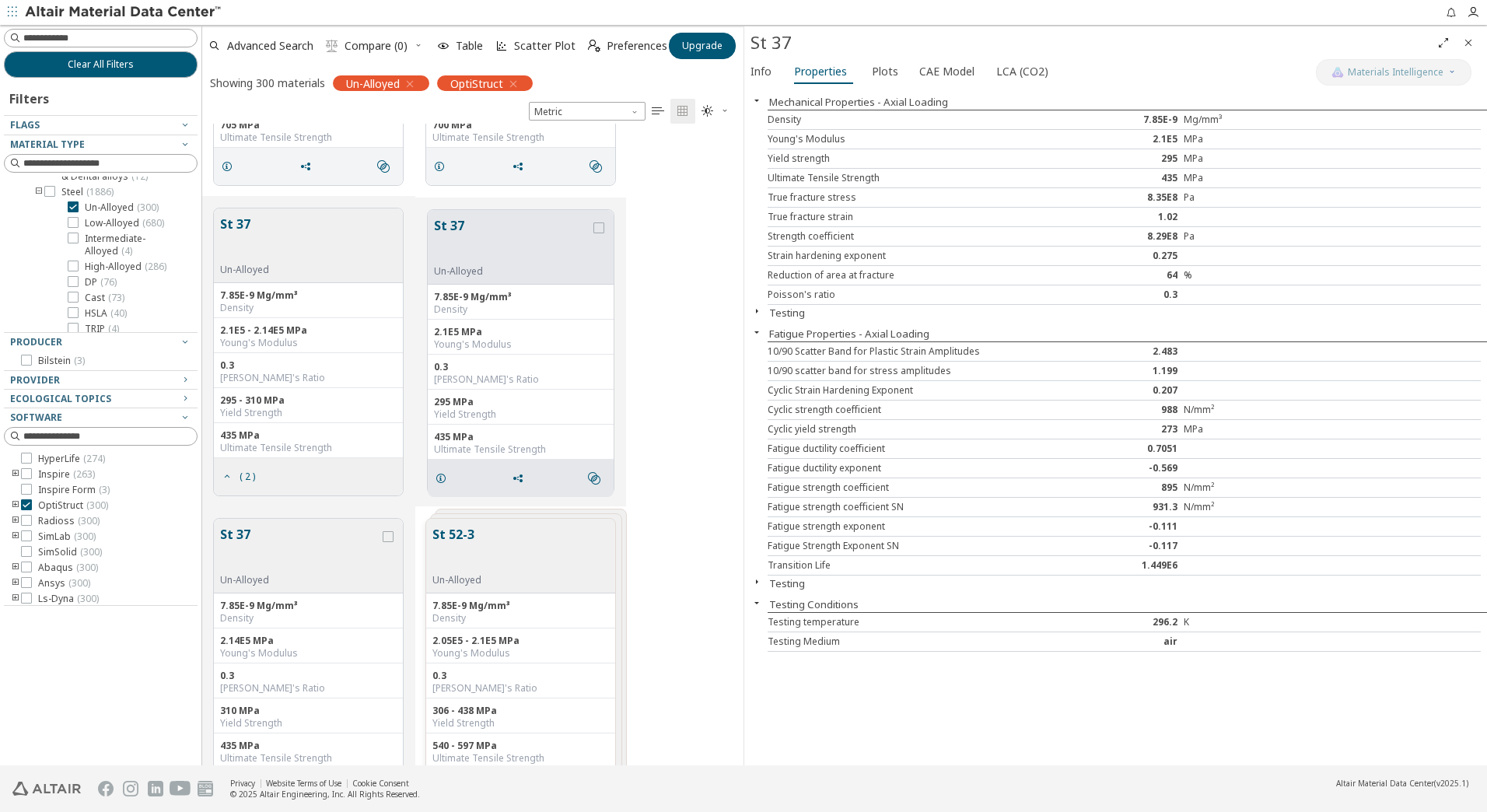
click at [899, 73] on div "Info Properties Plots CAE Model LCA (CO2)" at bounding box center [1030, 73] width 572 height 29
click at [925, 76] on span "CAE Model" at bounding box center [946, 71] width 55 height 25
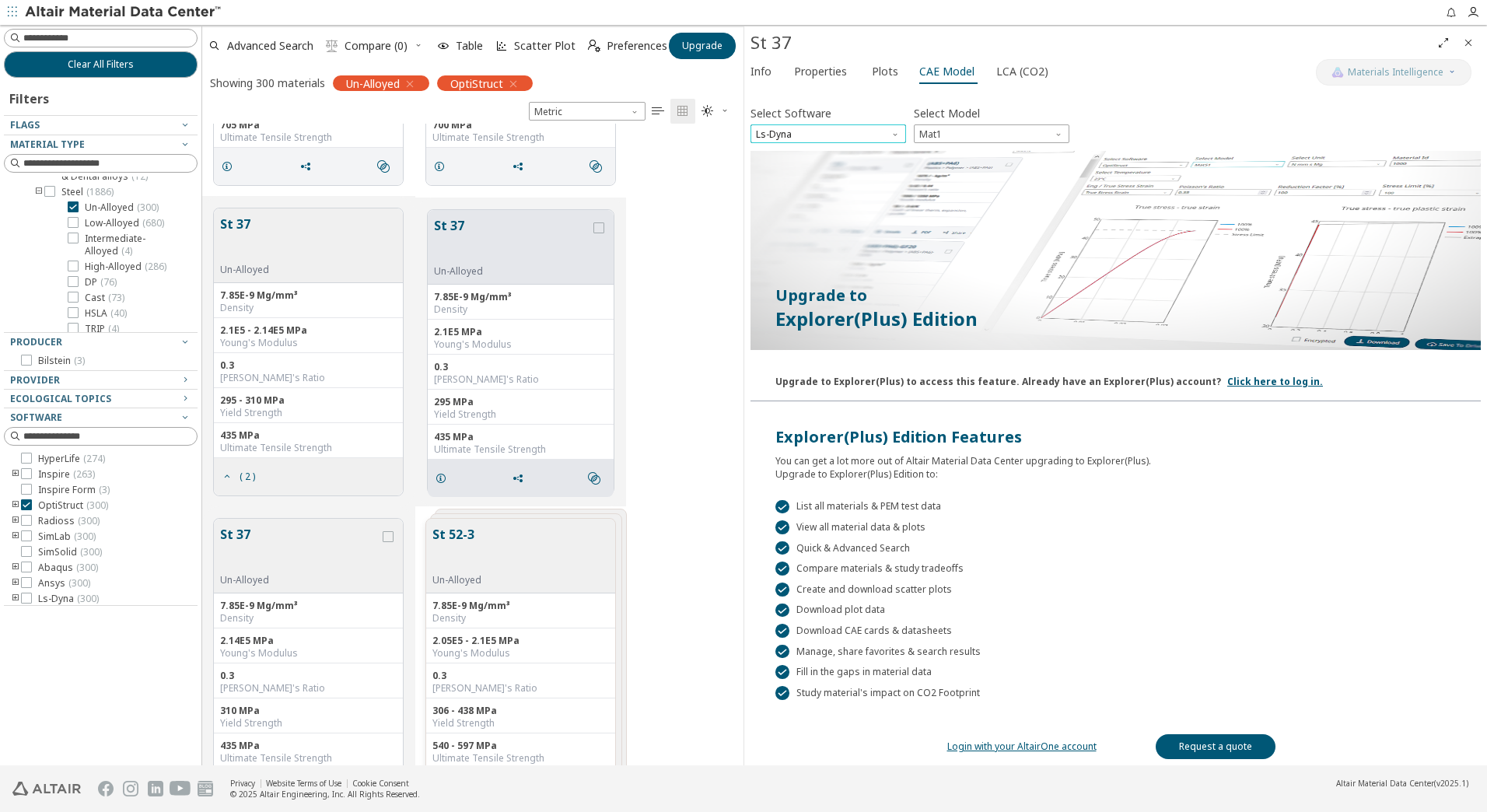
click at [845, 132] on span "Ls-Dyna" at bounding box center [828, 133] width 155 height 18
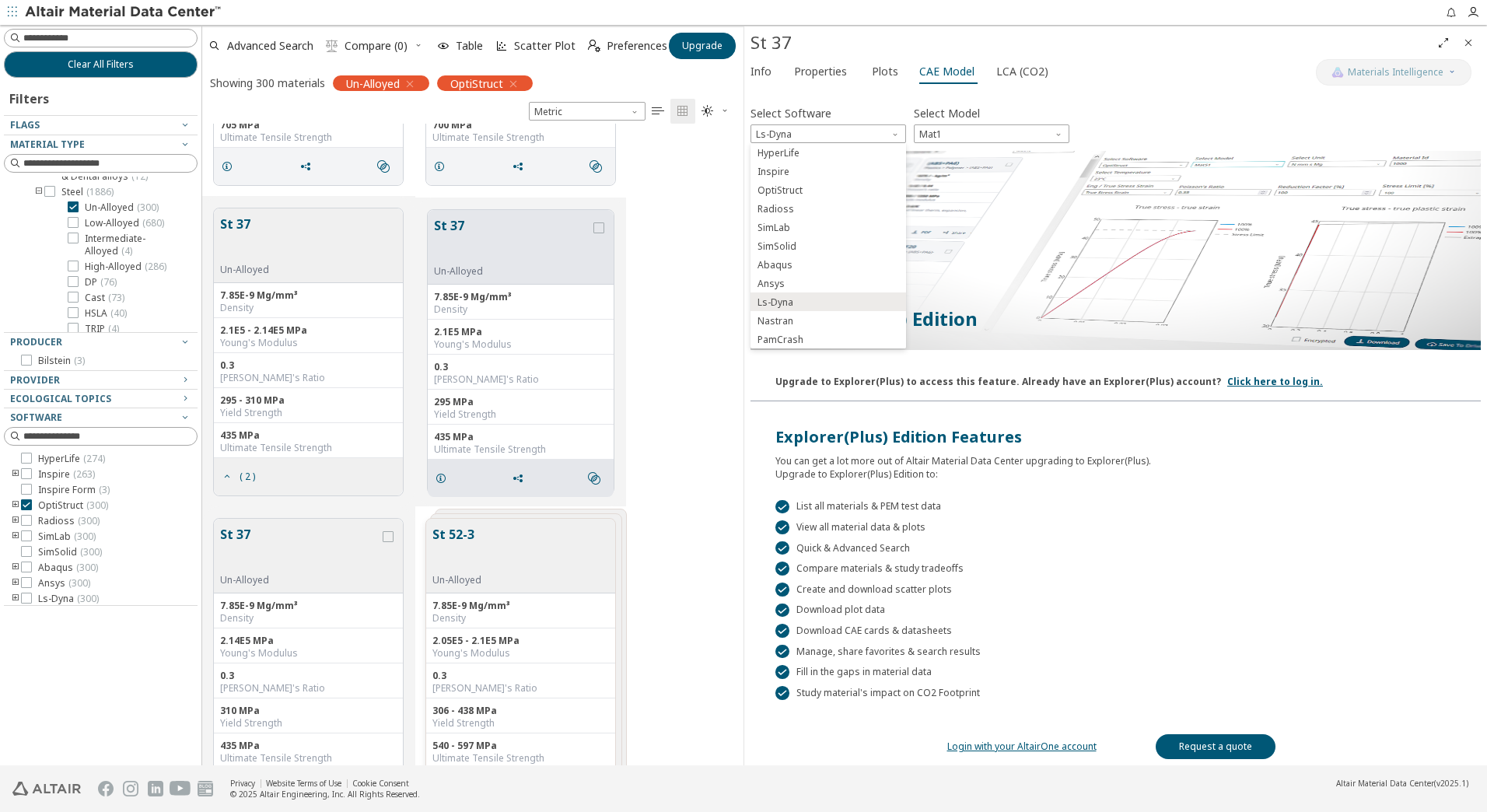
drag, startPoint x: 831, startPoint y: 184, endPoint x: 866, endPoint y: 179, distance: 35.4
click at [832, 185] on span "OptiStruct" at bounding box center [828, 190] width 144 height 11
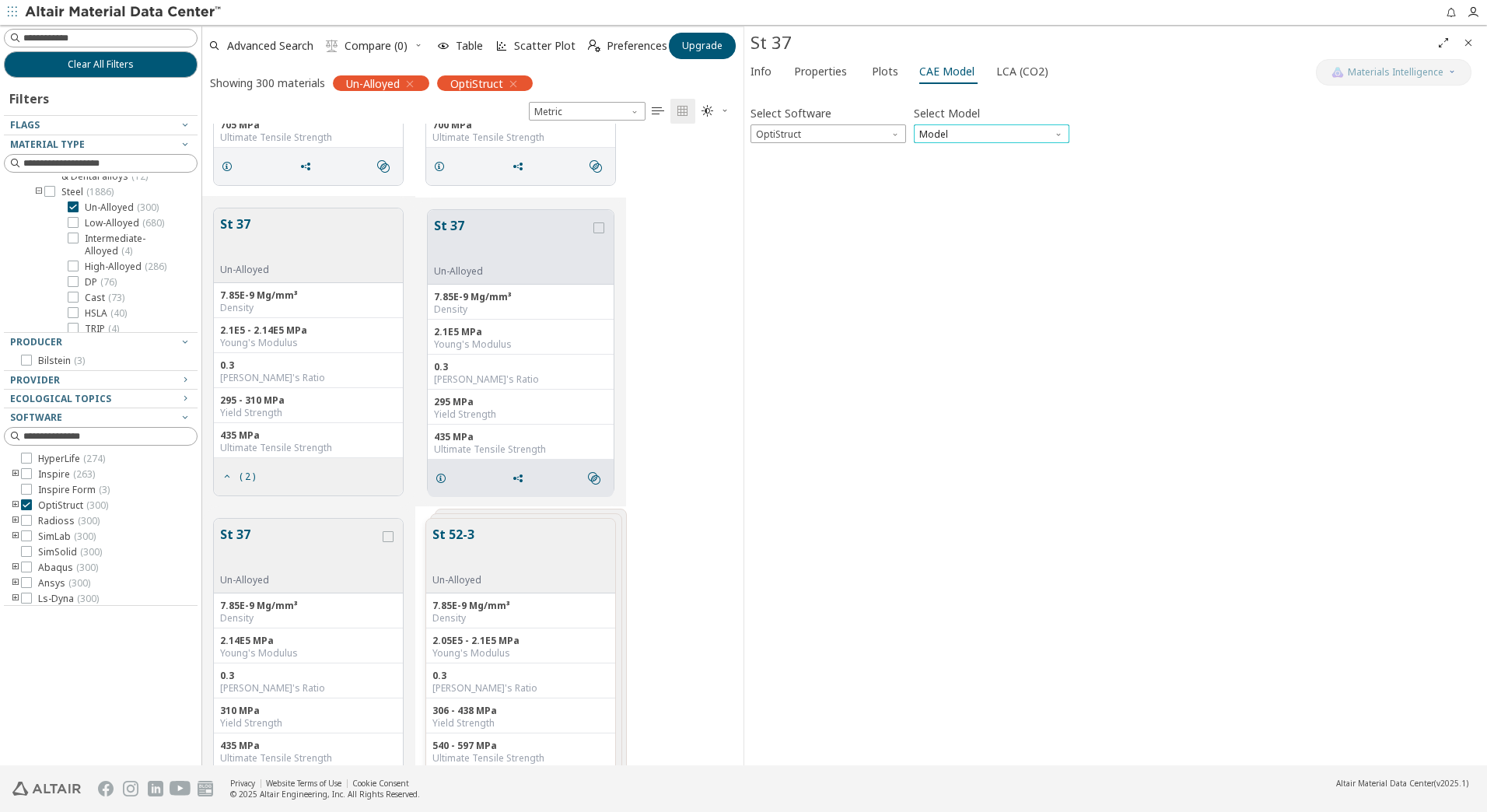
click at [955, 130] on span "Model" at bounding box center [991, 133] width 155 height 18
click at [957, 149] on span "Mat1" at bounding box center [992, 153] width 144 height 11
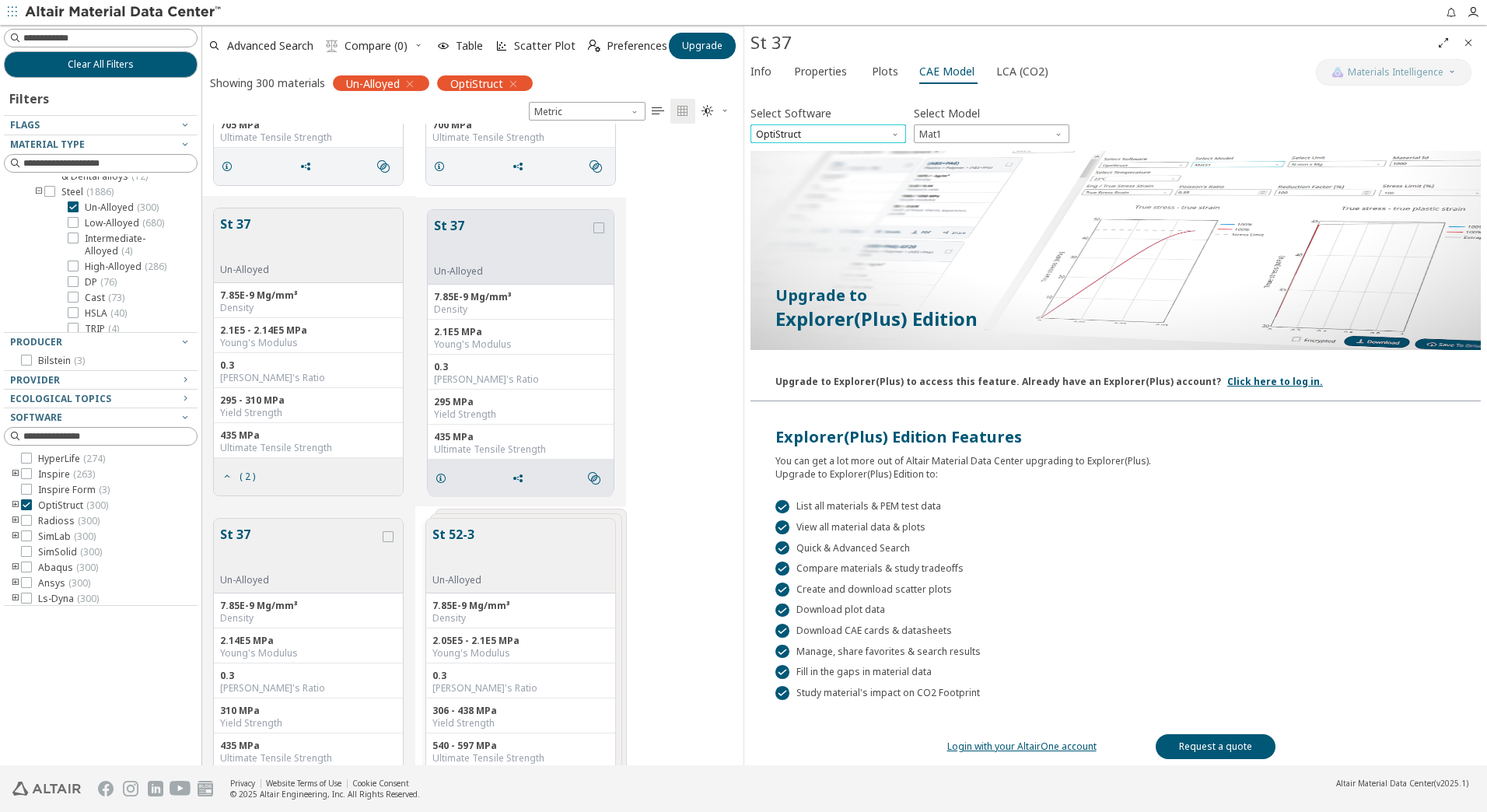
click at [840, 128] on span "OptiStruct" at bounding box center [828, 133] width 155 height 18
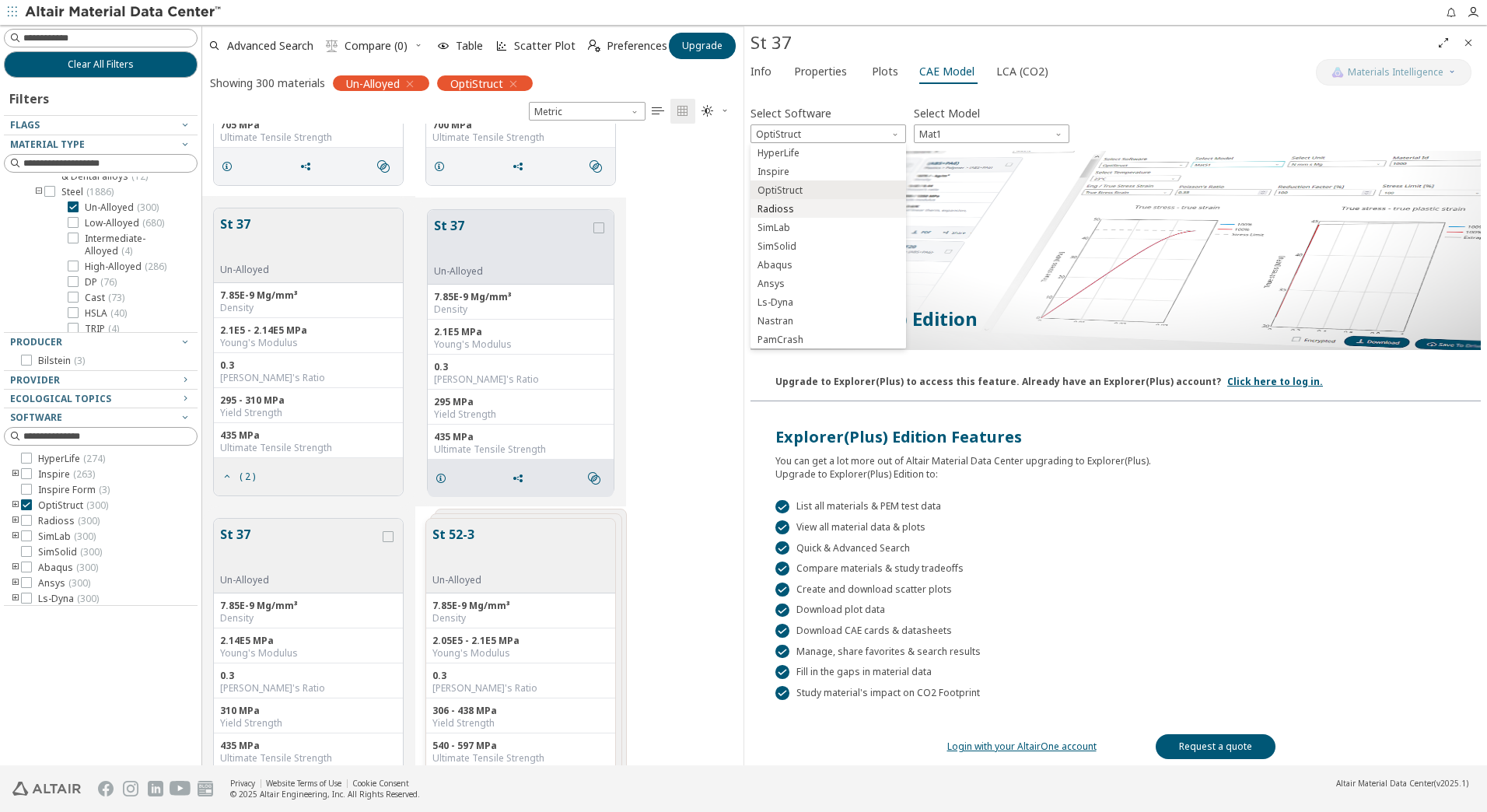
drag, startPoint x: 812, startPoint y: 207, endPoint x: 885, endPoint y: 181, distance: 77.5
click at [812, 208] on span "Radioss" at bounding box center [828, 210] width 144 height 11
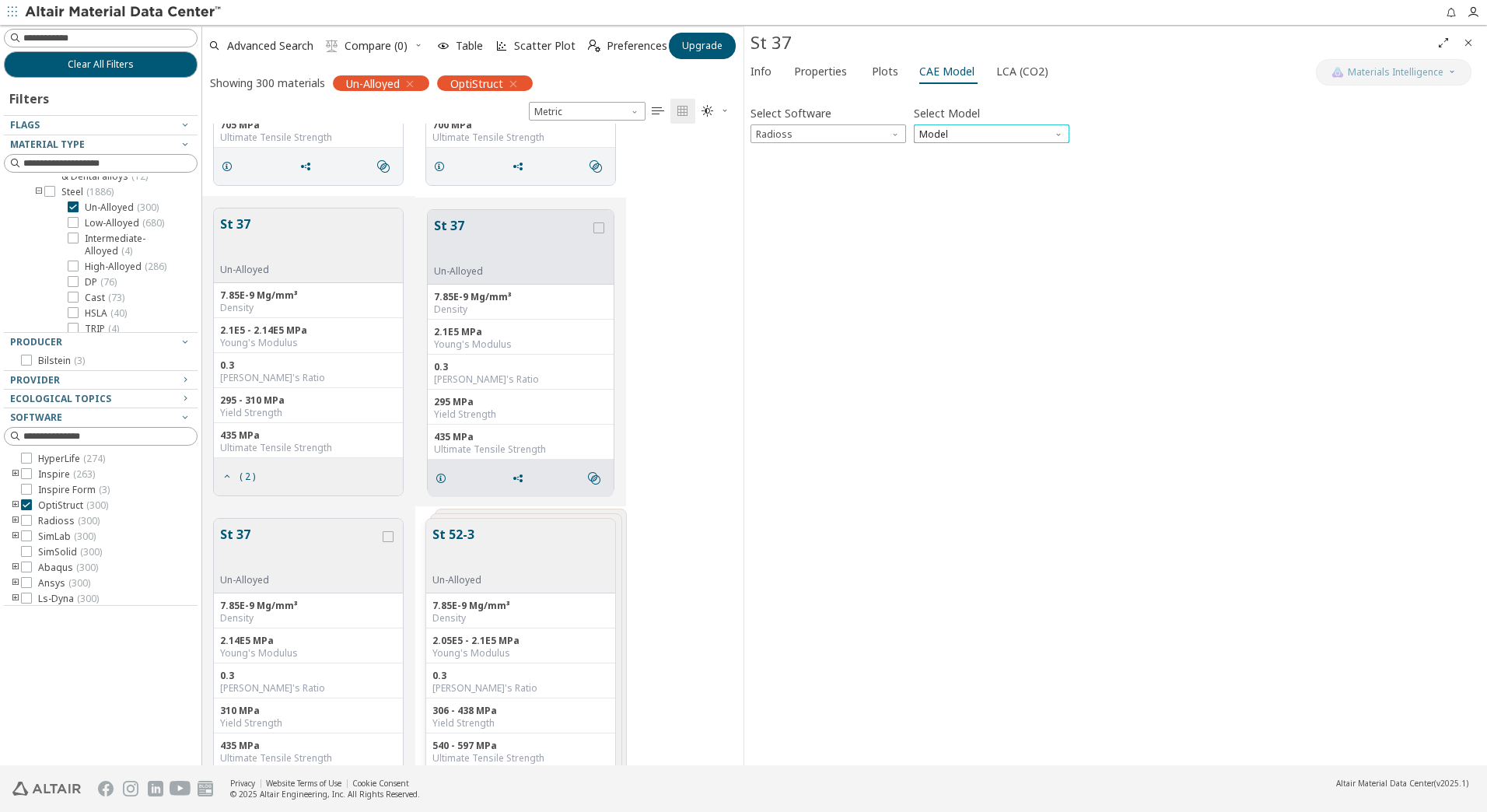
click at [940, 124] on span "Model" at bounding box center [991, 133] width 155 height 18
click at [940, 150] on span "Law1" at bounding box center [932, 153] width 22 height 13
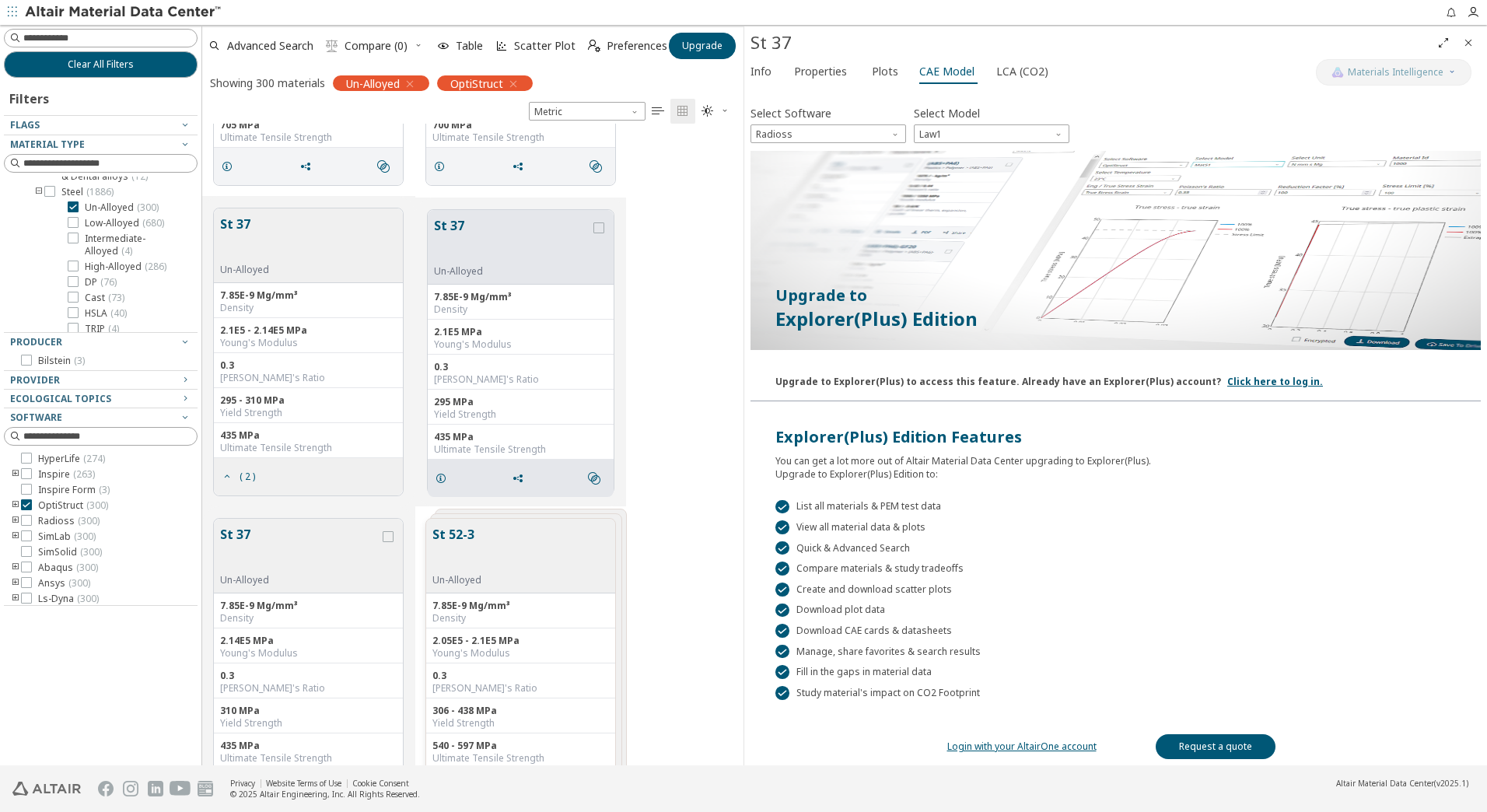
click at [301, 571] on button "St 37" at bounding box center [300, 549] width 159 height 49
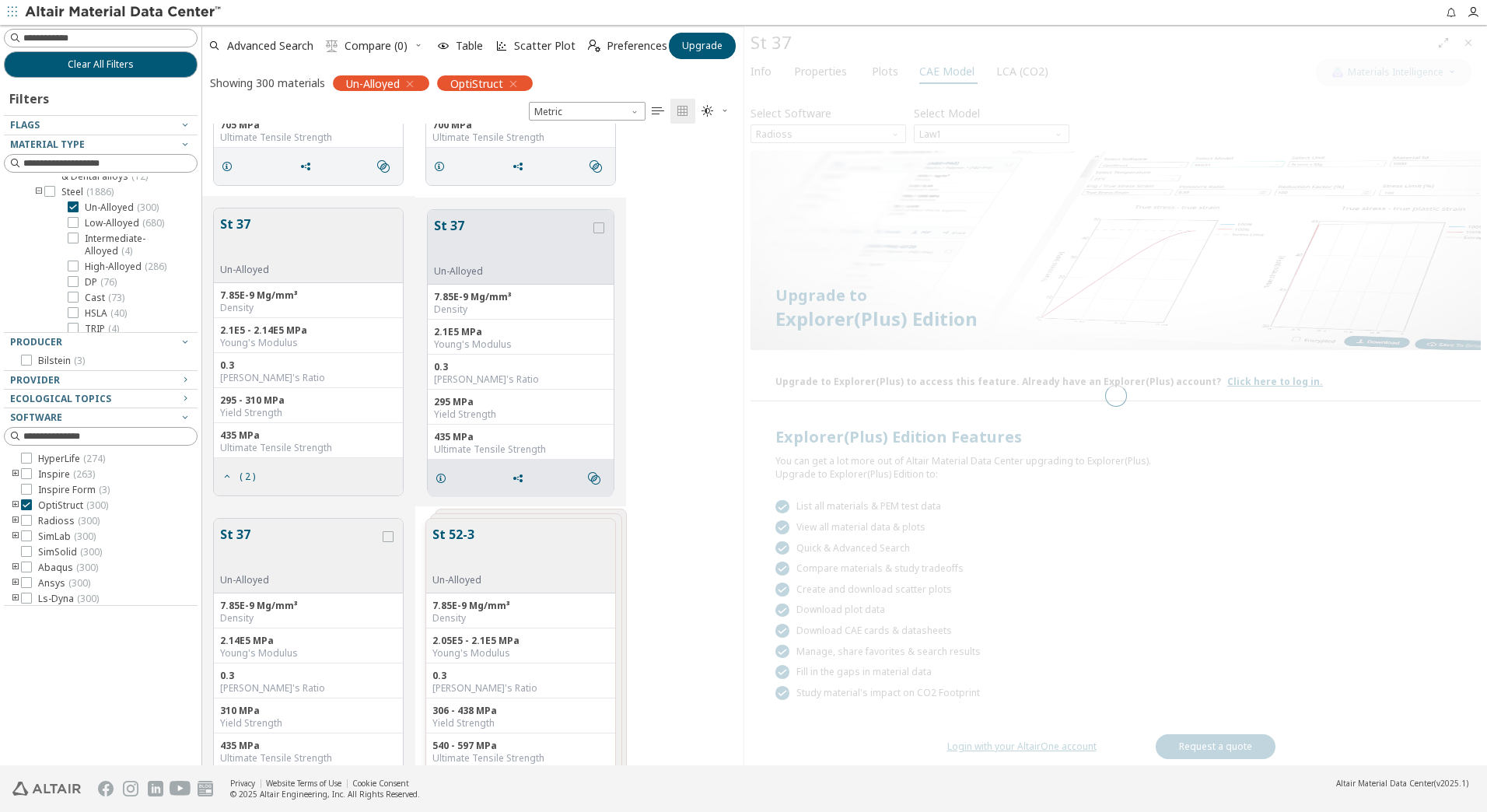
scroll to position [1944, 0]
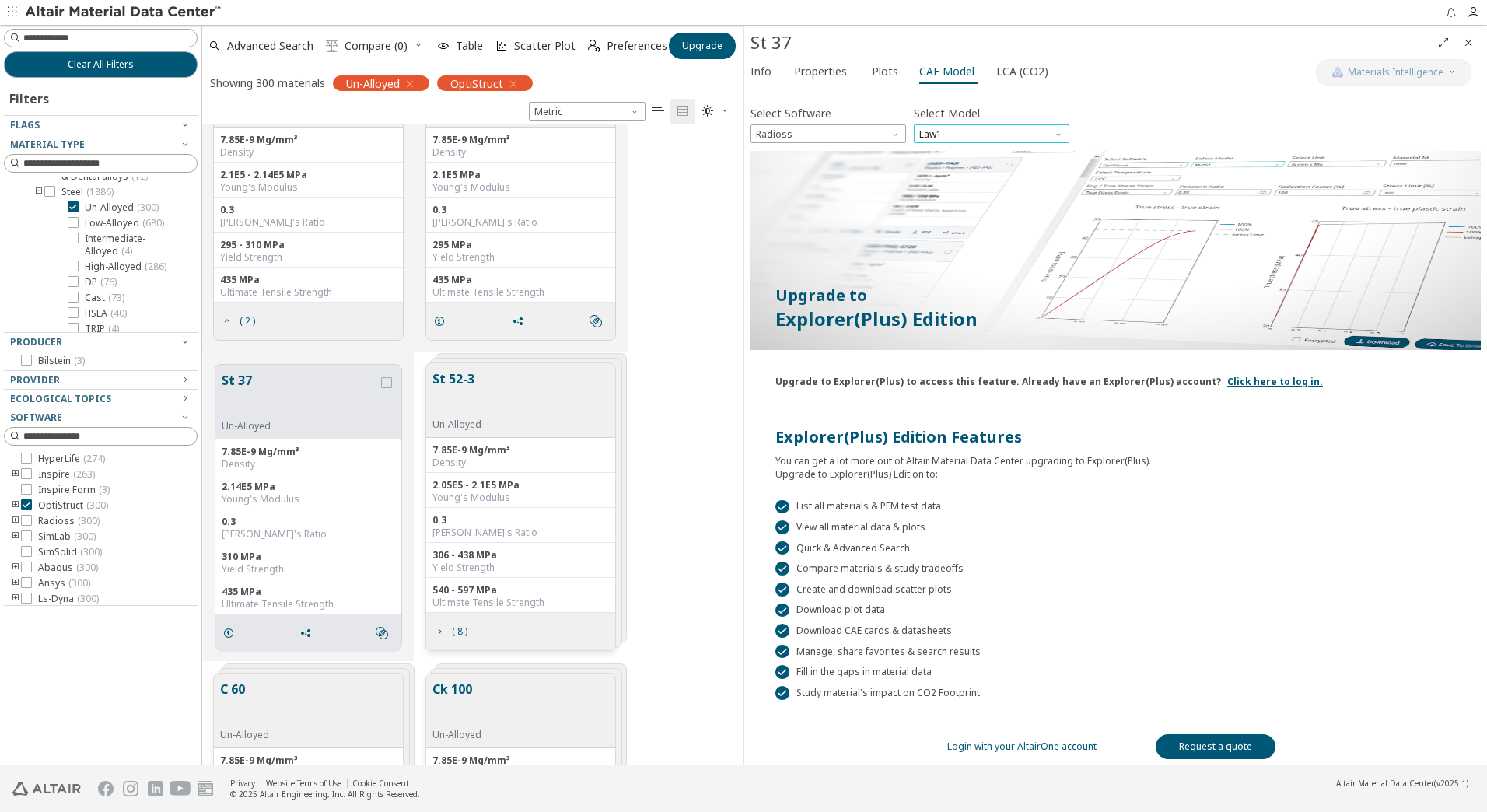
click at [963, 124] on span "Law1" at bounding box center [991, 133] width 155 height 18
click at [486, 390] on div "St 52-3 Un-Alloyed" at bounding box center [459, 399] width 55 height 61
click at [458, 626] on span "( 8 )" at bounding box center [460, 631] width 16 height 10
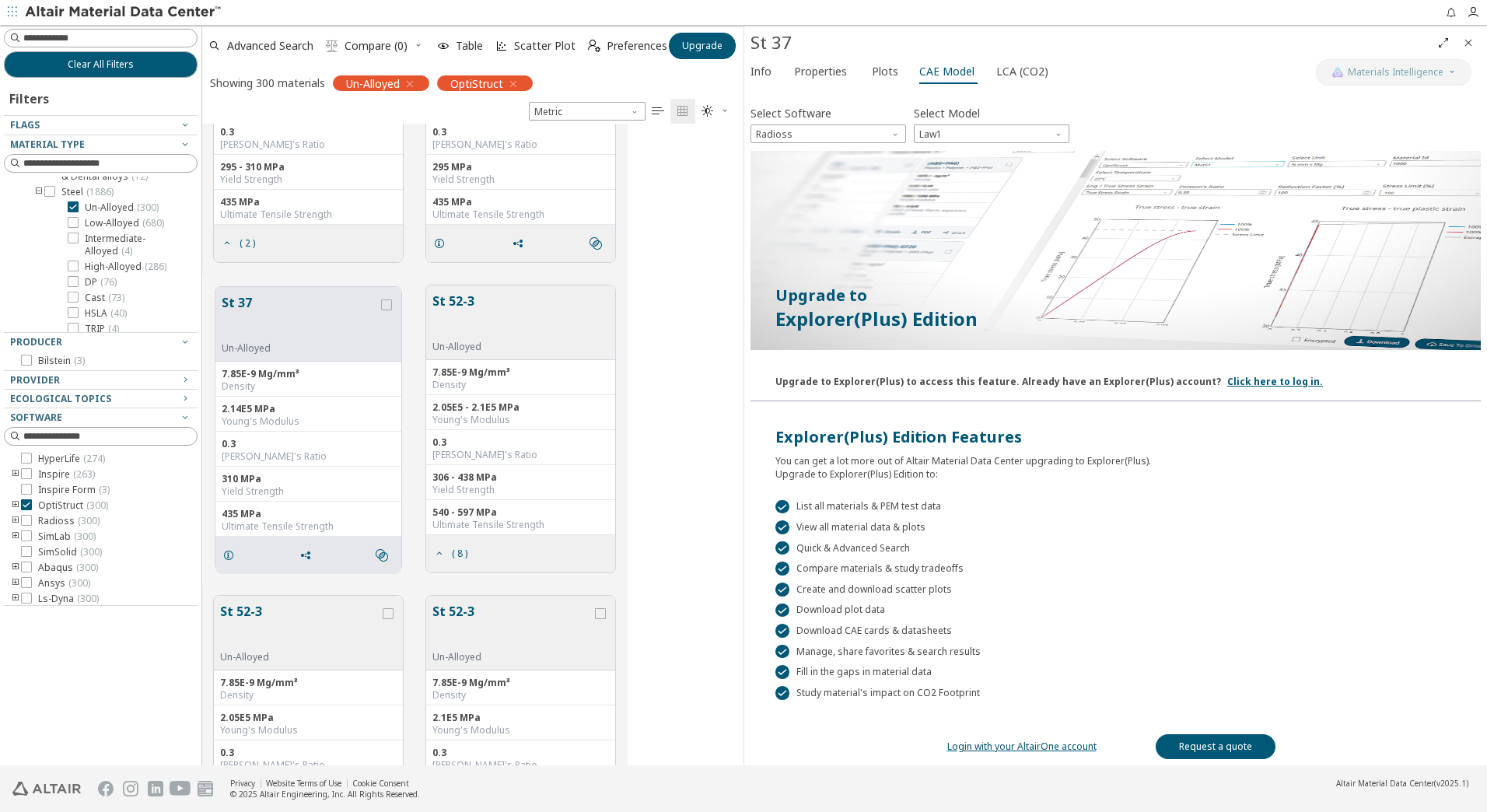
scroll to position [2177, 0]
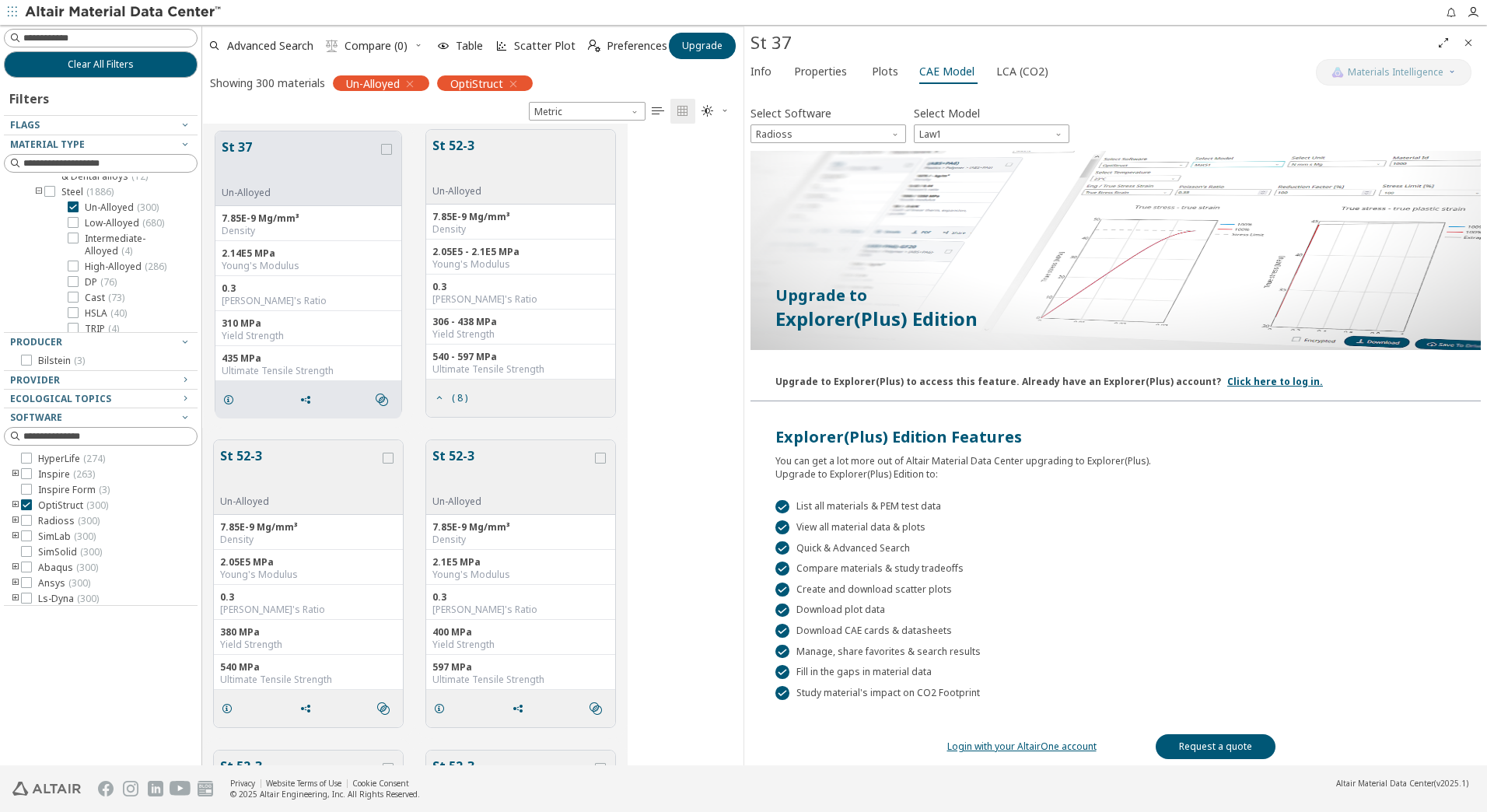
click at [356, 456] on button "St 52-3" at bounding box center [300, 470] width 159 height 49
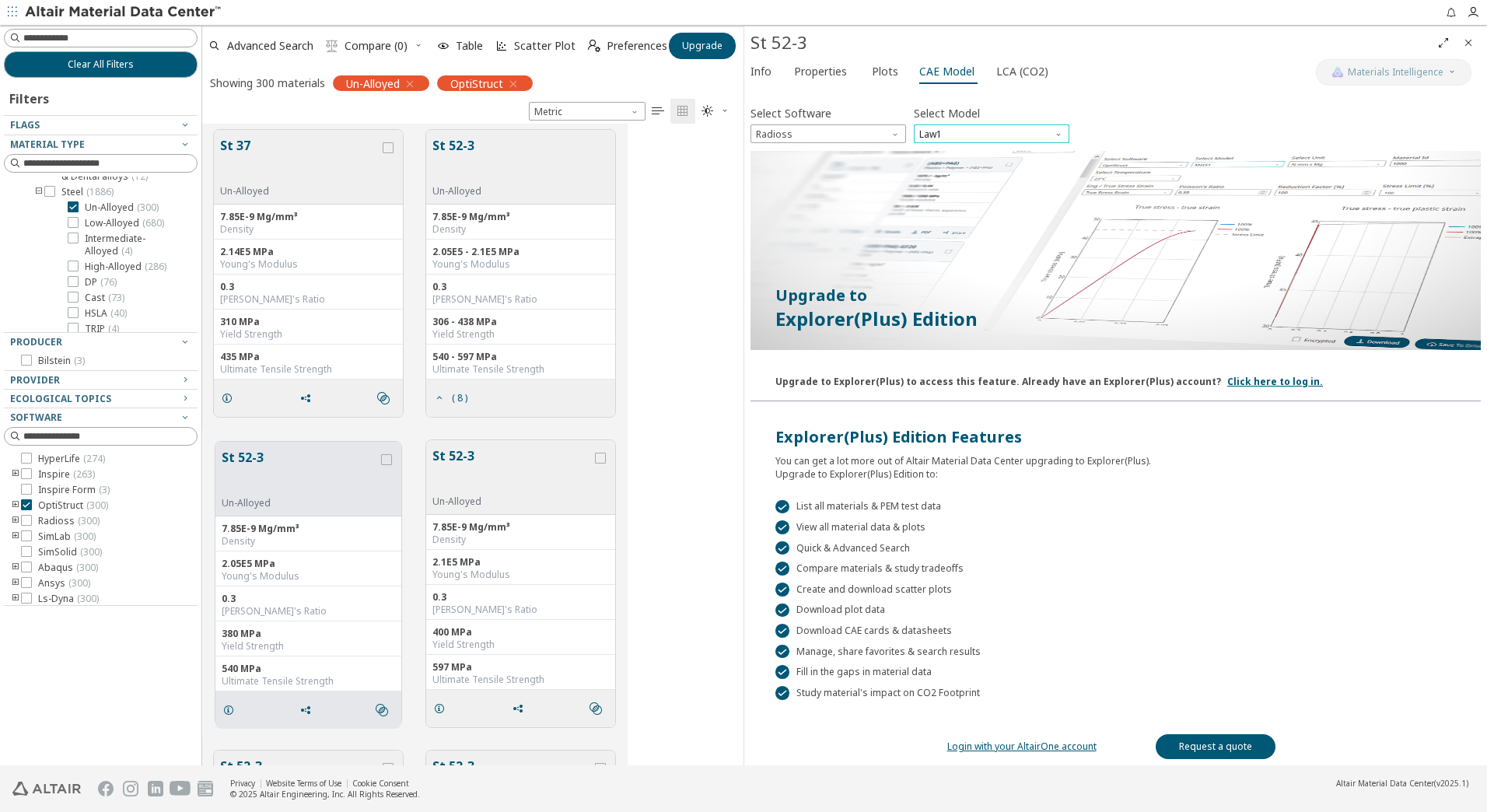
click at [936, 139] on span "Law1" at bounding box center [991, 133] width 155 height 18
click at [956, 173] on span "Law2" at bounding box center [992, 172] width 144 height 11
click at [950, 132] on span "Law2" at bounding box center [991, 133] width 155 height 18
click at [957, 190] on span "Law36" at bounding box center [992, 190] width 144 height 11
